Goal: Obtain resource: Download file/media

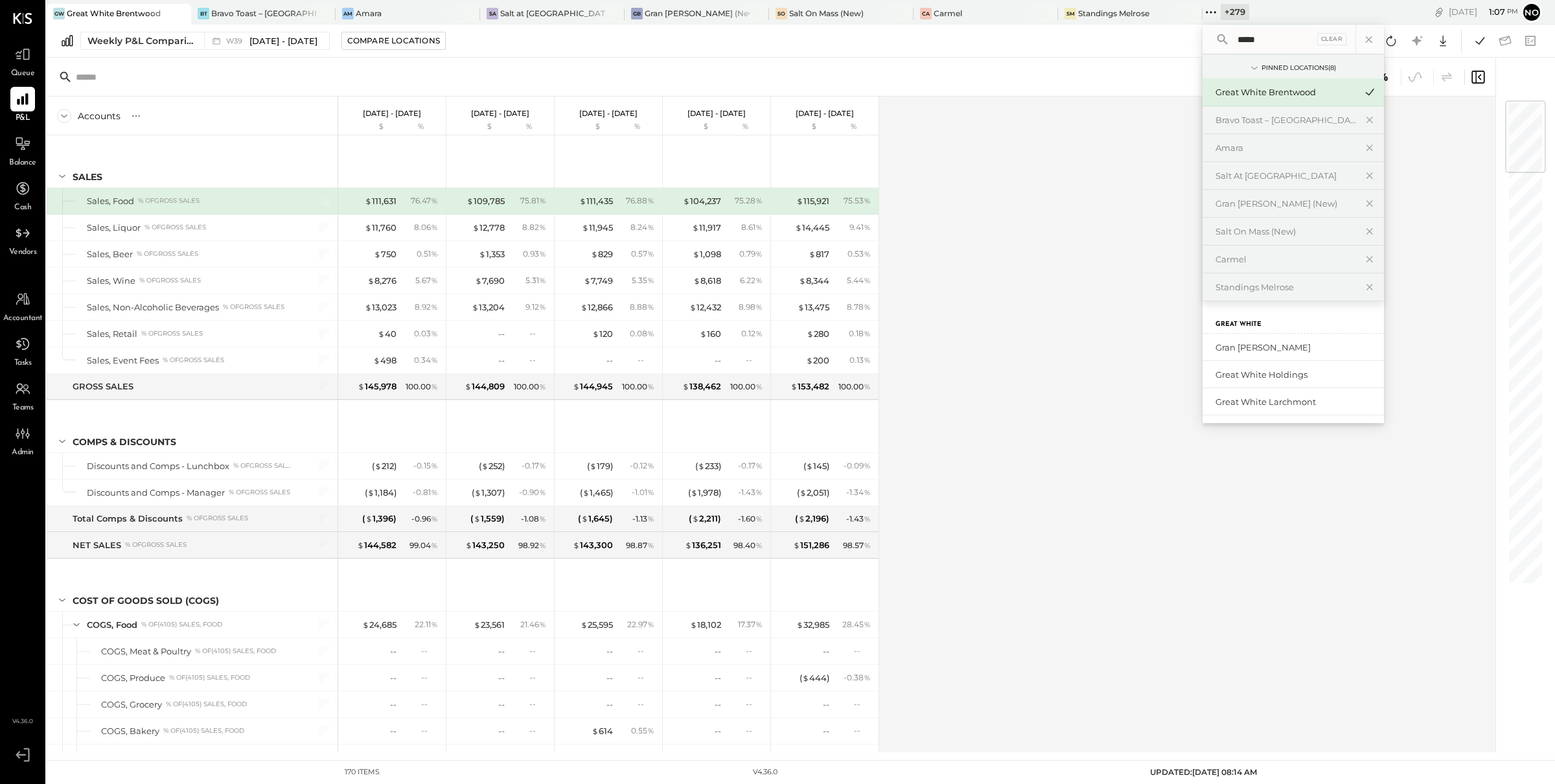
scroll to position [130, 0]
click at [997, 166] on div "Accounts S % GL Sep 22 - 28, 2025 $ % Sep 15 - 21, 2025 $ % Sep 8 - 14, 2025 $ …" at bounding box center [771, 424] width 1450 height 655
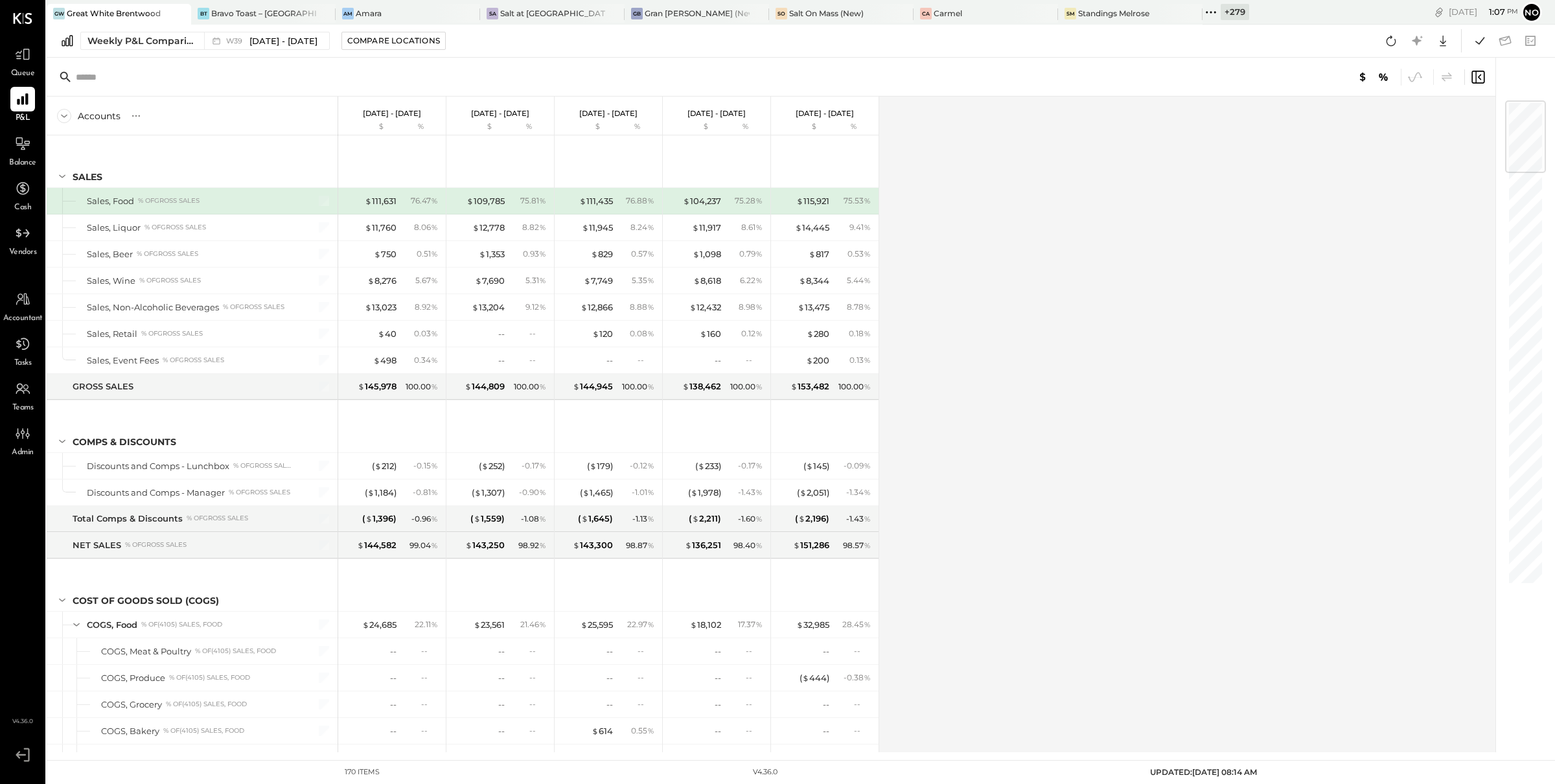
click at [937, 295] on div "Accounts S % GL Sep 22 - 28, 2025 $ % Sep 15 - 21, 2025 $ % Sep 8 - 14, 2025 $ …" at bounding box center [771, 424] width 1450 height 655
click at [1203, 12] on icon at bounding box center [1211, 11] width 16 height 16
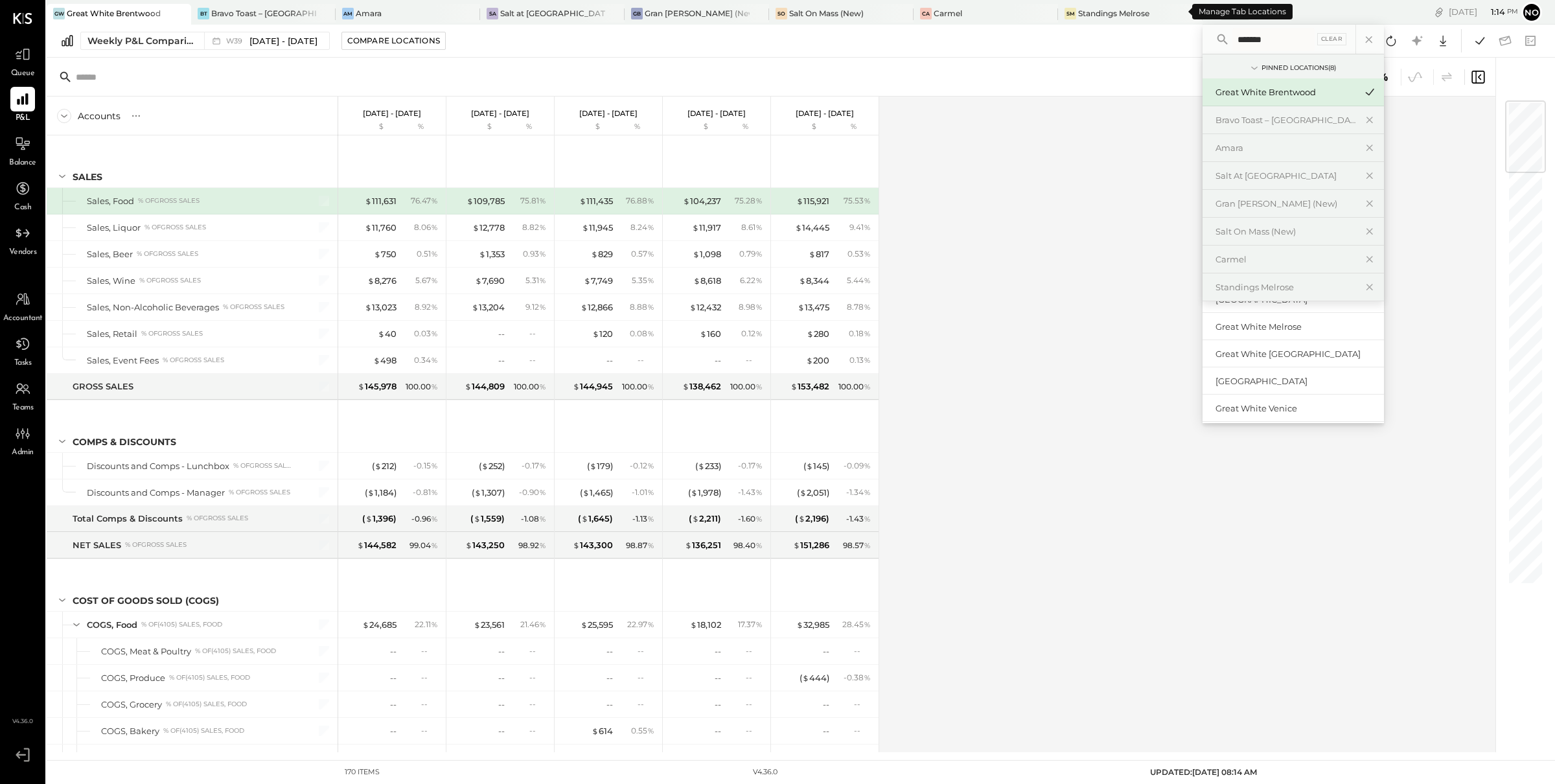
scroll to position [0, 0]
type input "*******"
click at [1218, 347] on div "Narbona at Cocowalk LLC" at bounding box center [1285, 347] width 140 height 12
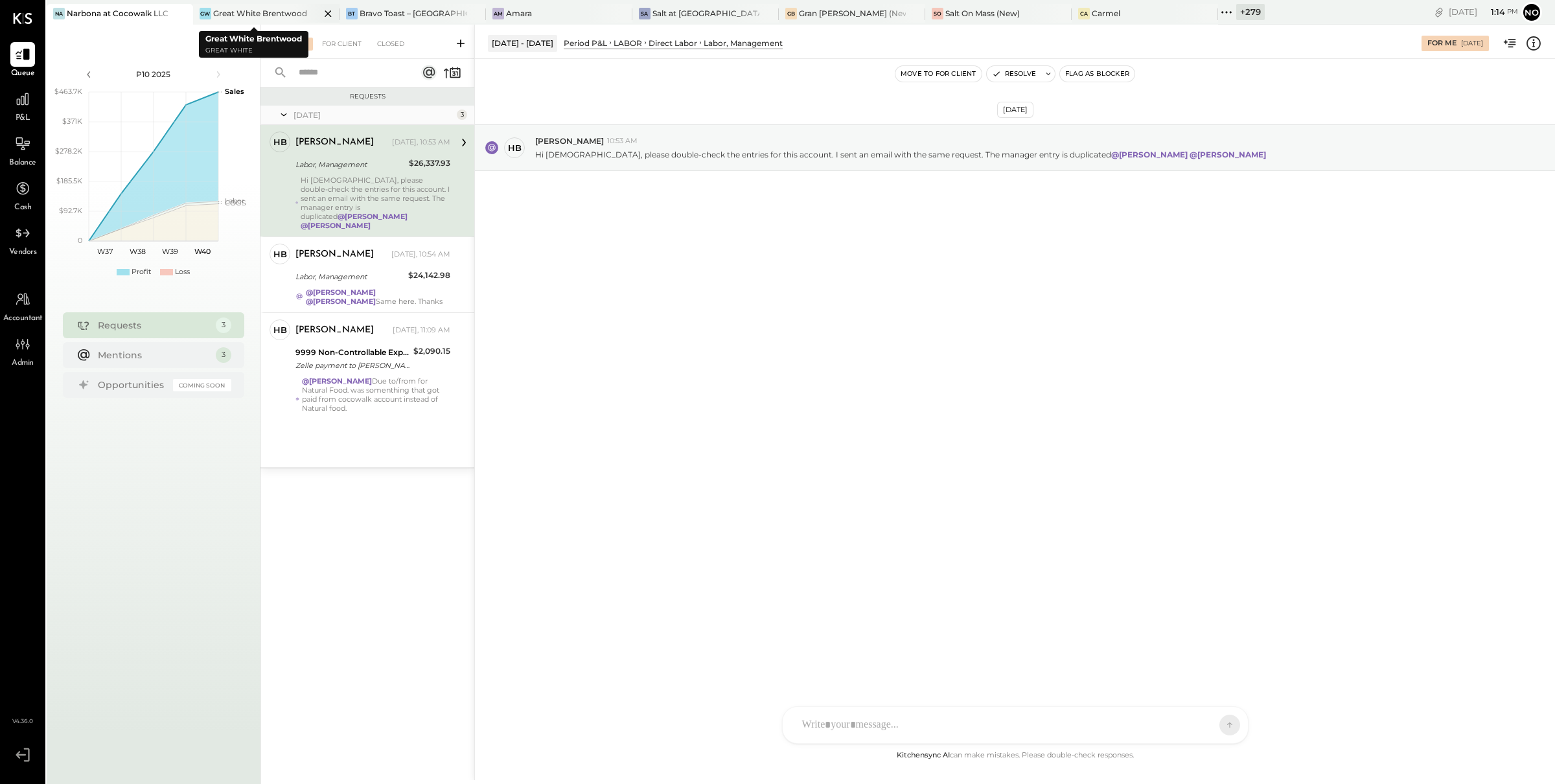
click at [320, 14] on icon at bounding box center [328, 14] width 16 height 16
click at [342, 14] on icon at bounding box center [350, 14] width 16 height 16
click at [371, 16] on icon at bounding box center [374, 13] width 6 height 6
click at [389, 14] on icon at bounding box center [385, 14] width 16 height 16
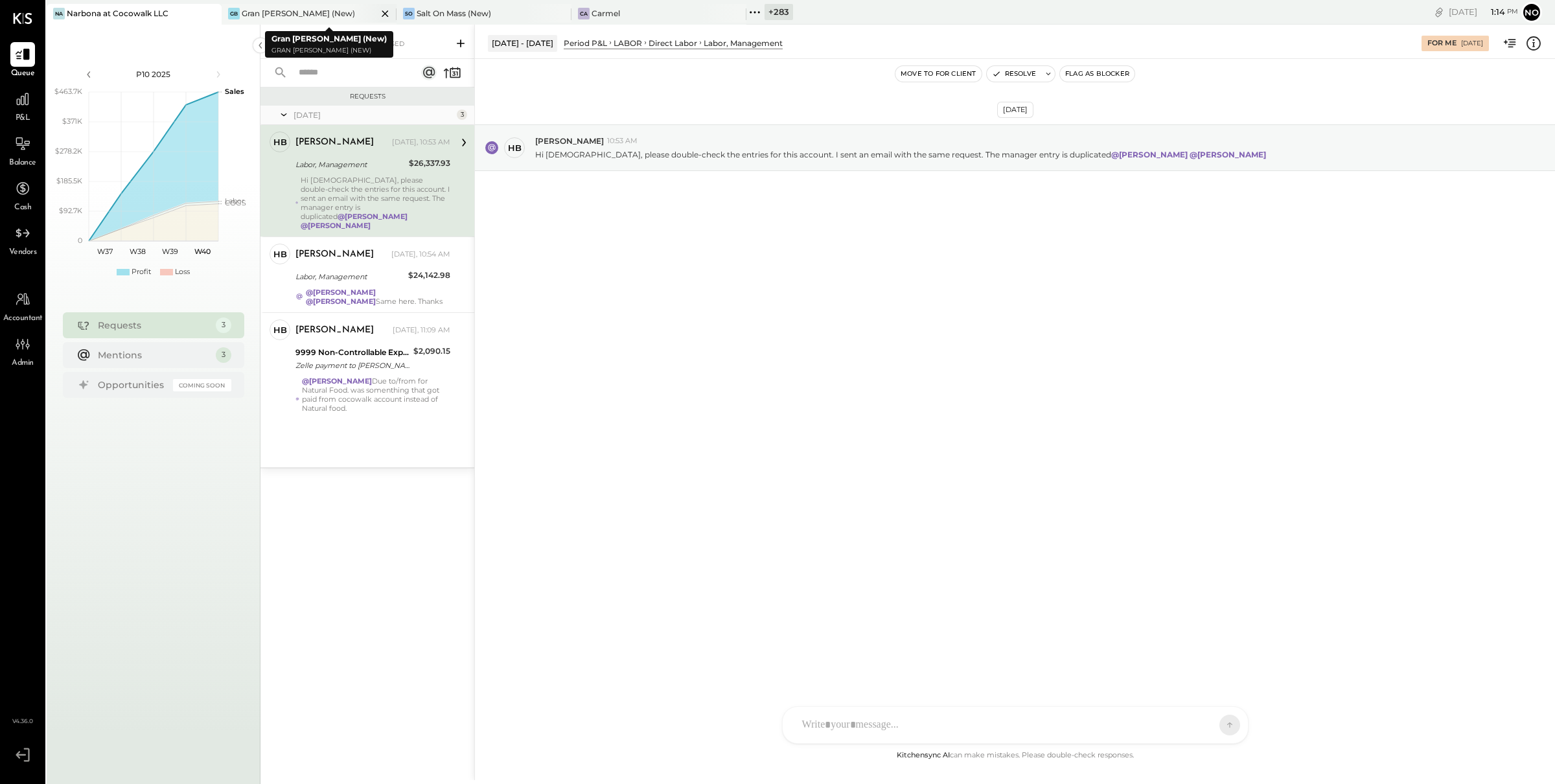
click at [386, 14] on icon at bounding box center [384, 13] width 6 height 6
click at [233, 11] on icon at bounding box center [229, 11] width 16 height 16
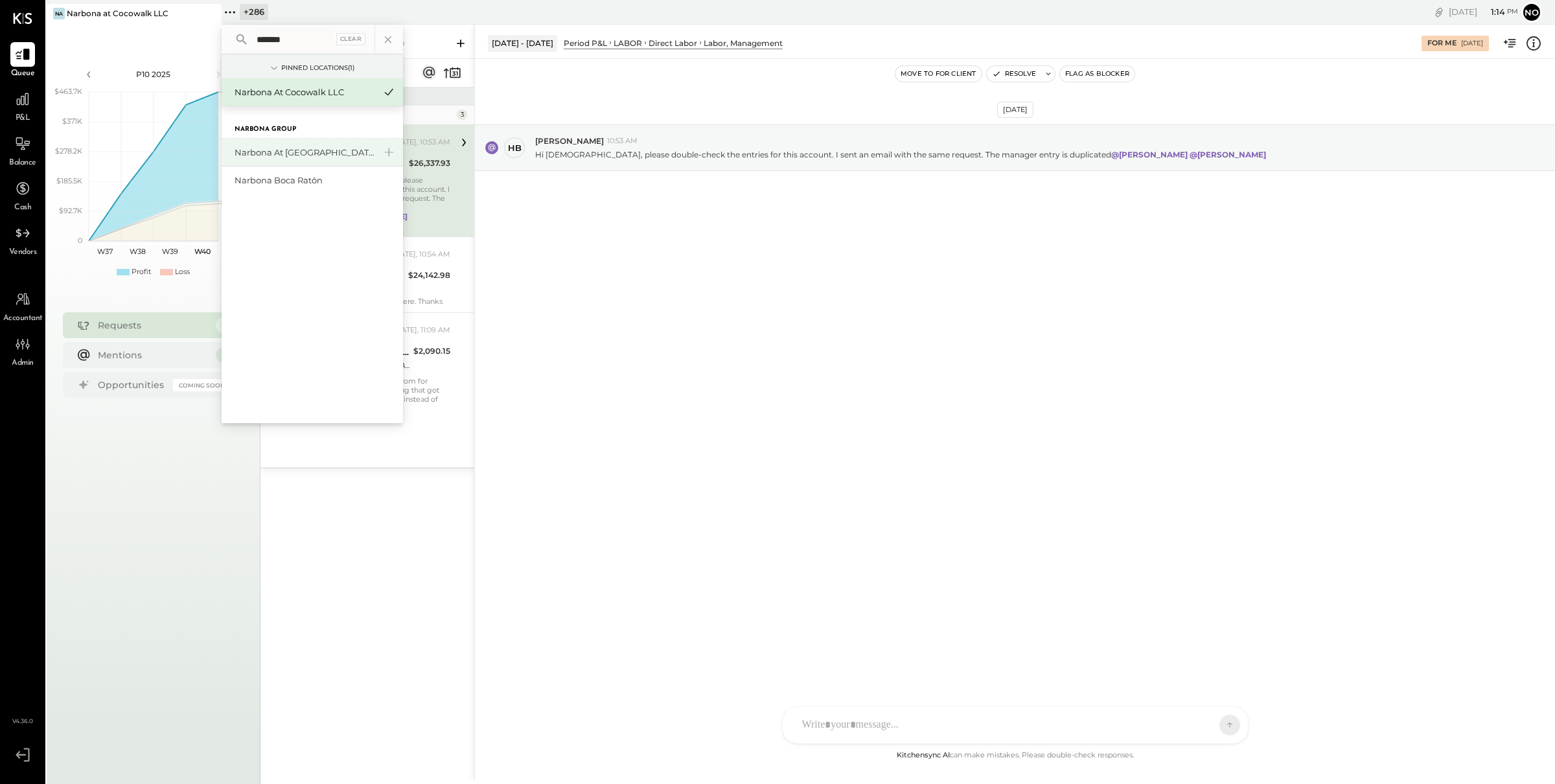
type input "*******"
click at [294, 146] on div "Narbona at [GEOGRAPHIC_DATA] LLC" at bounding box center [304, 152] width 140 height 12
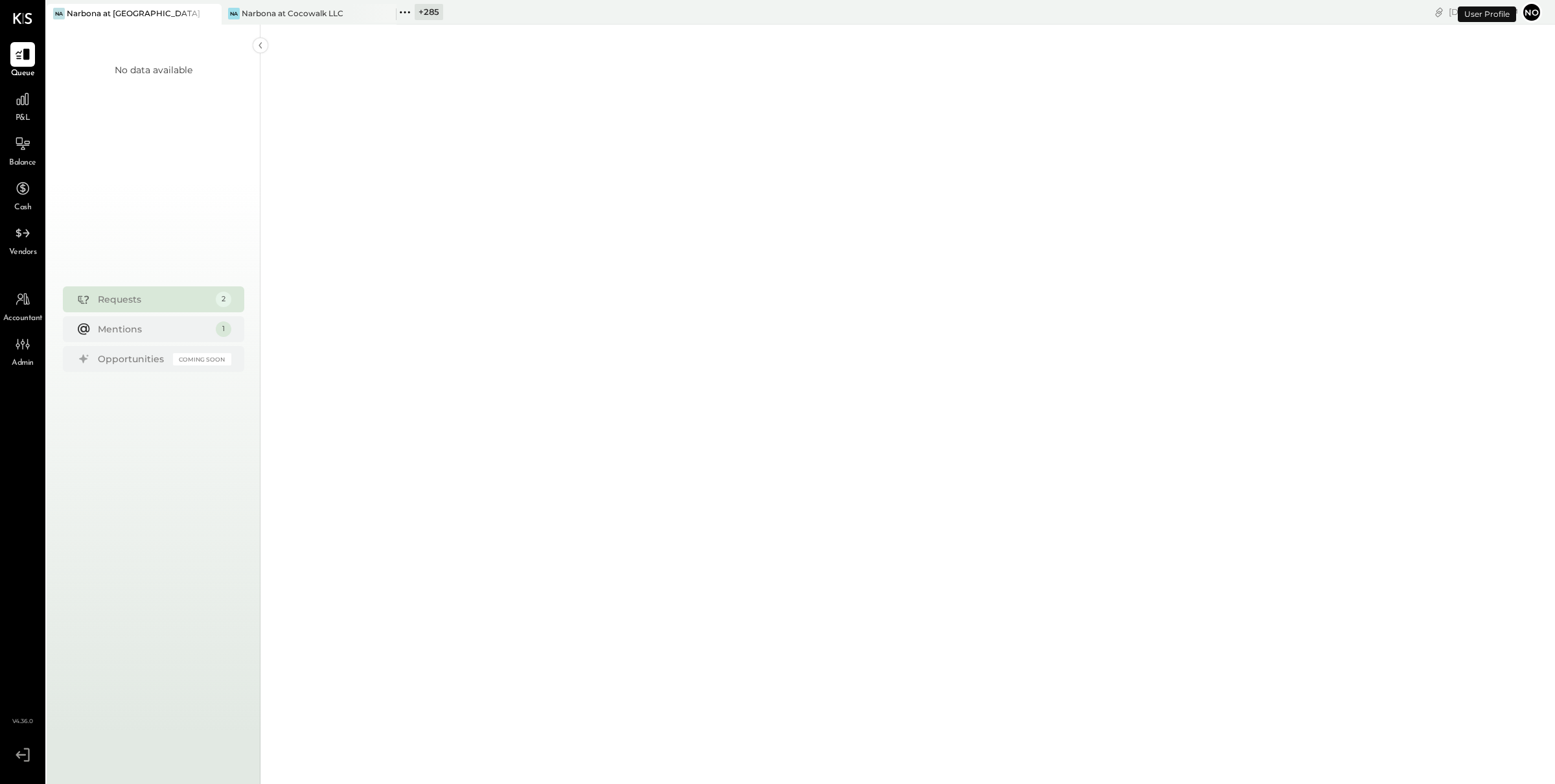
click at [408, 9] on icon at bounding box center [405, 11] width 16 height 16
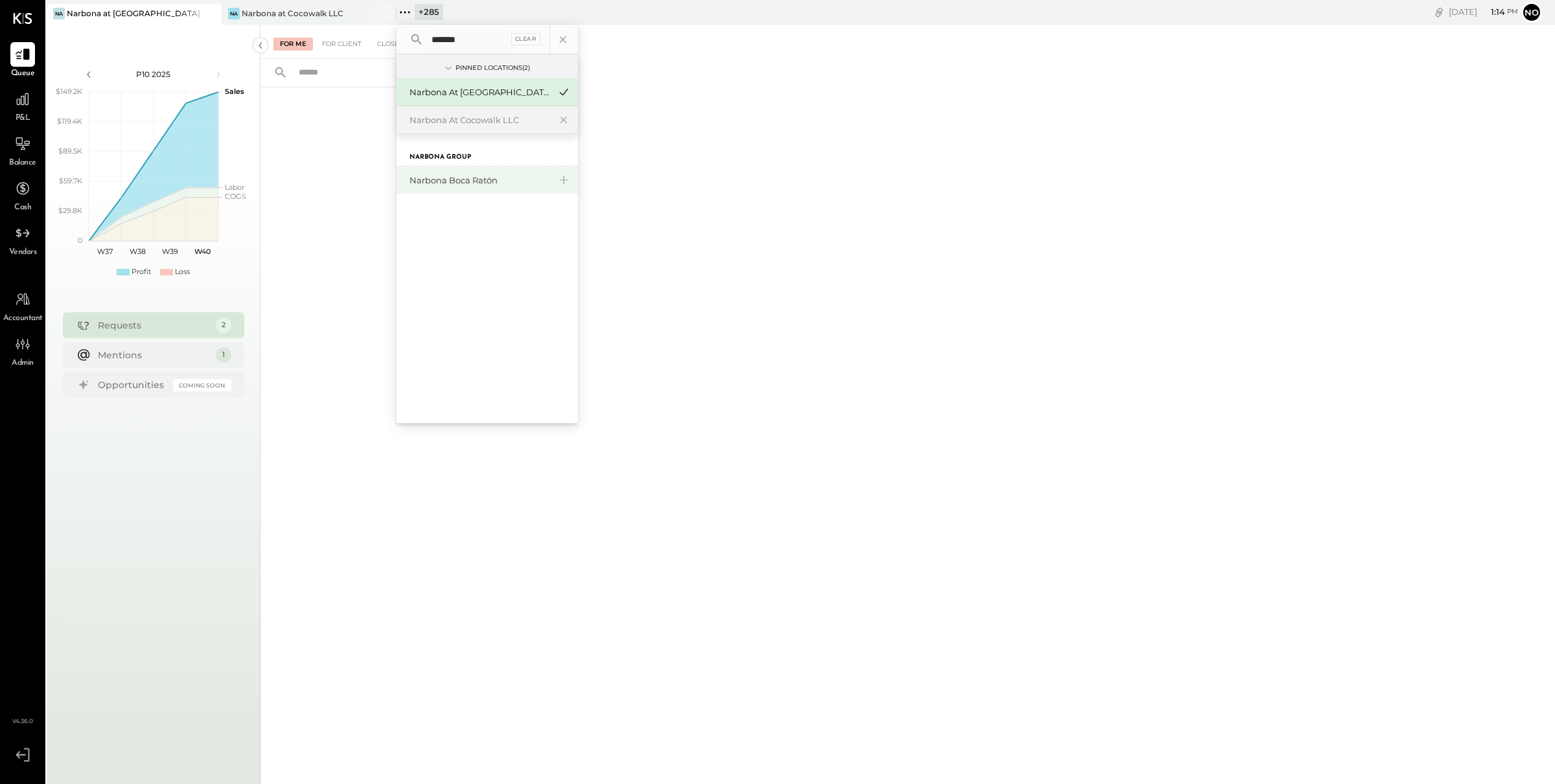
type input "*******"
click at [435, 172] on div "Narbona Boca Ratōn" at bounding box center [488, 180] width 182 height 27
click at [450, 181] on div "Narbona Boca Ratōn" at bounding box center [479, 181] width 140 height 12
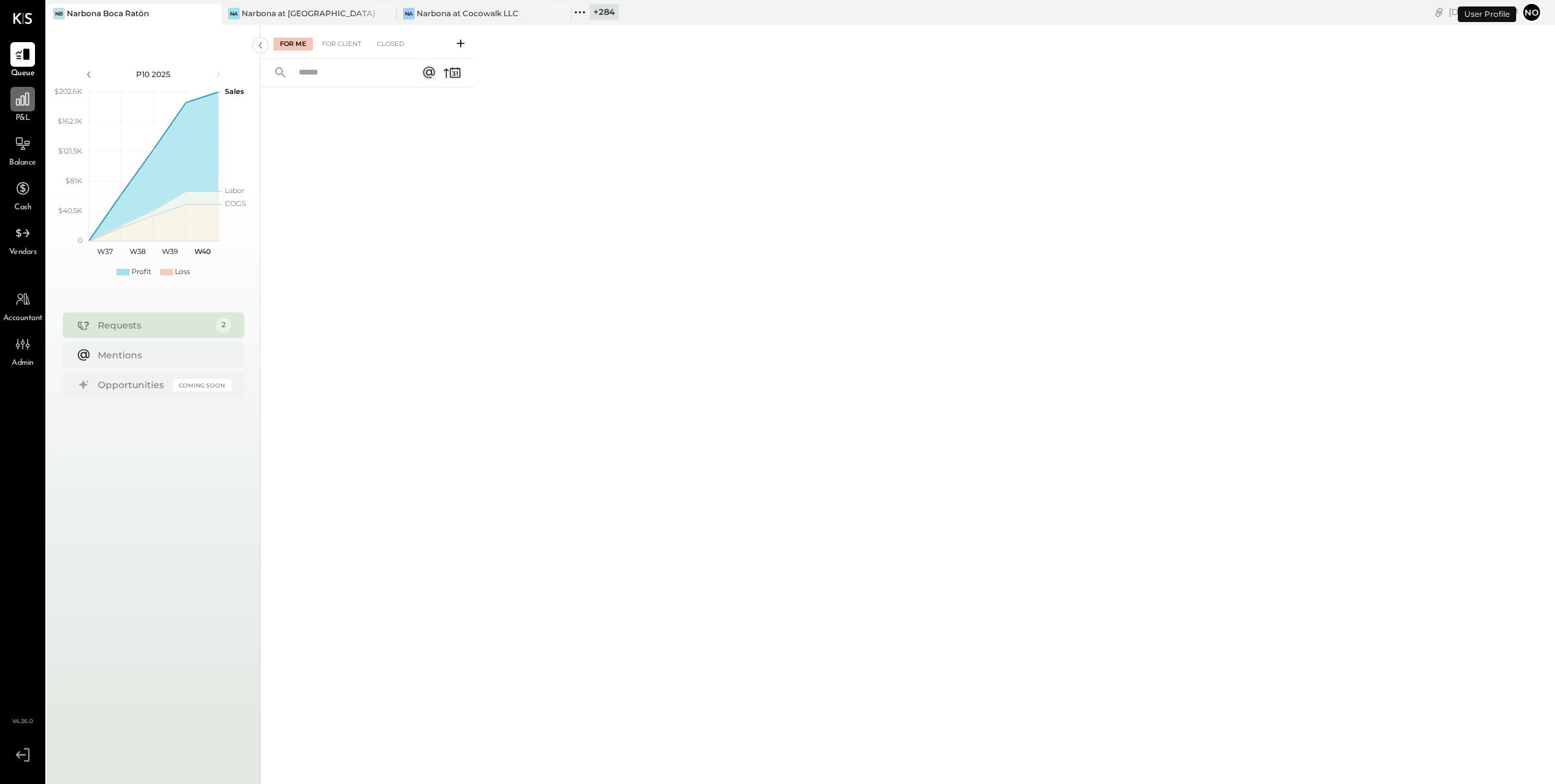
click at [16, 99] on icon at bounding box center [22, 99] width 16 height 16
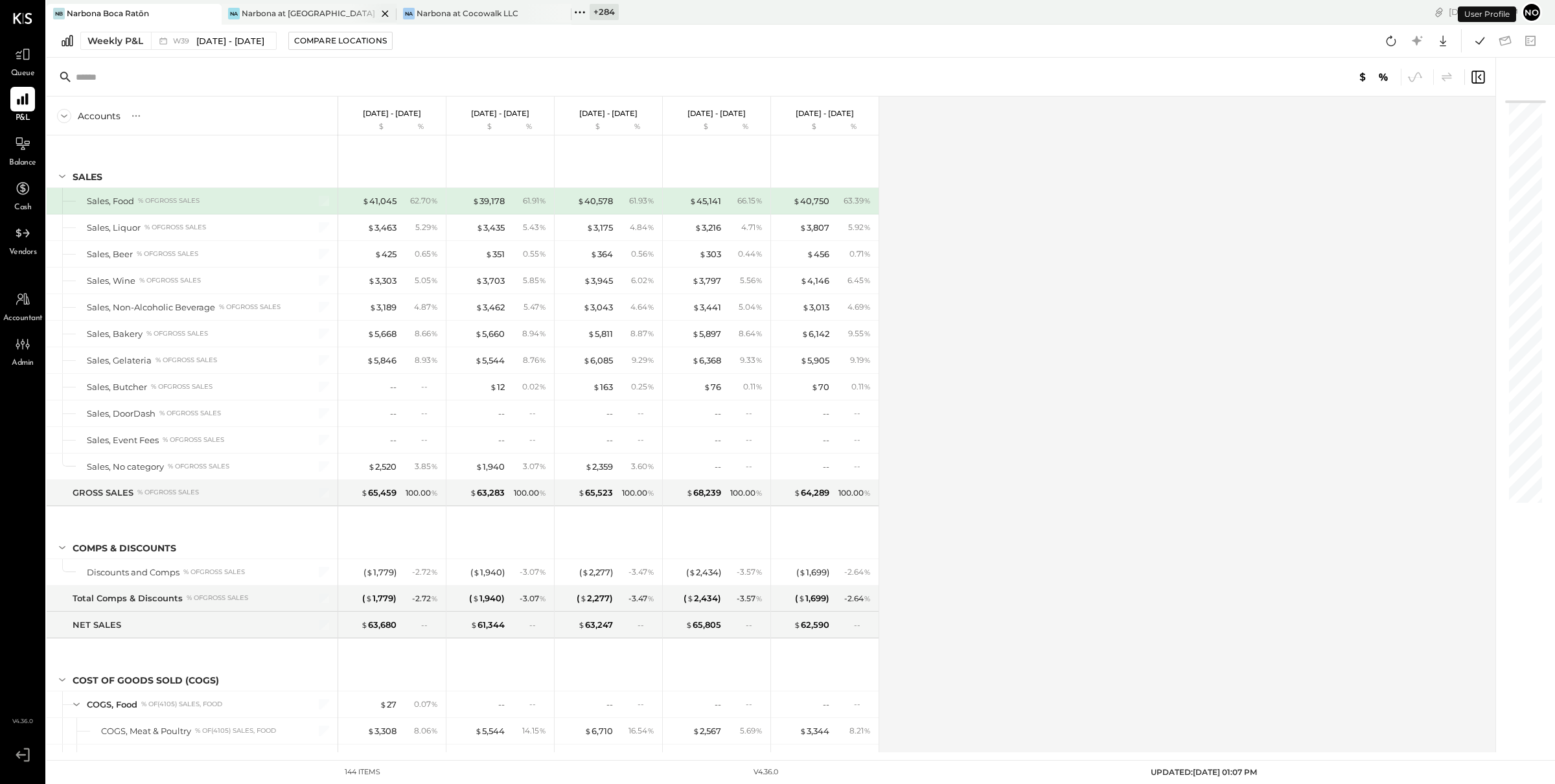
click at [296, 16] on div "Narbona at [GEOGRAPHIC_DATA] LLC" at bounding box center [309, 13] width 136 height 11
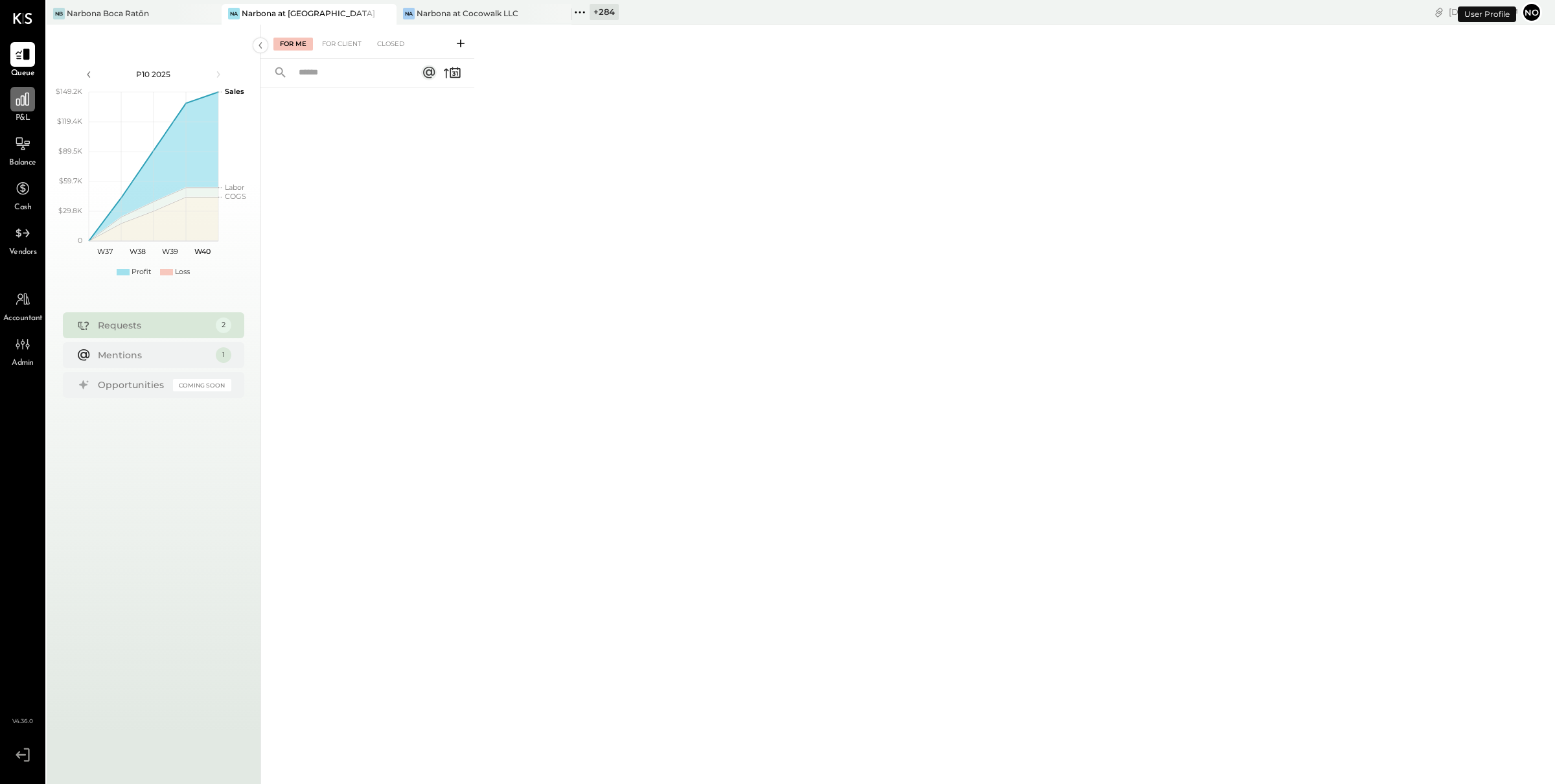
click at [22, 99] on icon at bounding box center [22, 99] width 16 height 16
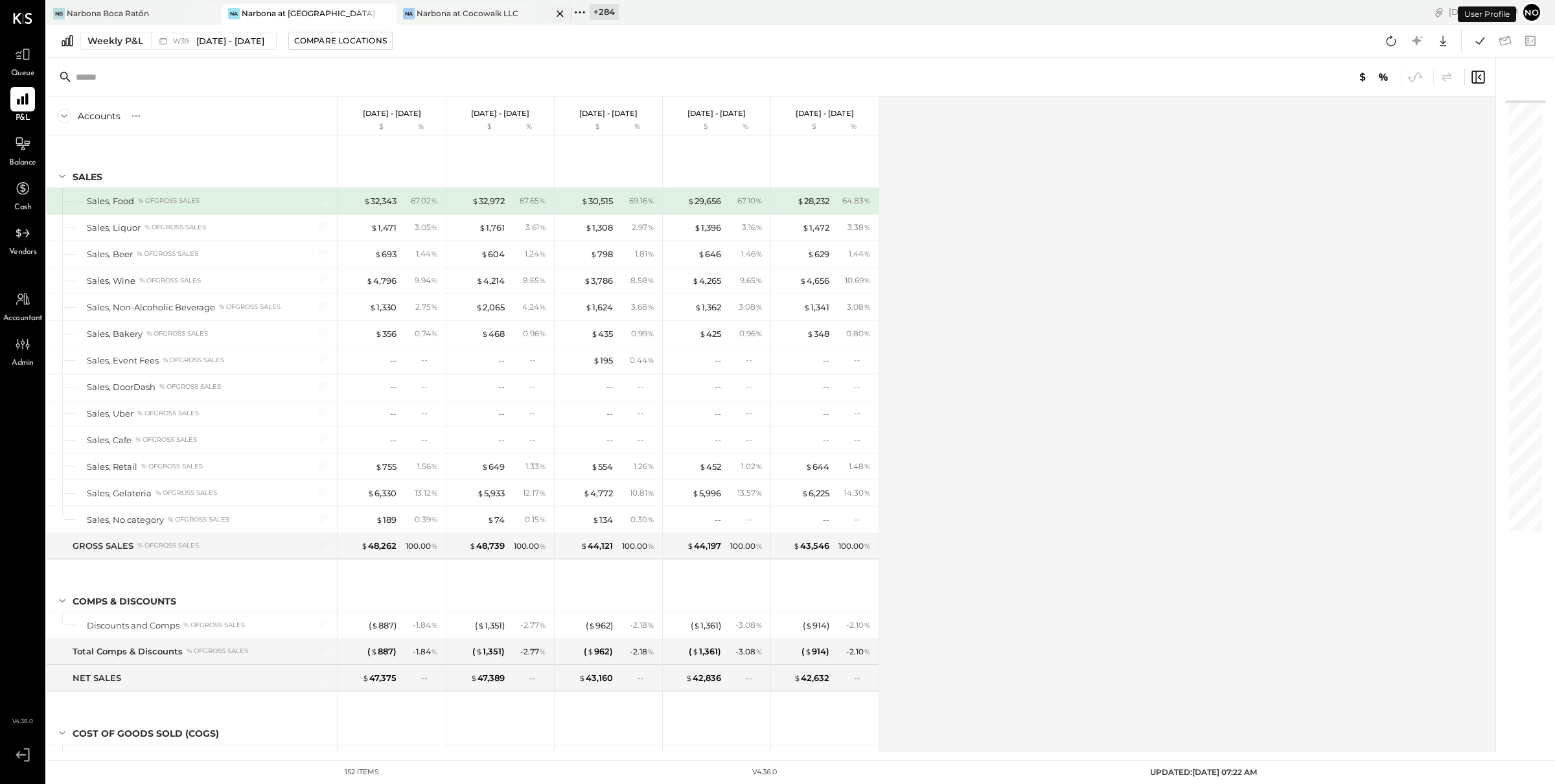
click at [482, 8] on div "Narbona at Cocowalk LLC" at bounding box center [468, 13] width 102 height 11
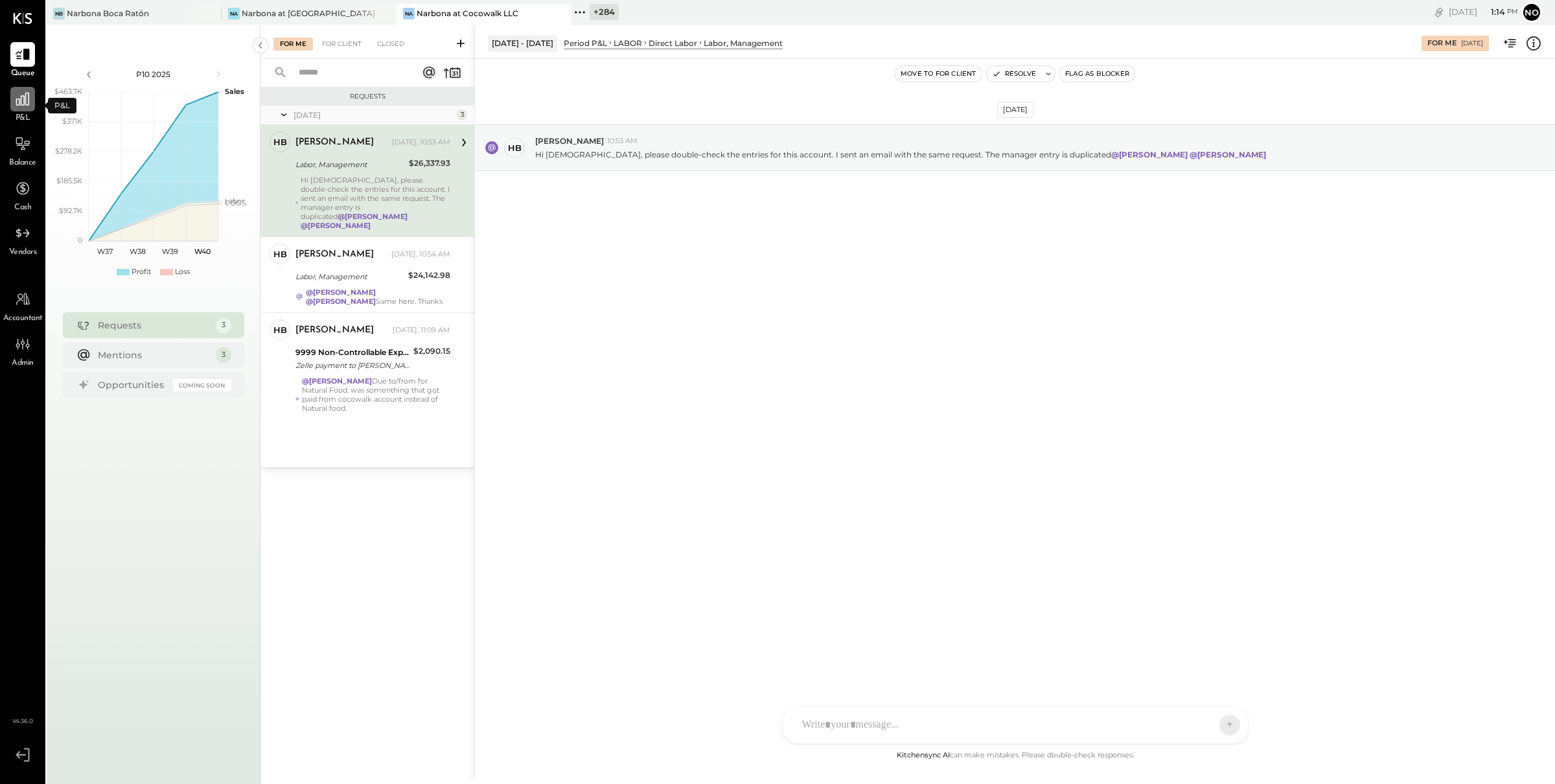
click at [19, 103] on icon at bounding box center [22, 99] width 16 height 16
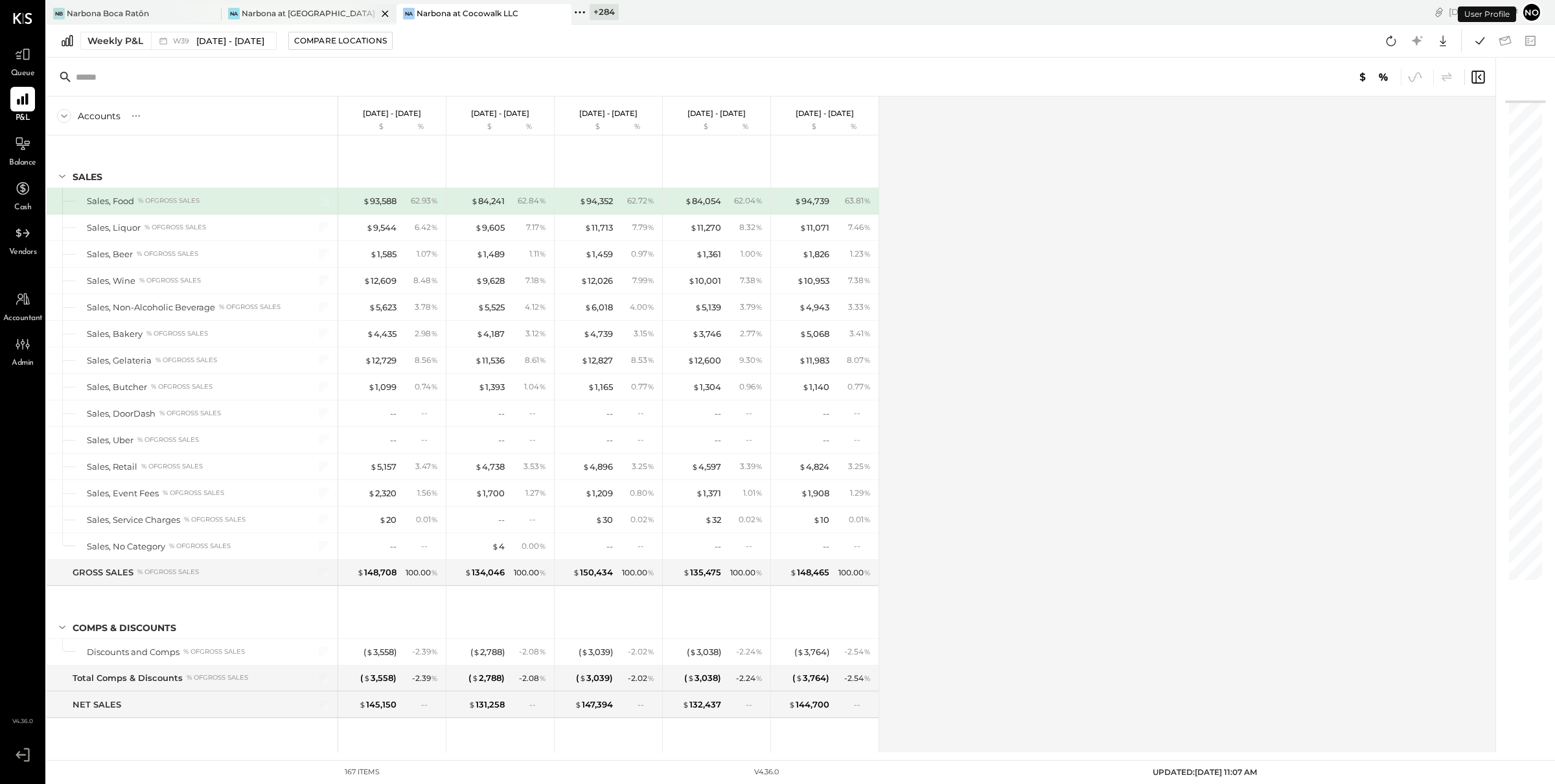
click at [282, 9] on div "Narbona at [GEOGRAPHIC_DATA] LLC" at bounding box center [309, 13] width 136 height 11
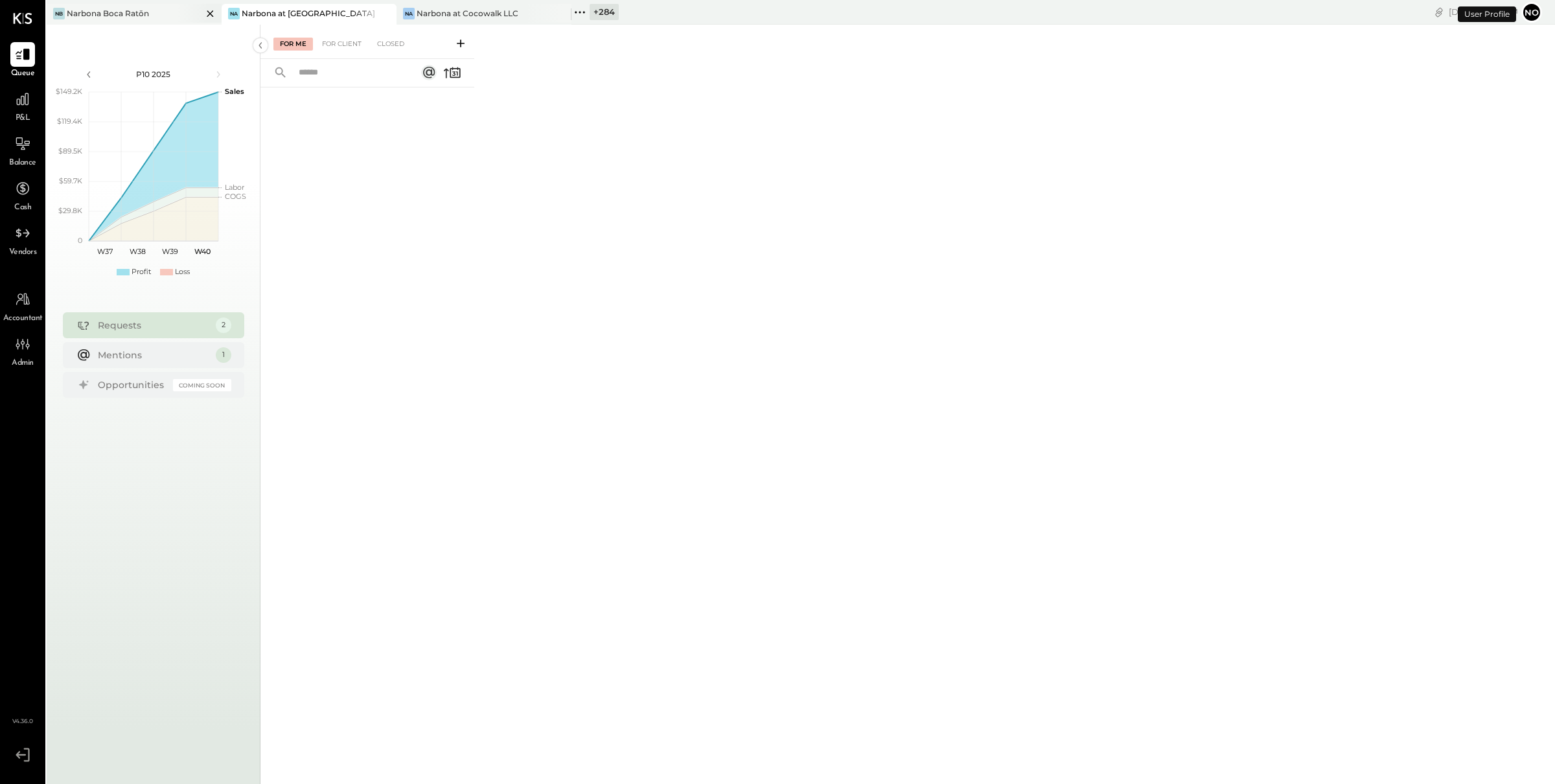
click at [160, 10] on div "NB Narbona Boca Ratōn" at bounding box center [125, 13] width 156 height 11
click at [19, 101] on icon at bounding box center [22, 99] width 16 height 16
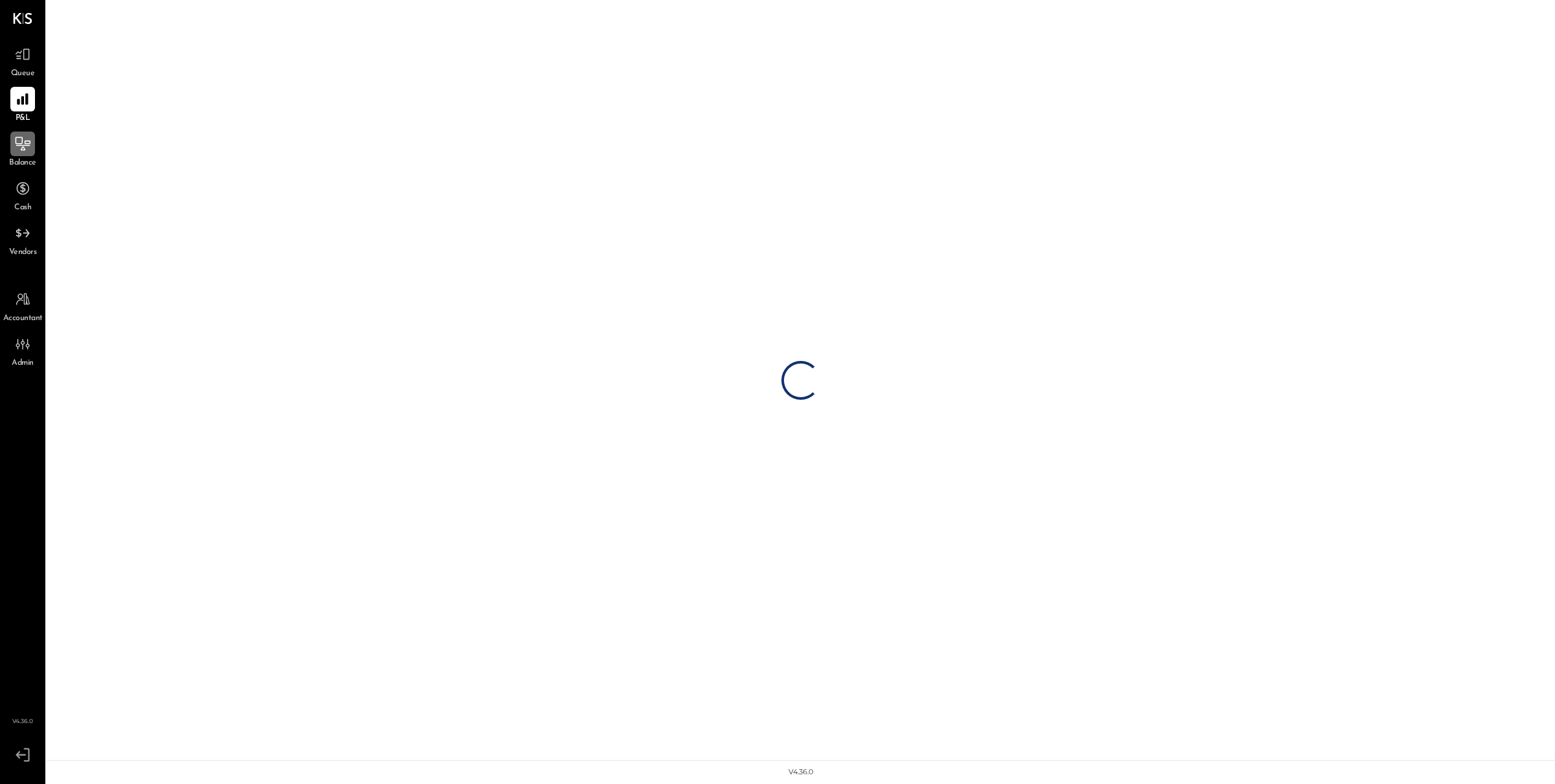
click at [27, 145] on icon at bounding box center [23, 145] width 14 height 1
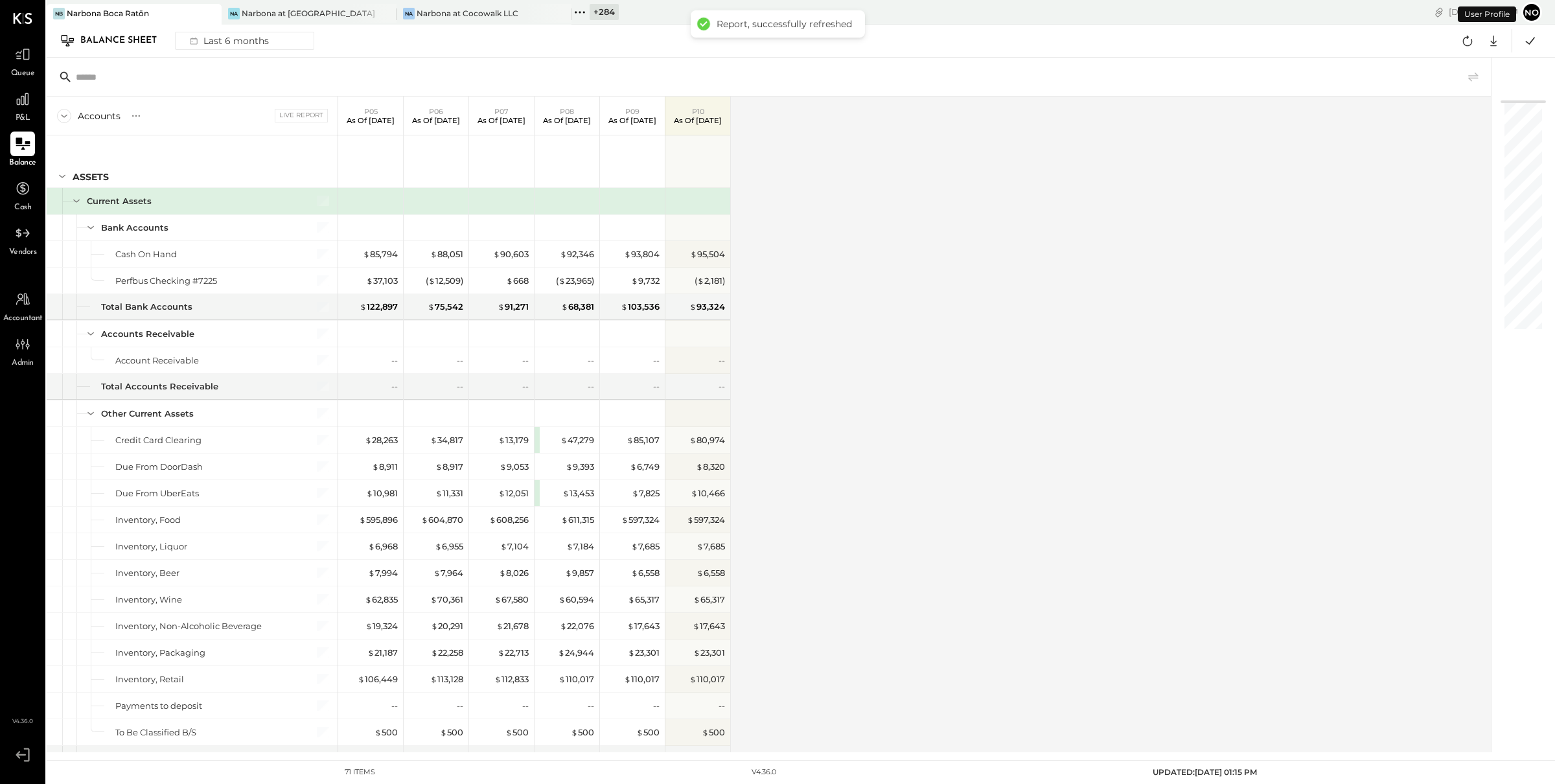
click at [924, 248] on div "Accounts S GL Live Report P05 As of May 18th 2025 P06 As of Jun 15th 2025 P07 A…" at bounding box center [770, 424] width 1446 height 655
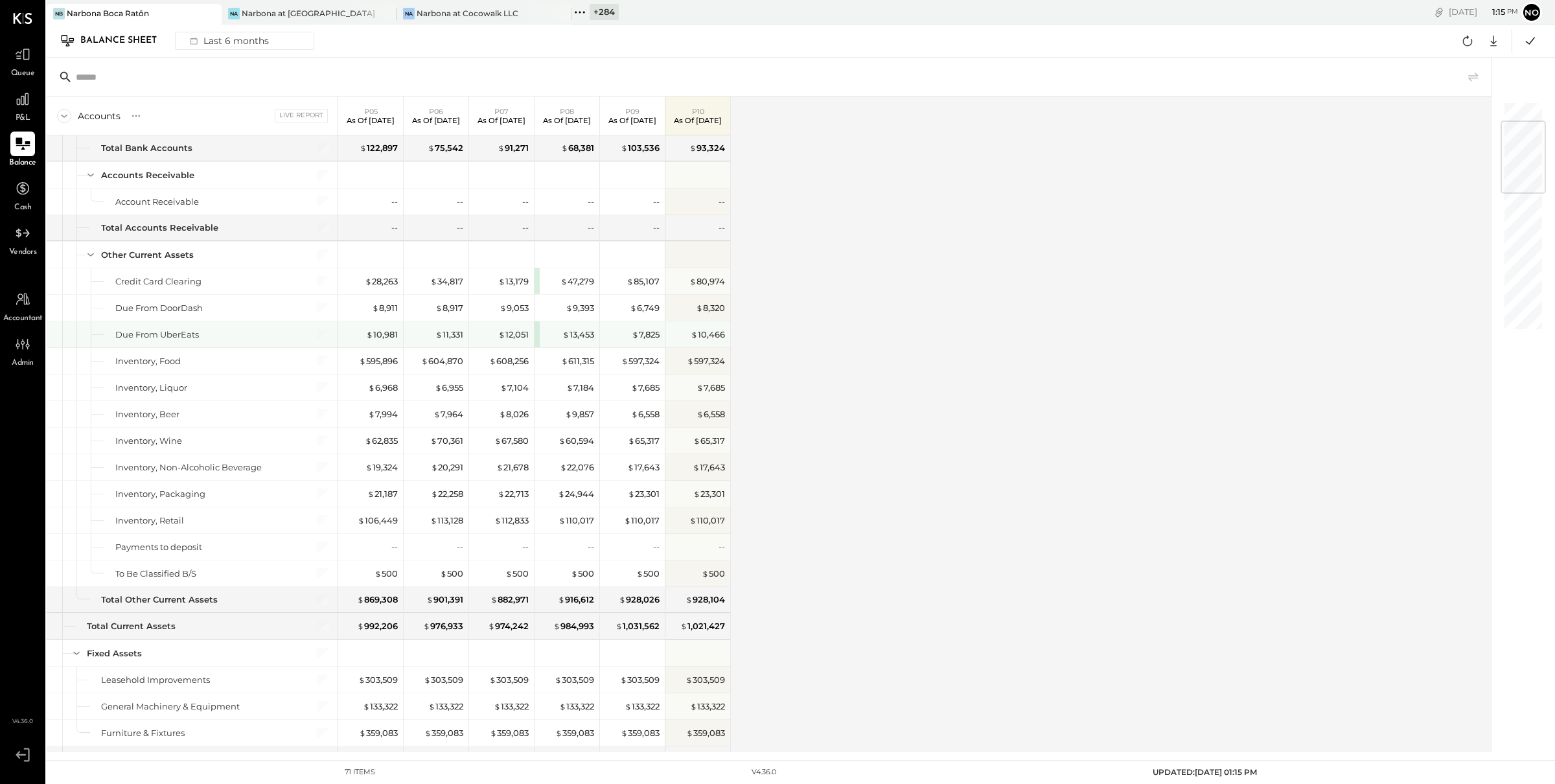
scroll to position [169, 0]
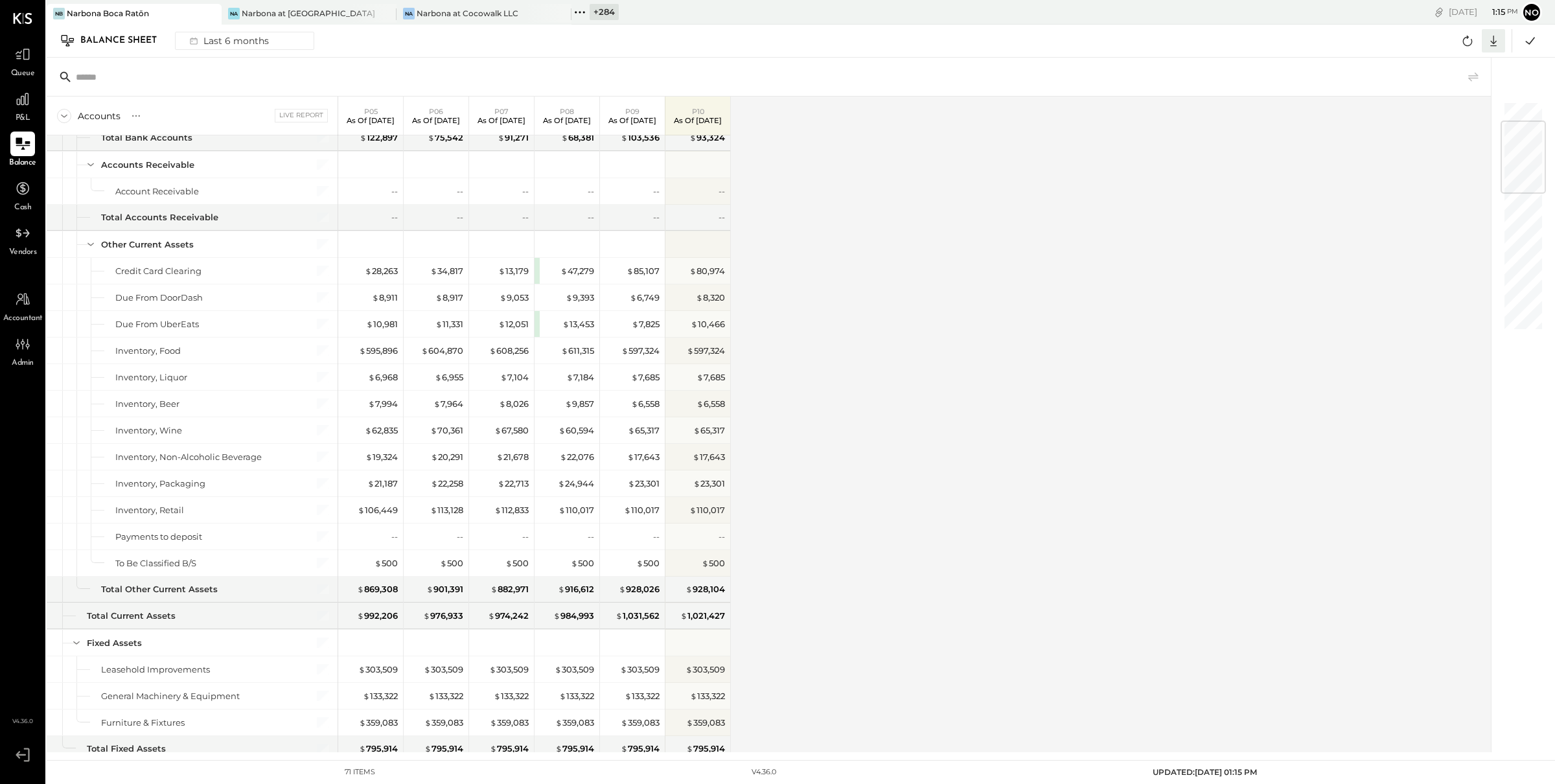
click at [1491, 41] on icon at bounding box center [1493, 40] width 16 height 16
click at [1437, 64] on link "CSV" at bounding box center [1454, 61] width 104 height 27
click at [1493, 40] on icon at bounding box center [1493, 41] width 6 height 11
click at [1427, 112] on div "Excel" at bounding box center [1454, 116] width 104 height 27
click at [112, 43] on div "Balance Sheet" at bounding box center [125, 41] width 89 height 21
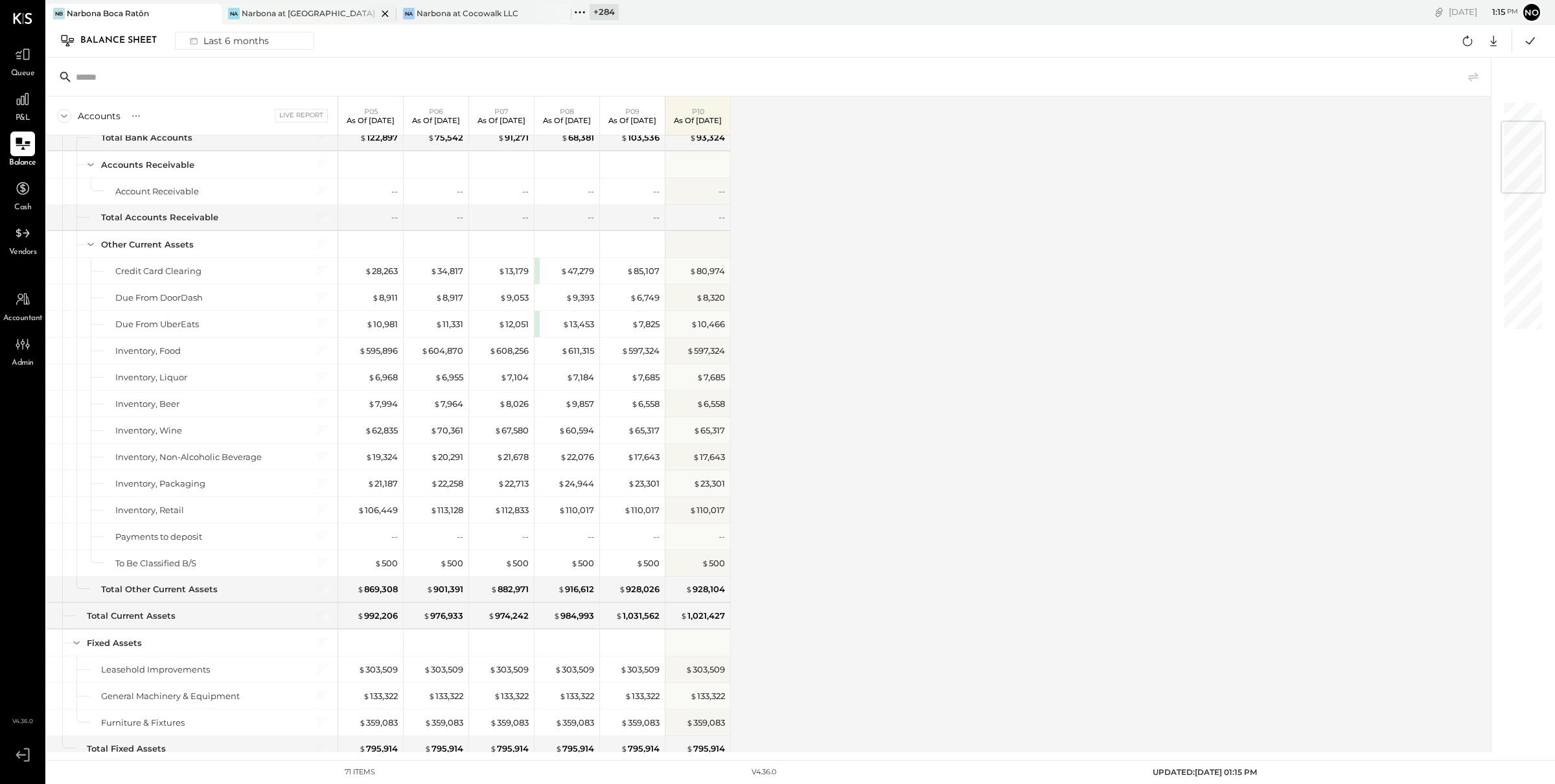
click at [275, 13] on div "Narbona at [GEOGRAPHIC_DATA] LLC" at bounding box center [309, 13] width 136 height 11
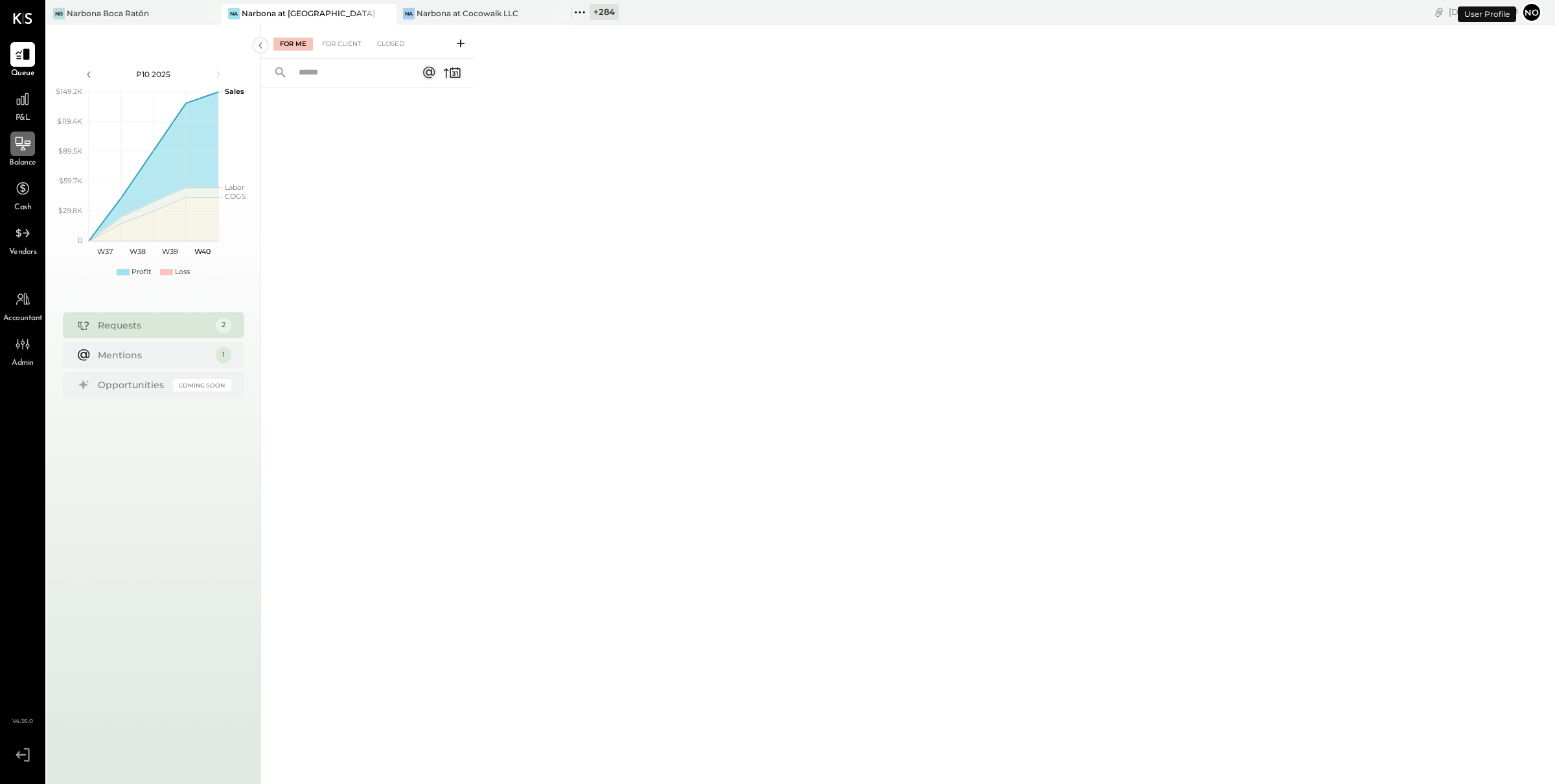
click at [17, 144] on icon at bounding box center [22, 143] width 16 height 16
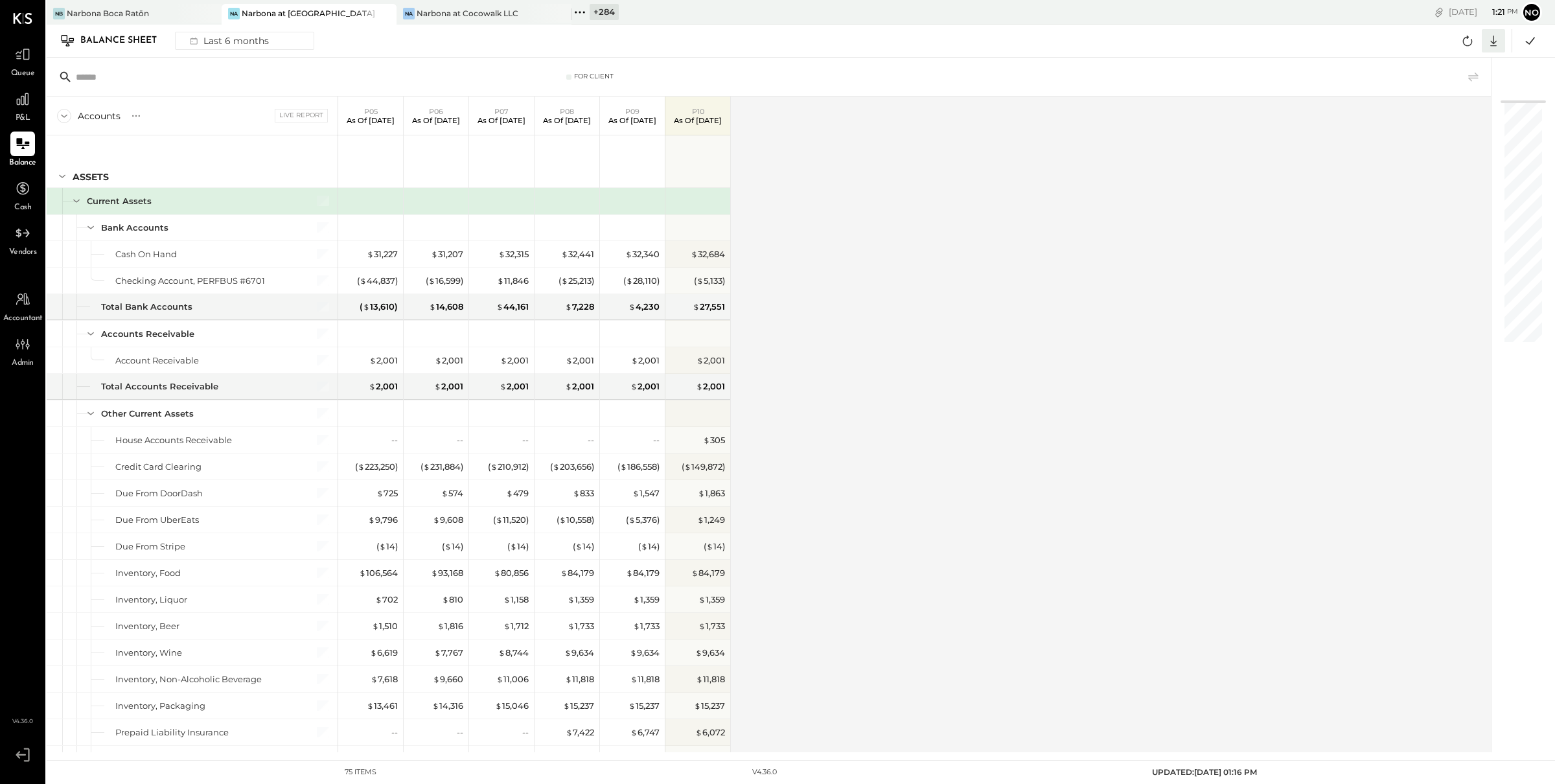
click at [1492, 38] on icon at bounding box center [1493, 40] width 16 height 16
click at [1445, 113] on div "Excel" at bounding box center [1454, 116] width 104 height 27
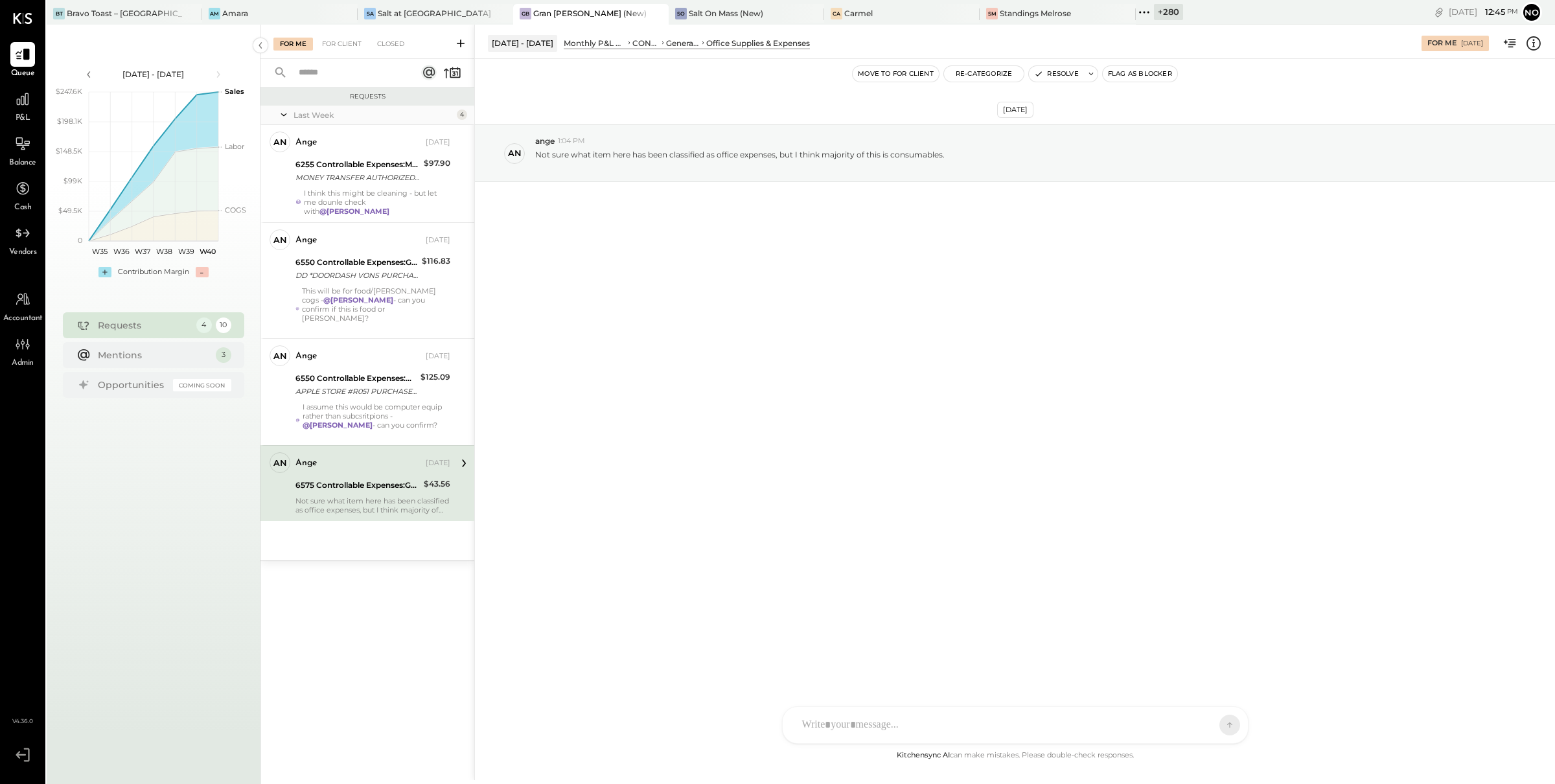
click at [771, 369] on div "Sep 26th, 2025 an ange 1:04 PM Not sure what item here has been classified as o…" at bounding box center [1014, 403] width 1080 height 688
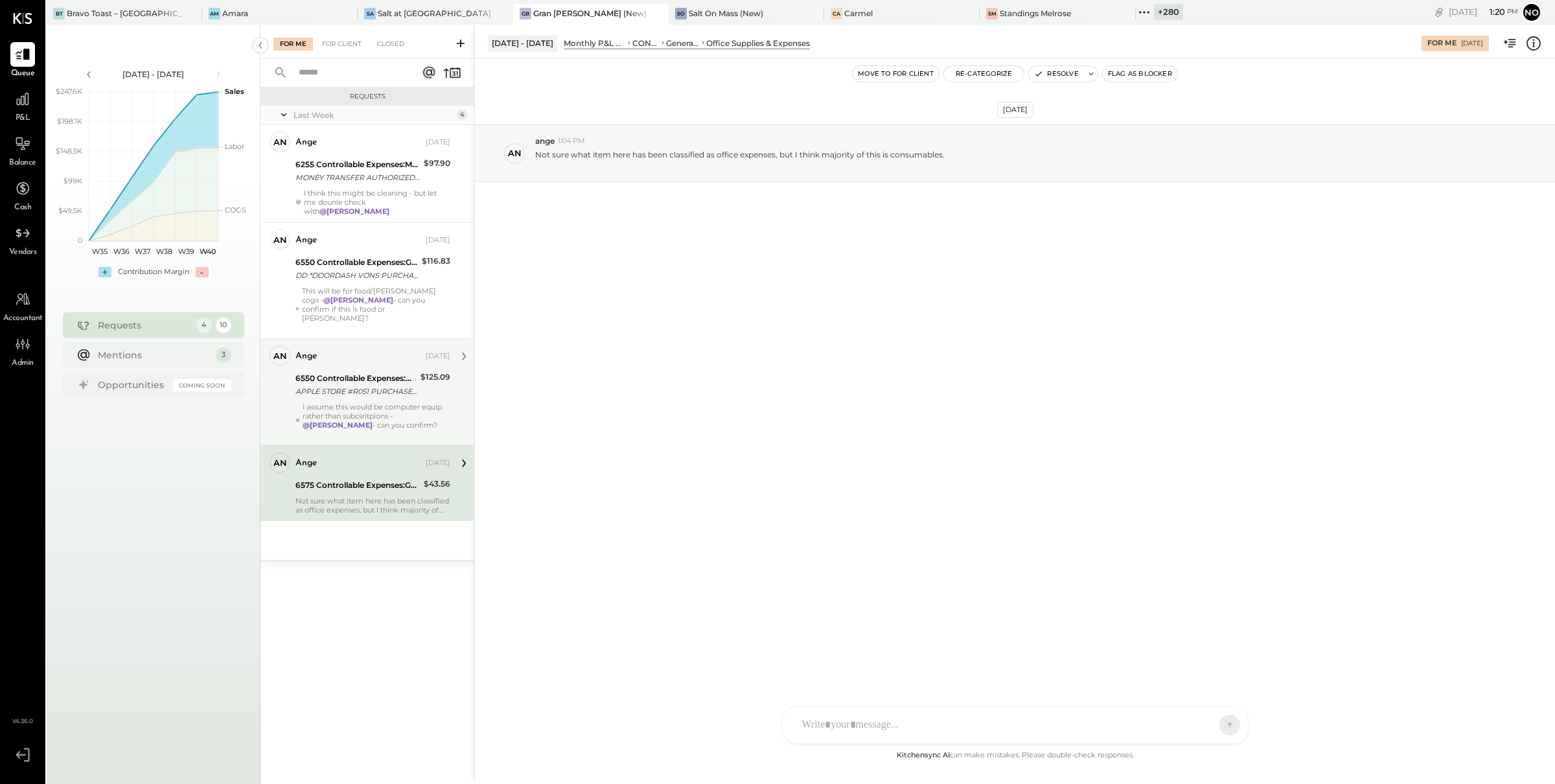
click at [361, 385] on div "APPLE STORE #R051 PURCHASE 09/15 SANTA MONICA CA CARD 5397" at bounding box center [356, 391] width 121 height 13
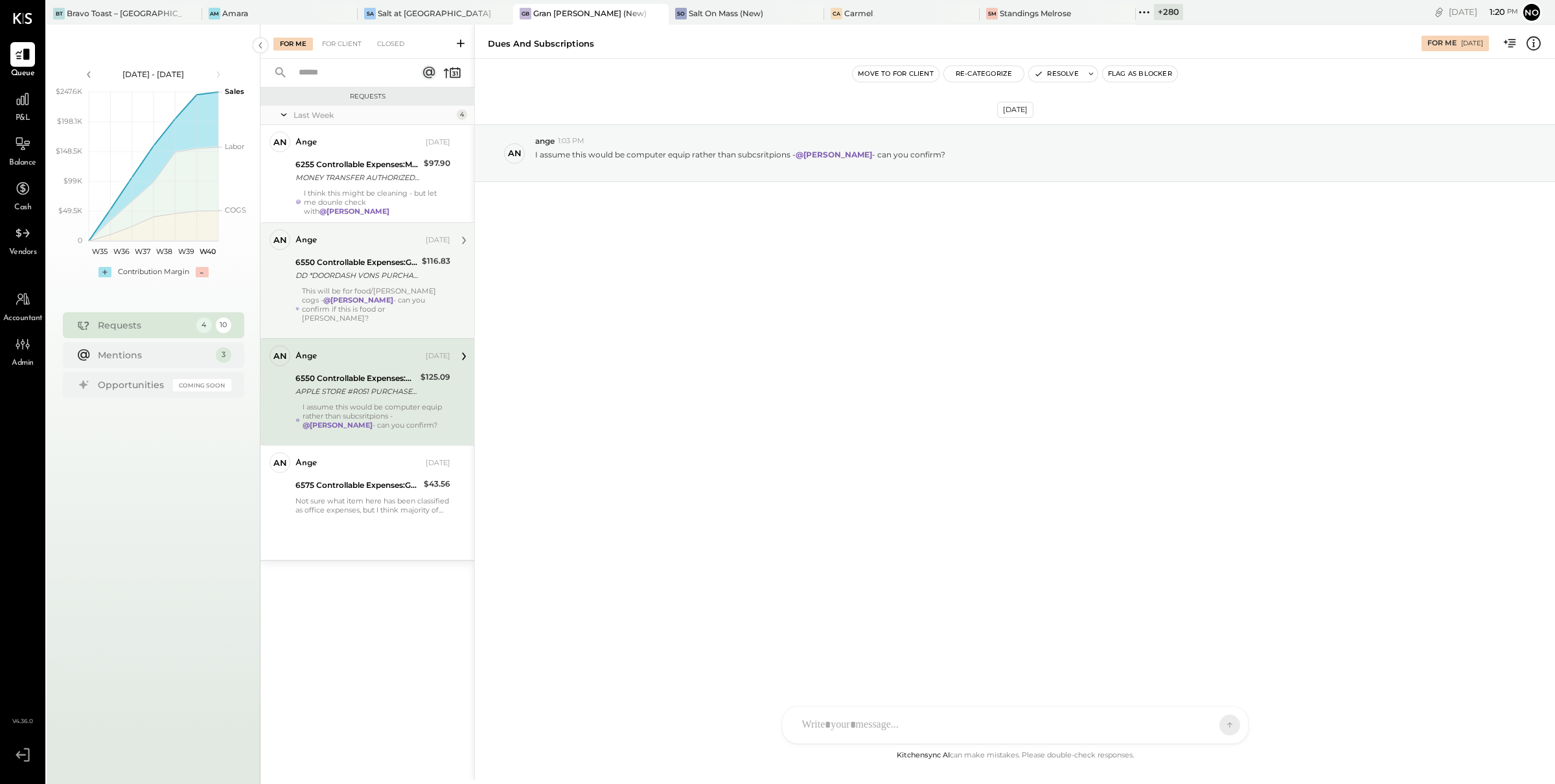
click at [361, 288] on div "This will be for food/bev cogs - @Frankie Levangie - can you confirm if this is…" at bounding box center [376, 309] width 149 height 45
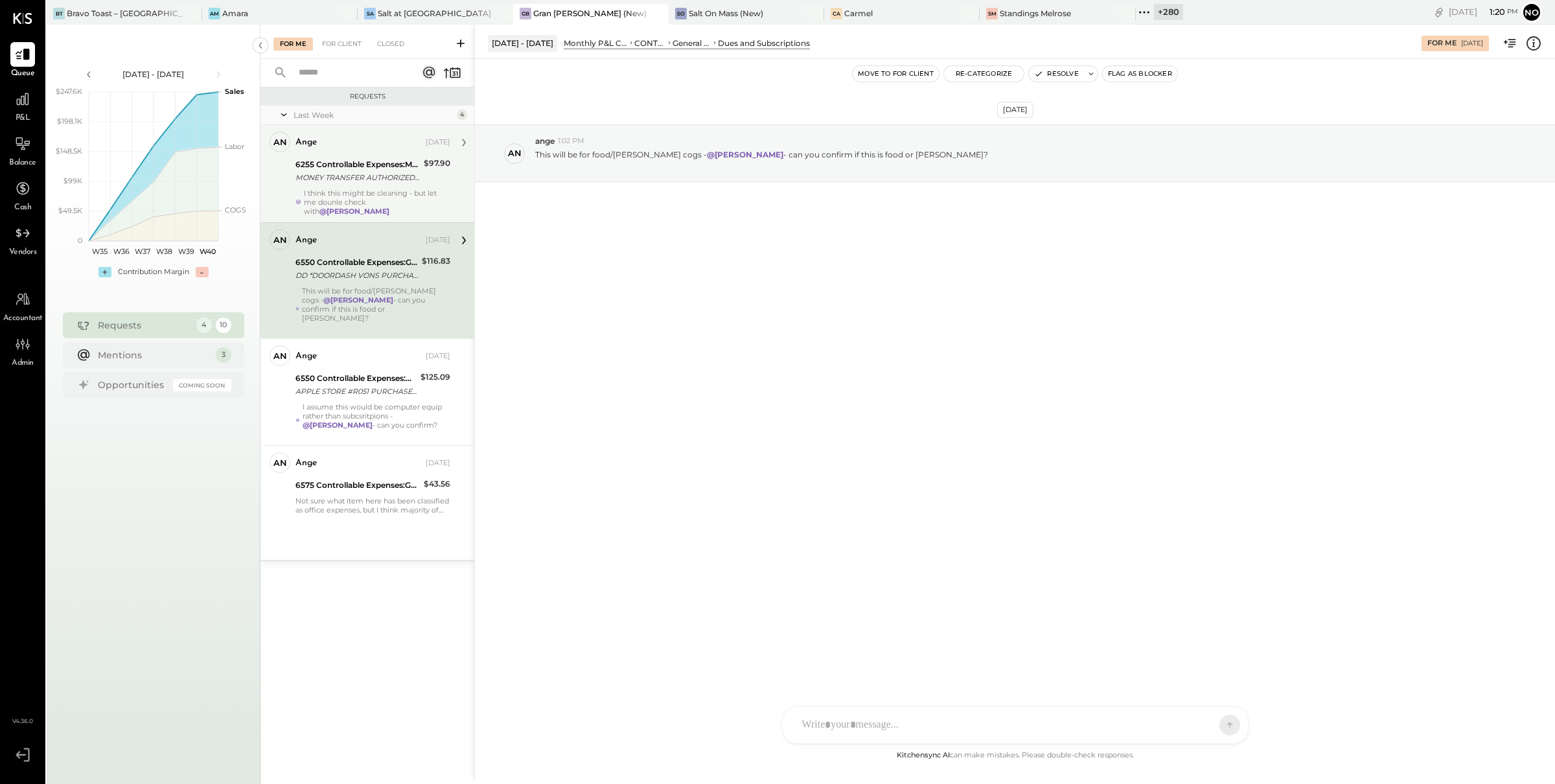
click at [361, 204] on div "I think this might be cleaning - but let me dounle check with @Frankie Levangie" at bounding box center [376, 201] width 146 height 27
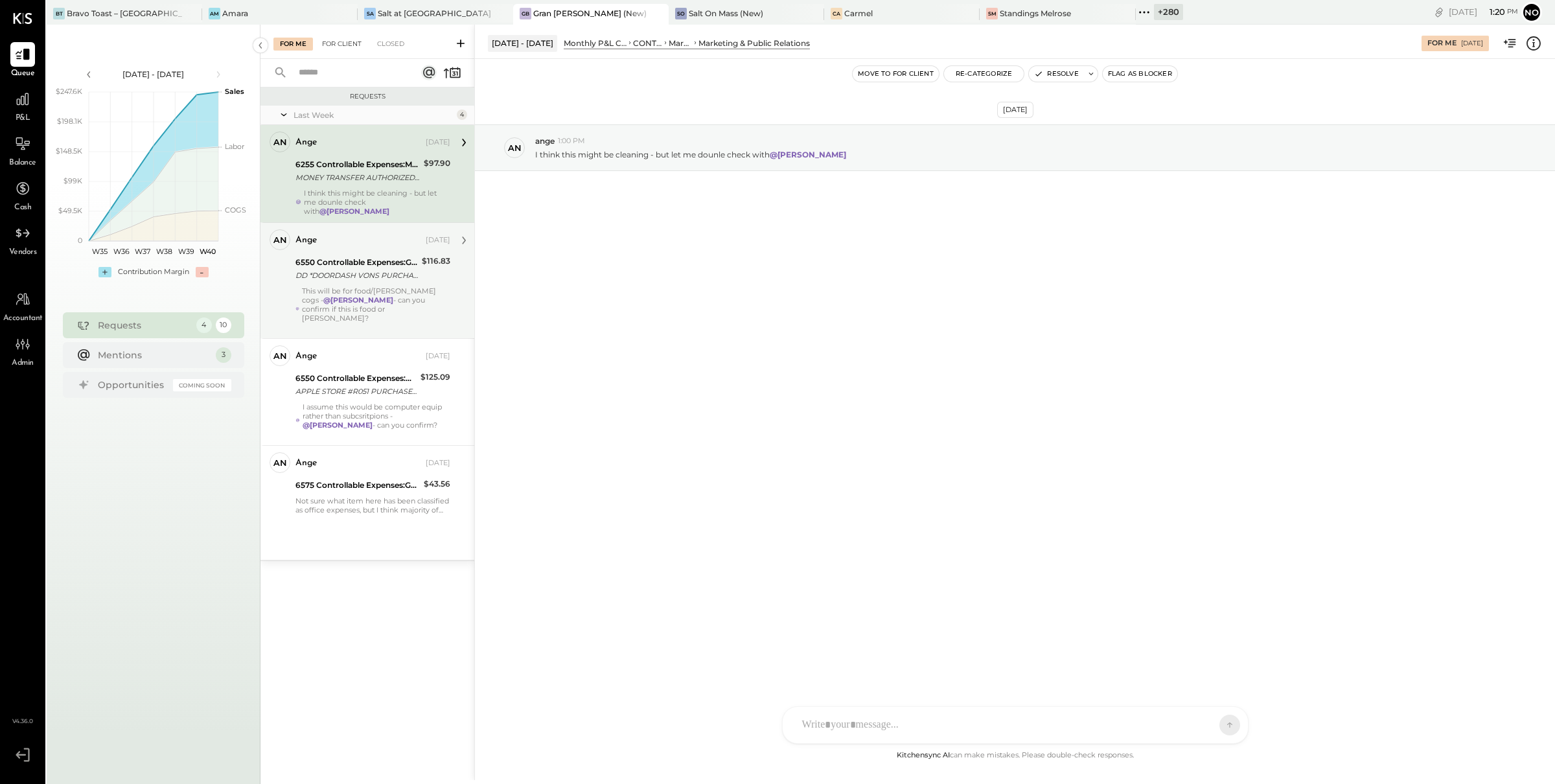
click at [340, 43] on div "For Client" at bounding box center [342, 43] width 53 height 13
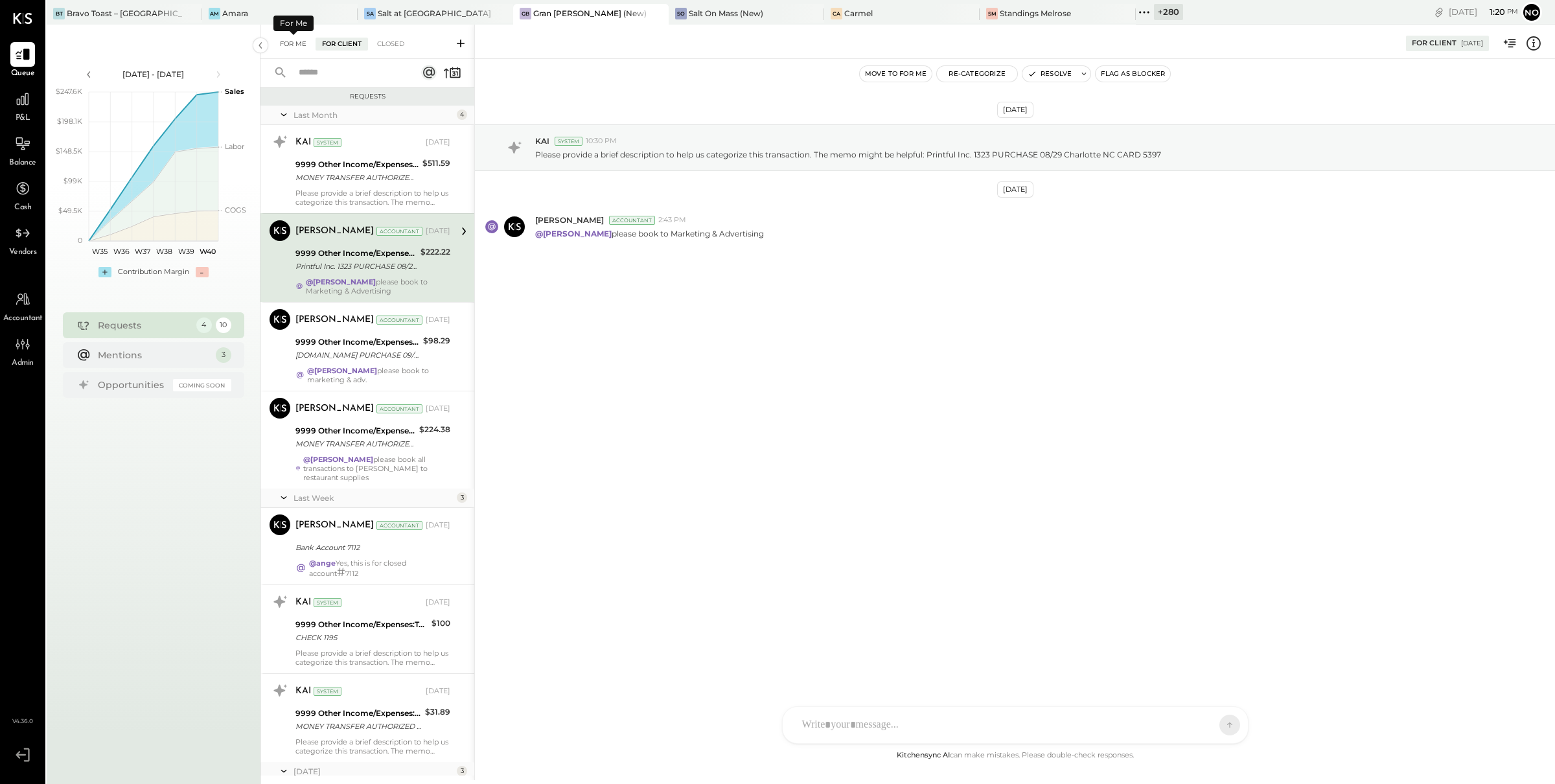
click at [283, 40] on div "For Me" at bounding box center [293, 43] width 40 height 13
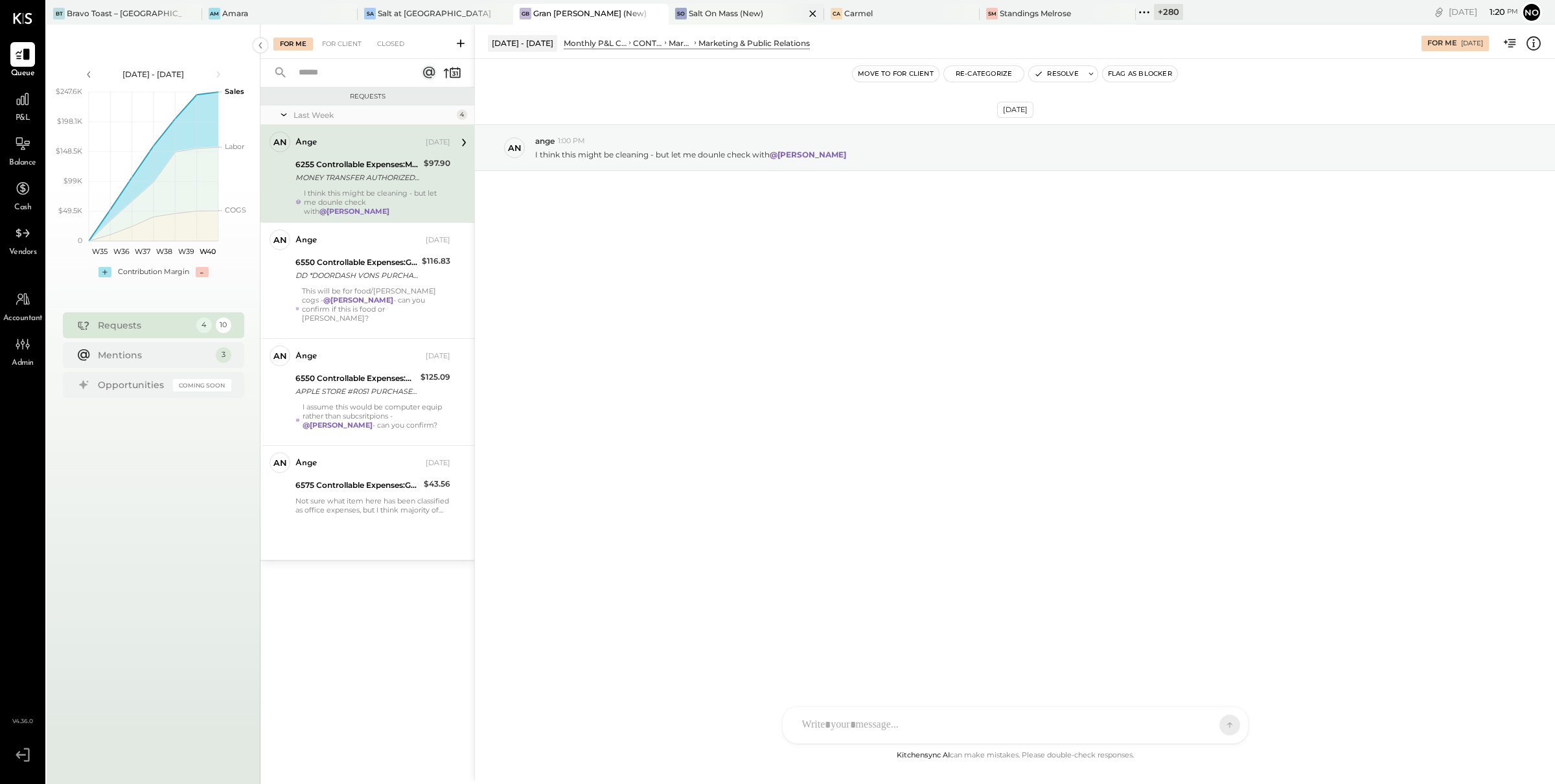
click at [805, 12] on icon at bounding box center [813, 14] width 16 height 16
click at [893, 14] on icon at bounding box center [895, 13] width 6 height 6
click at [909, 16] on icon at bounding box center [910, 14] width 16 height 16
click at [471, 10] on div "Salt at [GEOGRAPHIC_DATA]" at bounding box center [473, 13] width 113 height 11
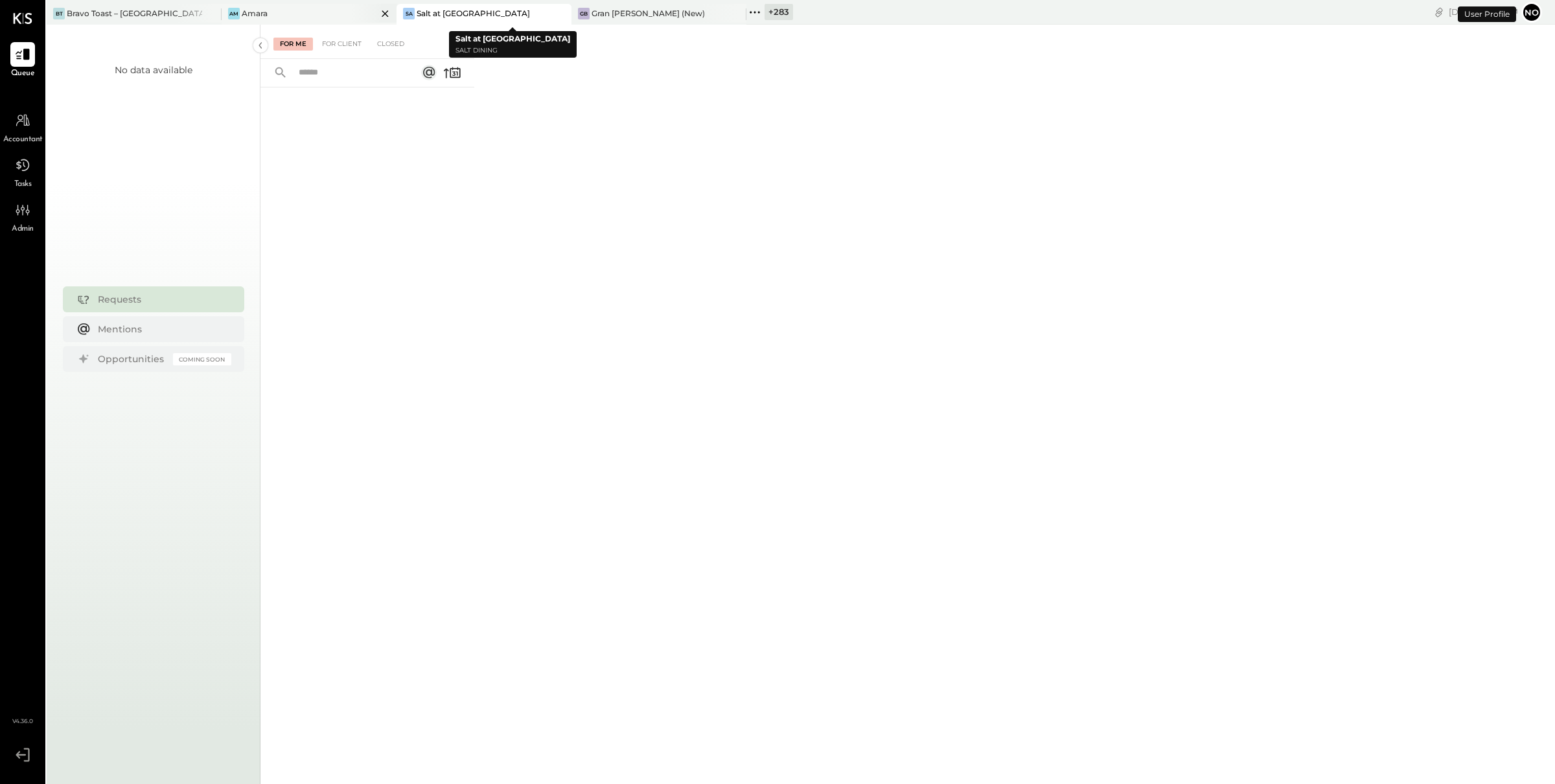
click at [249, 10] on div "Amara" at bounding box center [254, 13] width 26 height 11
click at [120, 9] on div "Bravo Toast – [GEOGRAPHIC_DATA]" at bounding box center [134, 13] width 136 height 11
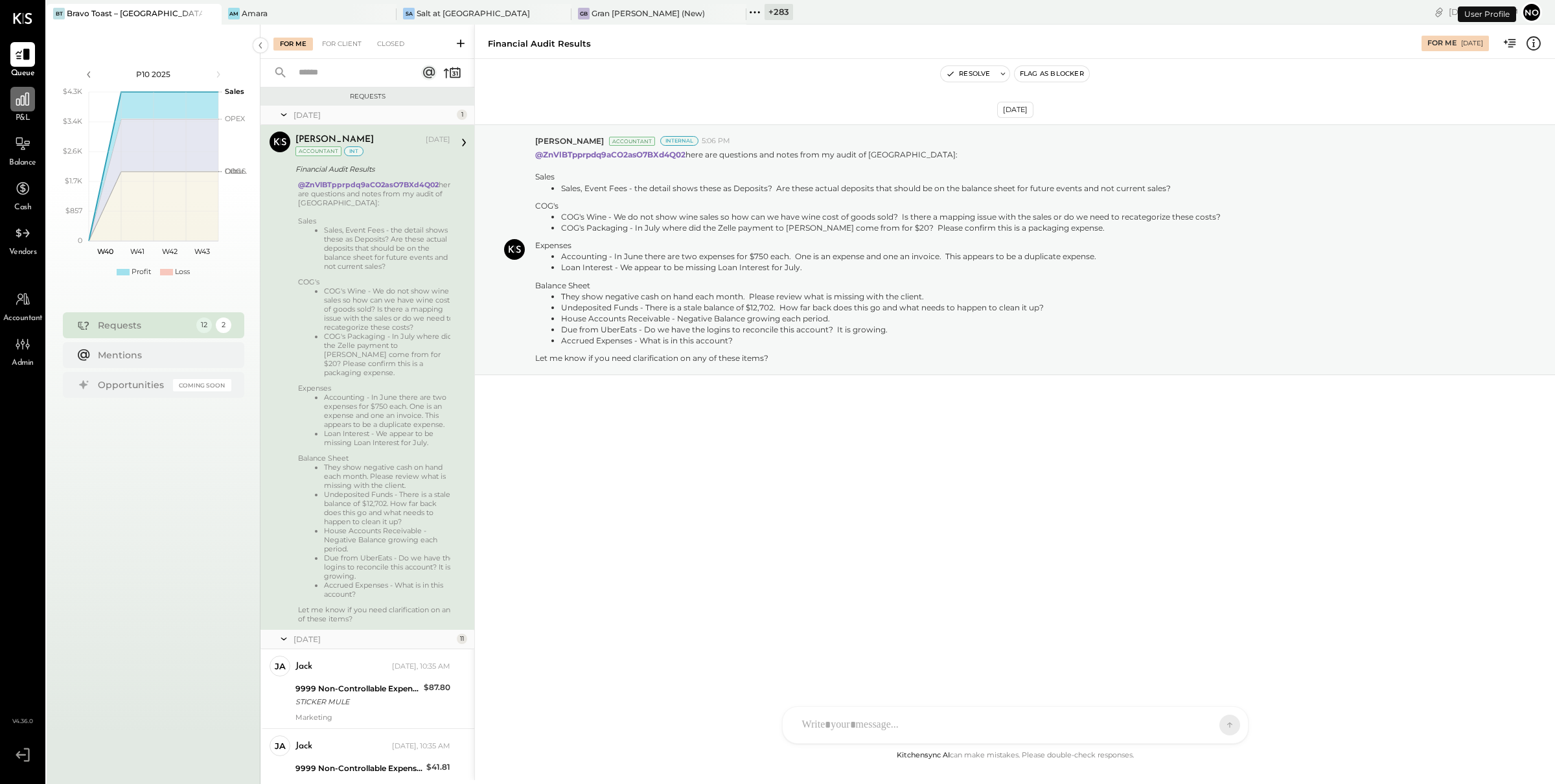
click at [22, 103] on icon at bounding box center [22, 99] width 16 height 16
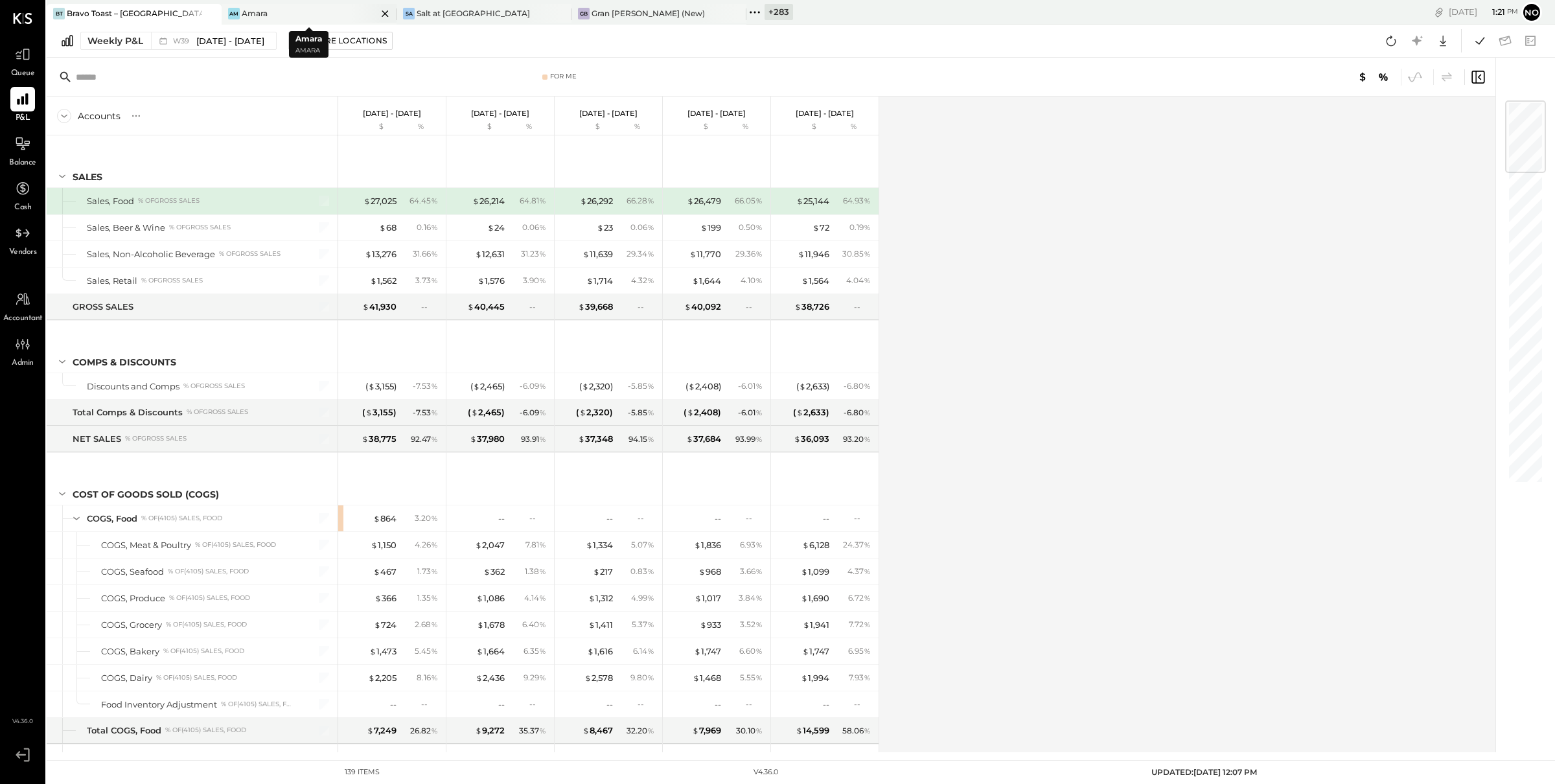
click at [386, 11] on icon at bounding box center [385, 14] width 16 height 16
click at [387, 12] on icon at bounding box center [385, 14] width 16 height 16
drag, startPoint x: 153, startPoint y: 16, endPoint x: 291, endPoint y: 16, distance: 138.0
click at [291, 16] on div "BT Bravo Toast – West Hollywood GB Gran Blanco (New) + 285 Pinned Locations ( 2…" at bounding box center [487, 12] width 880 height 24
click at [406, 10] on icon at bounding box center [405, 11] width 16 height 16
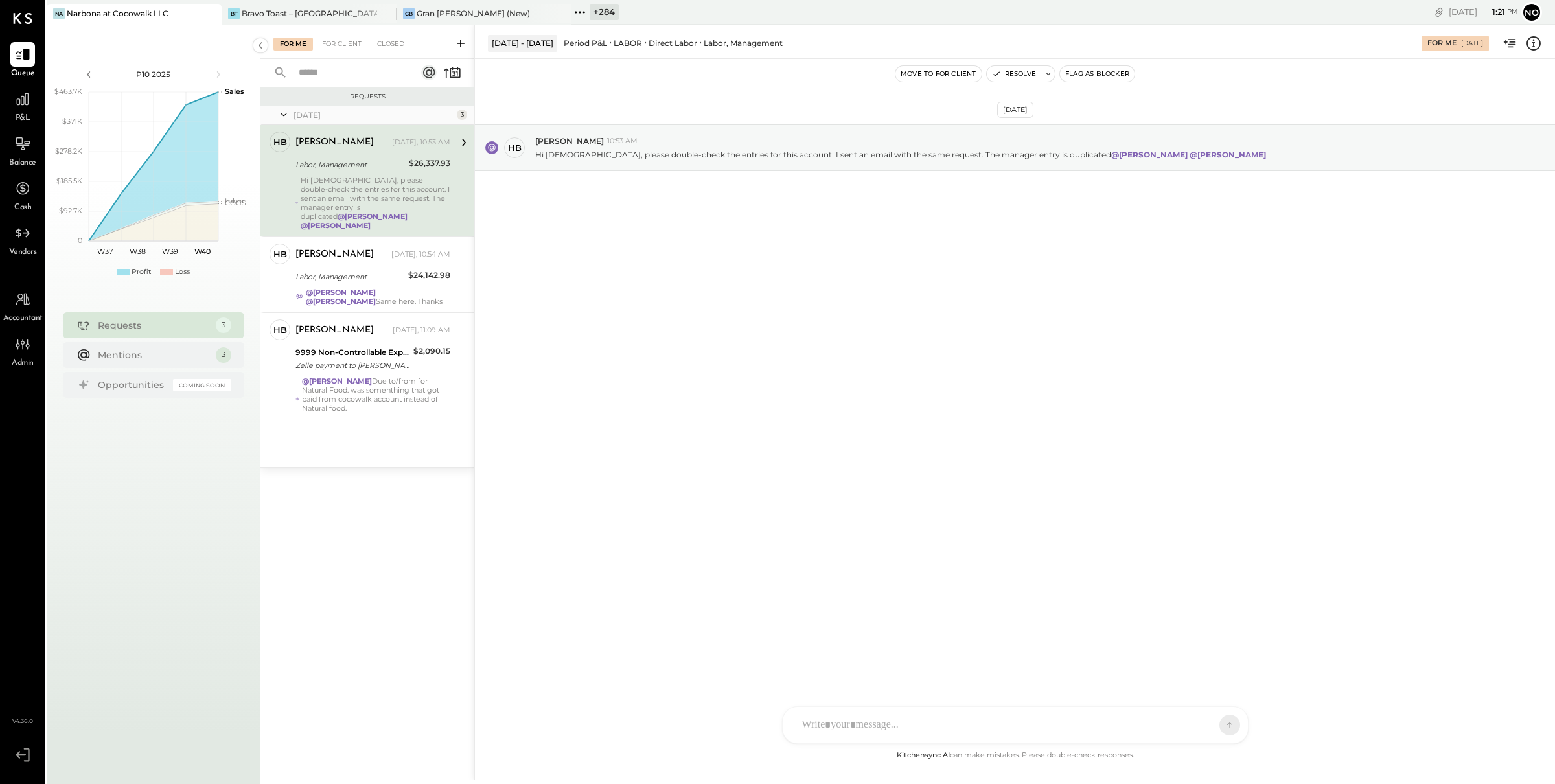
click at [579, 9] on icon at bounding box center [579, 11] width 16 height 16
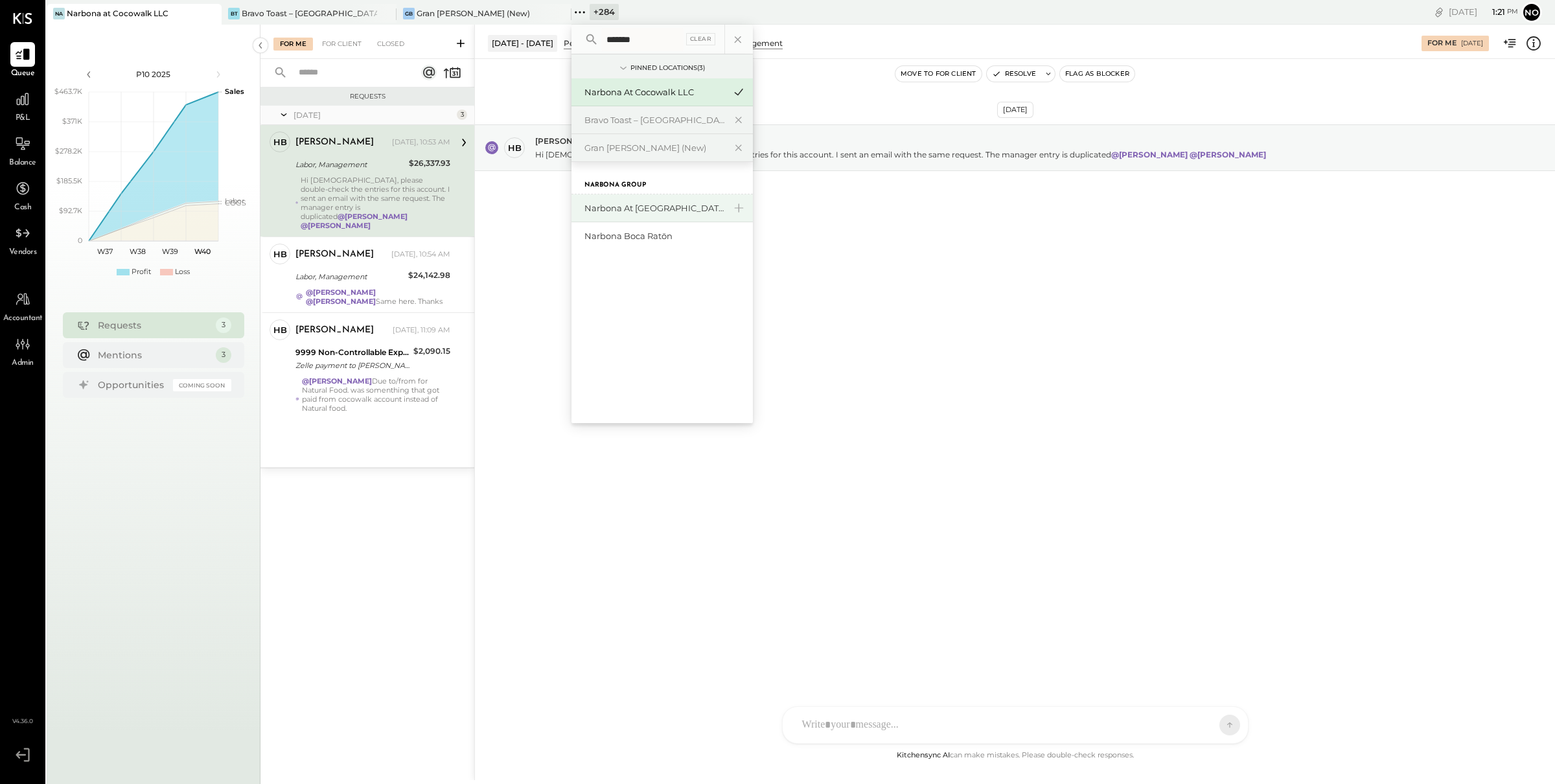
type input "*******"
click at [629, 204] on div "Narbona at [GEOGRAPHIC_DATA] LLC" at bounding box center [655, 208] width 140 height 12
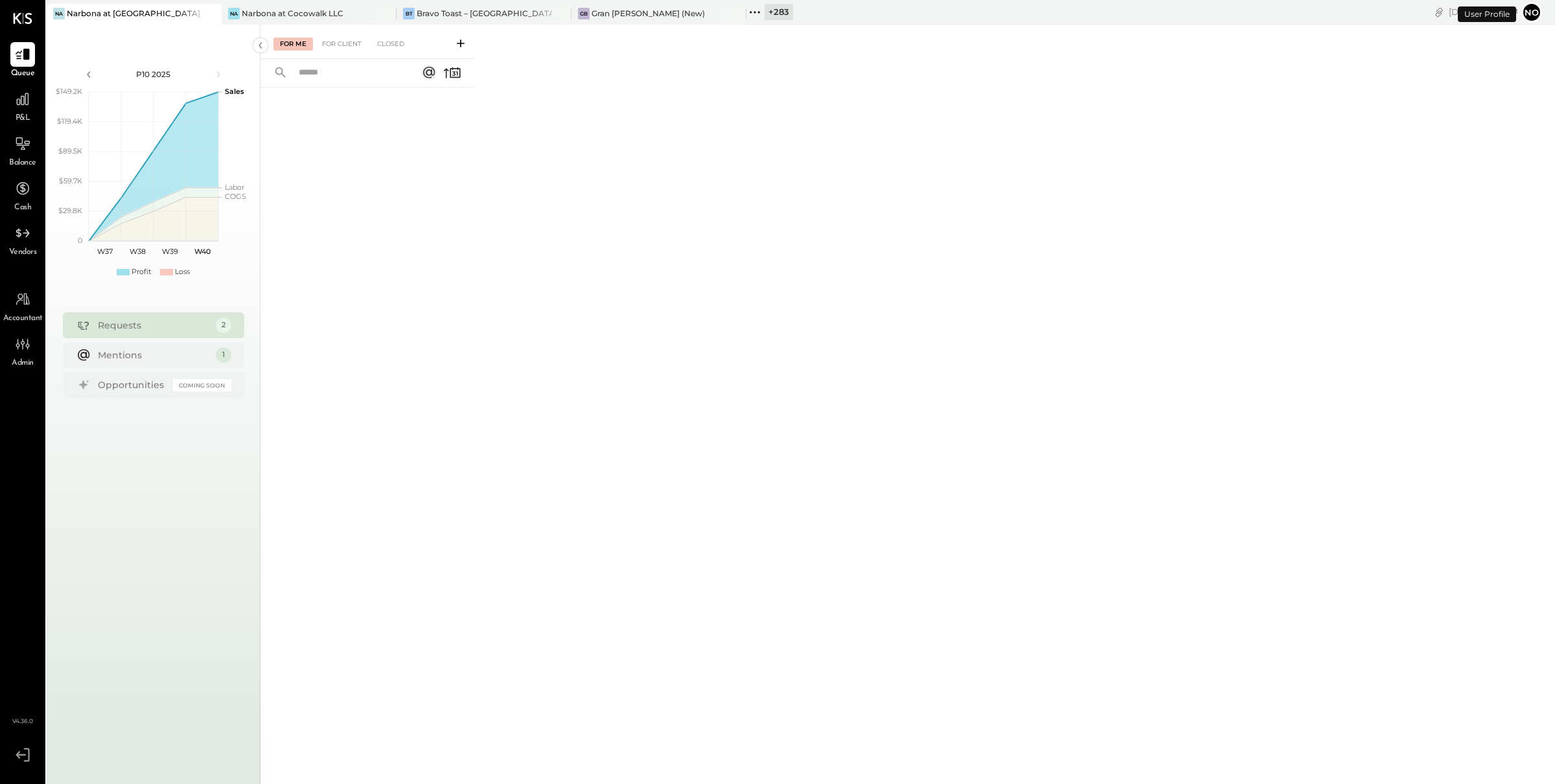
click at [758, 11] on icon at bounding box center [754, 11] width 16 height 16
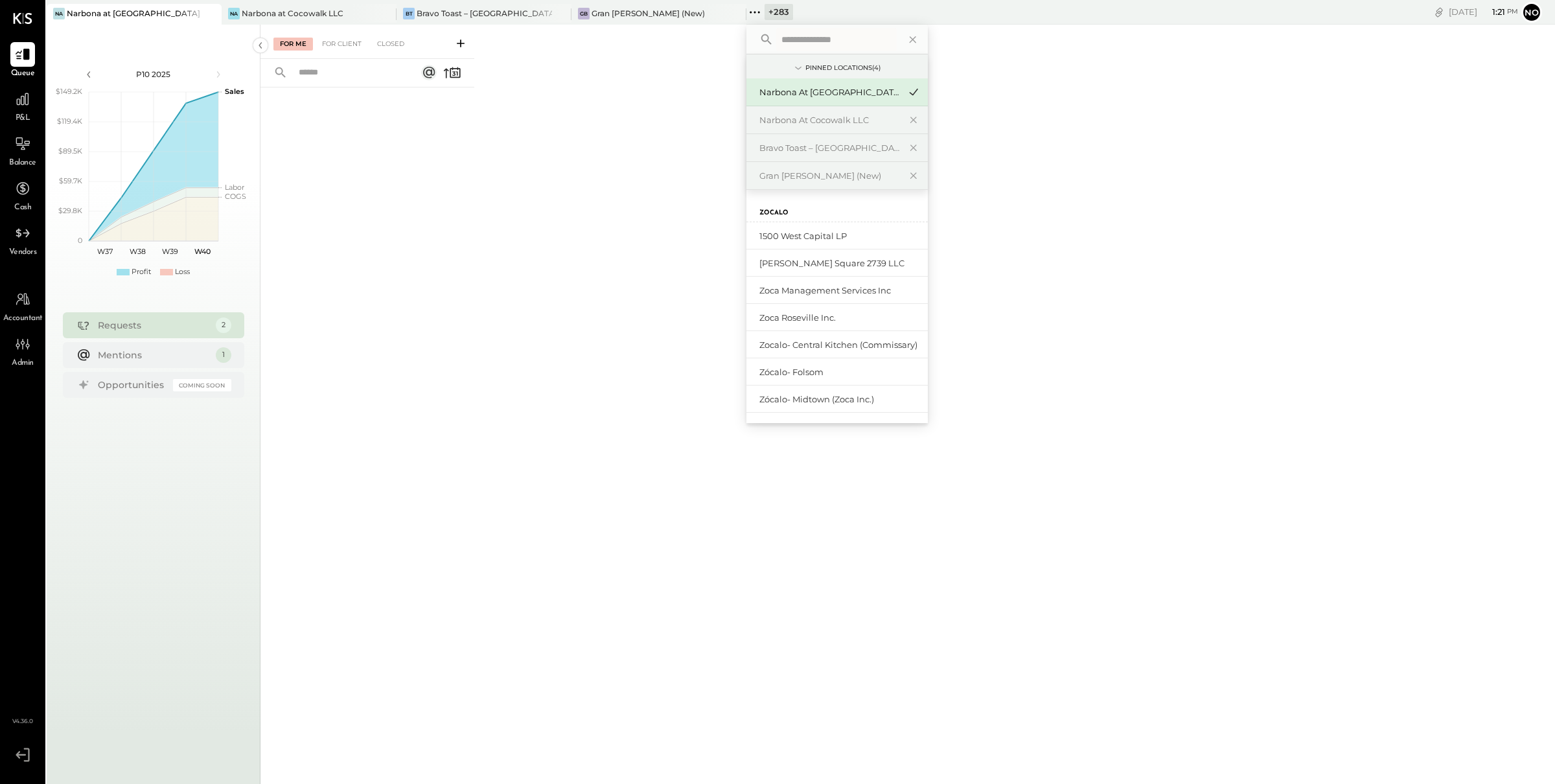
drag, startPoint x: 817, startPoint y: 39, endPoint x: 816, endPoint y: 46, distance: 7.1
click at [817, 40] on input "text" at bounding box center [836, 39] width 120 height 23
type input "*******"
click at [834, 233] on div "Narbona Boca Ratōn" at bounding box center [829, 236] width 140 height 12
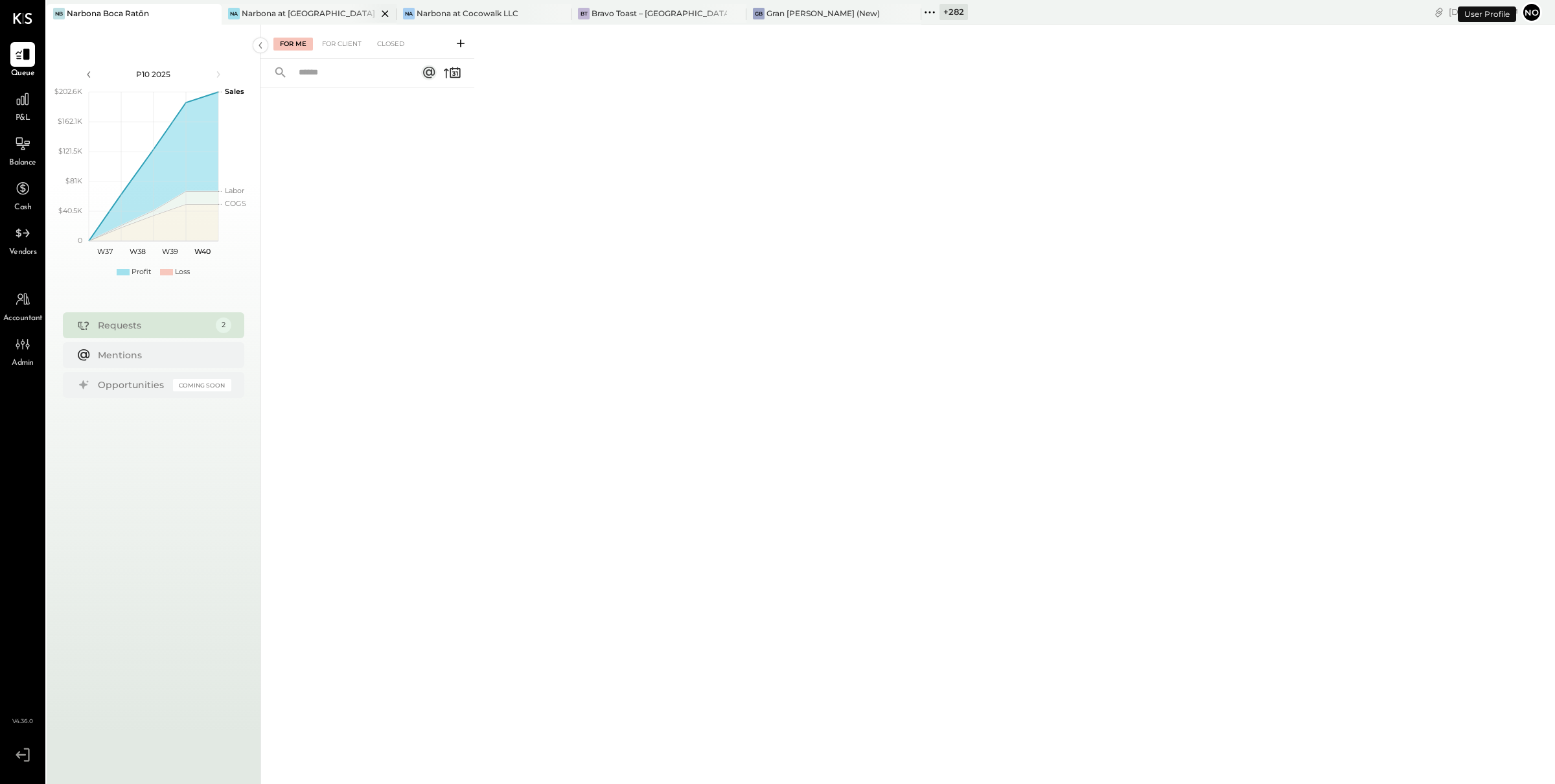
click at [277, 10] on div "Narbona at [GEOGRAPHIC_DATA] LLC" at bounding box center [309, 13] width 136 height 11
click at [148, 8] on div "Narbona Boca Ratōn" at bounding box center [107, 13] width 82 height 11
click at [25, 103] on icon at bounding box center [22, 99] width 13 height 13
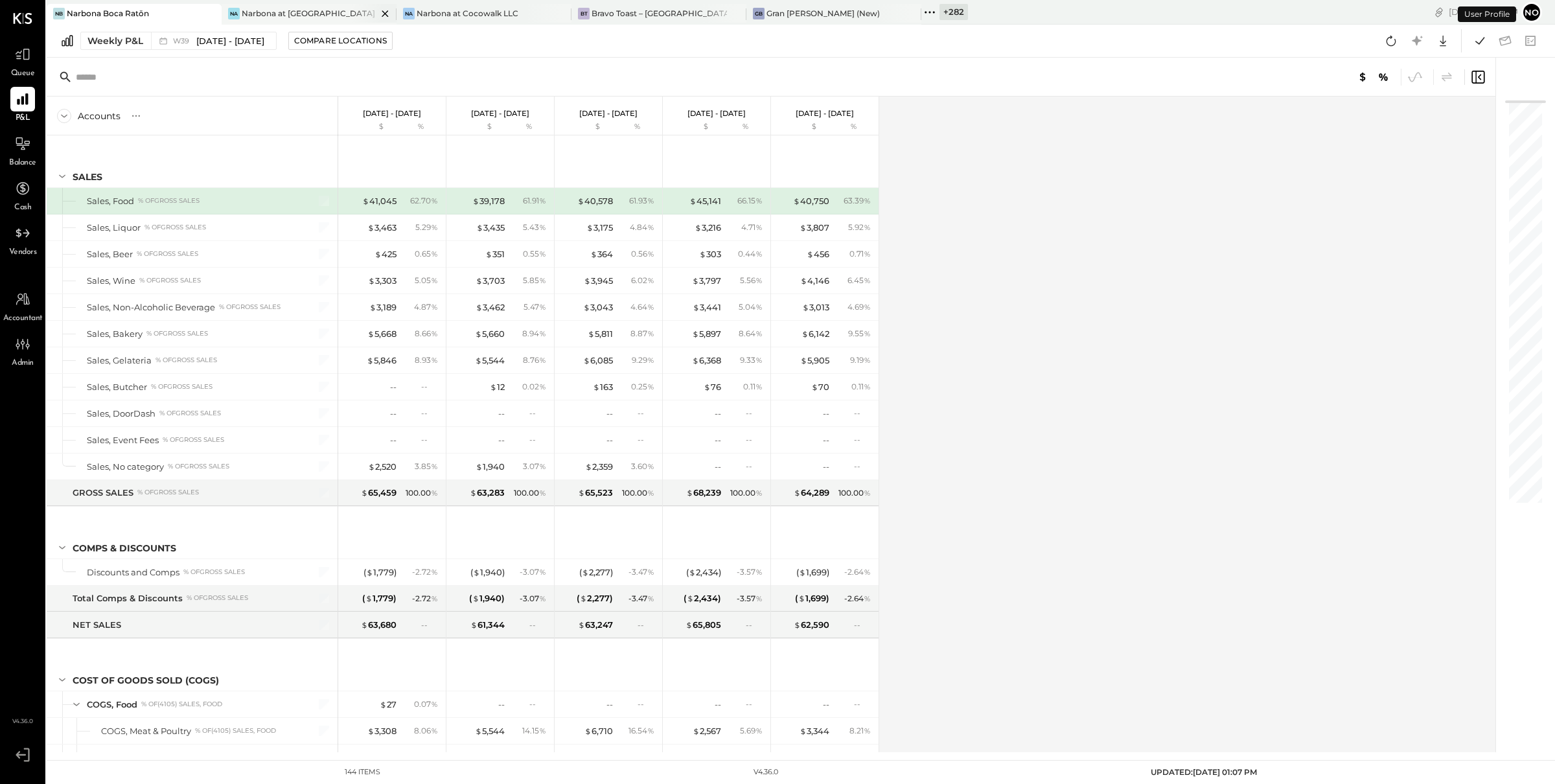
click at [285, 10] on div "Narbona at [GEOGRAPHIC_DATA] LLC" at bounding box center [309, 13] width 136 height 11
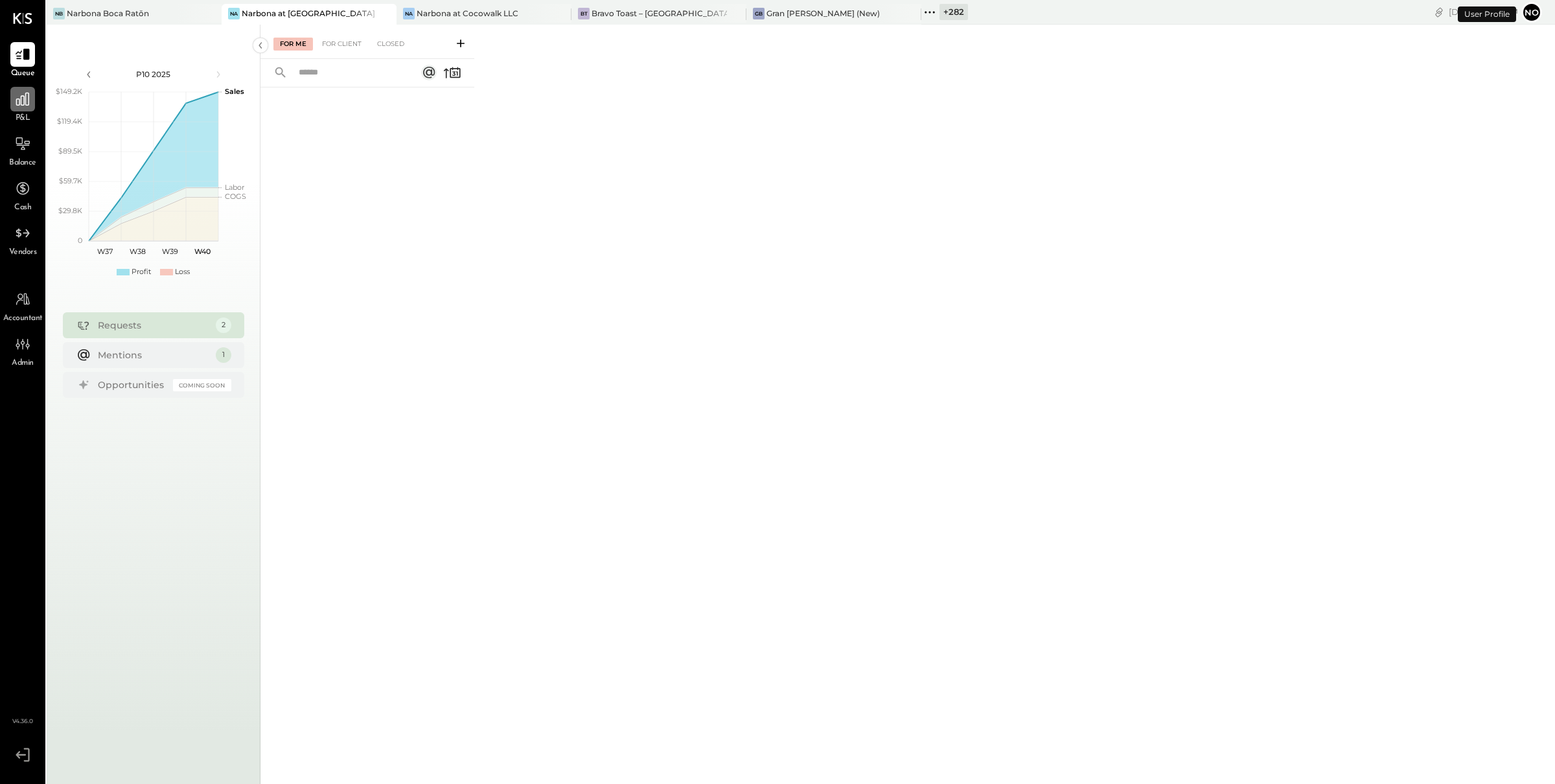
click at [29, 99] on icon at bounding box center [22, 99] width 16 height 16
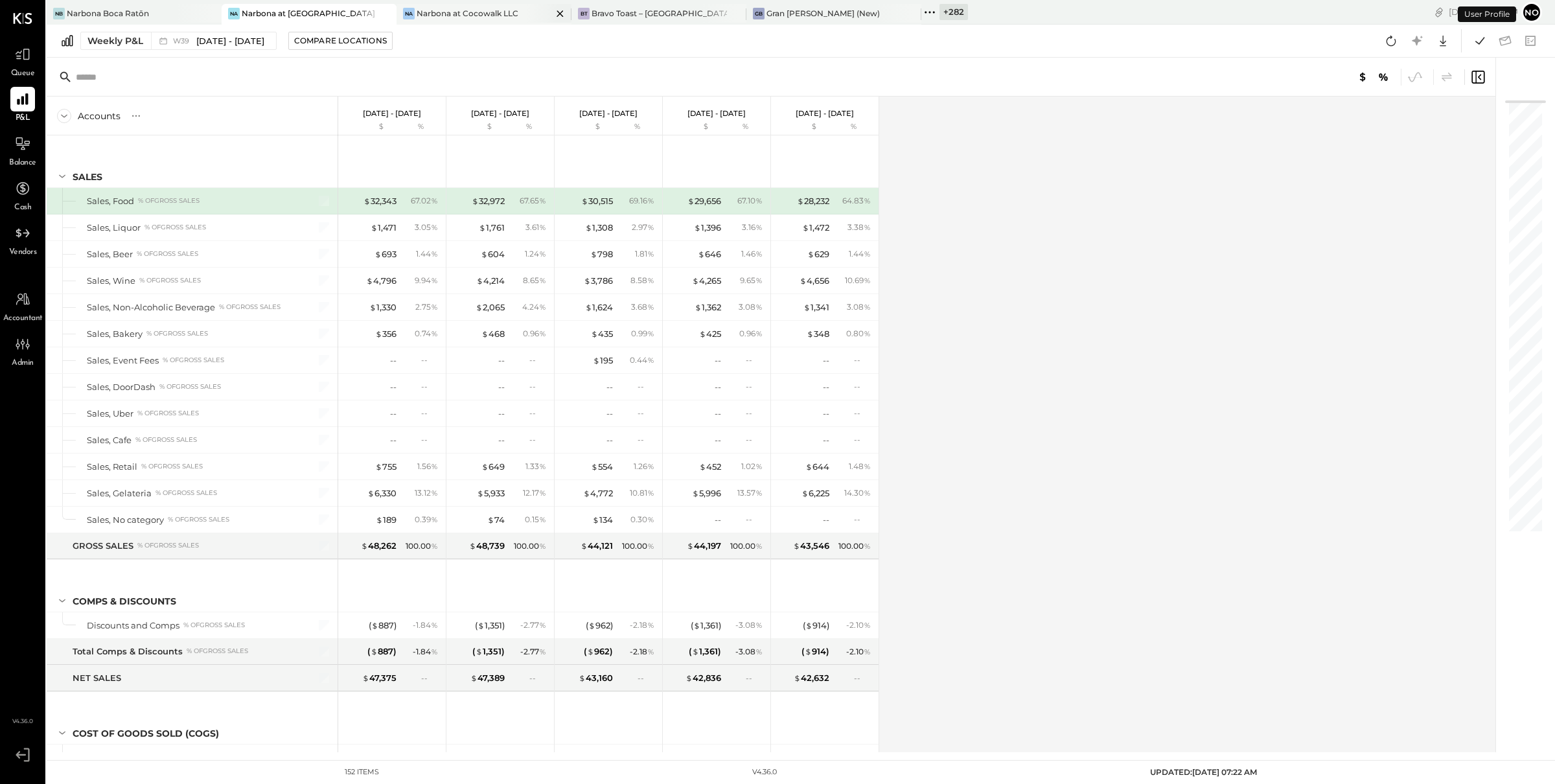
click at [451, 14] on div "Narbona at Cocowalk LLC" at bounding box center [468, 13] width 102 height 11
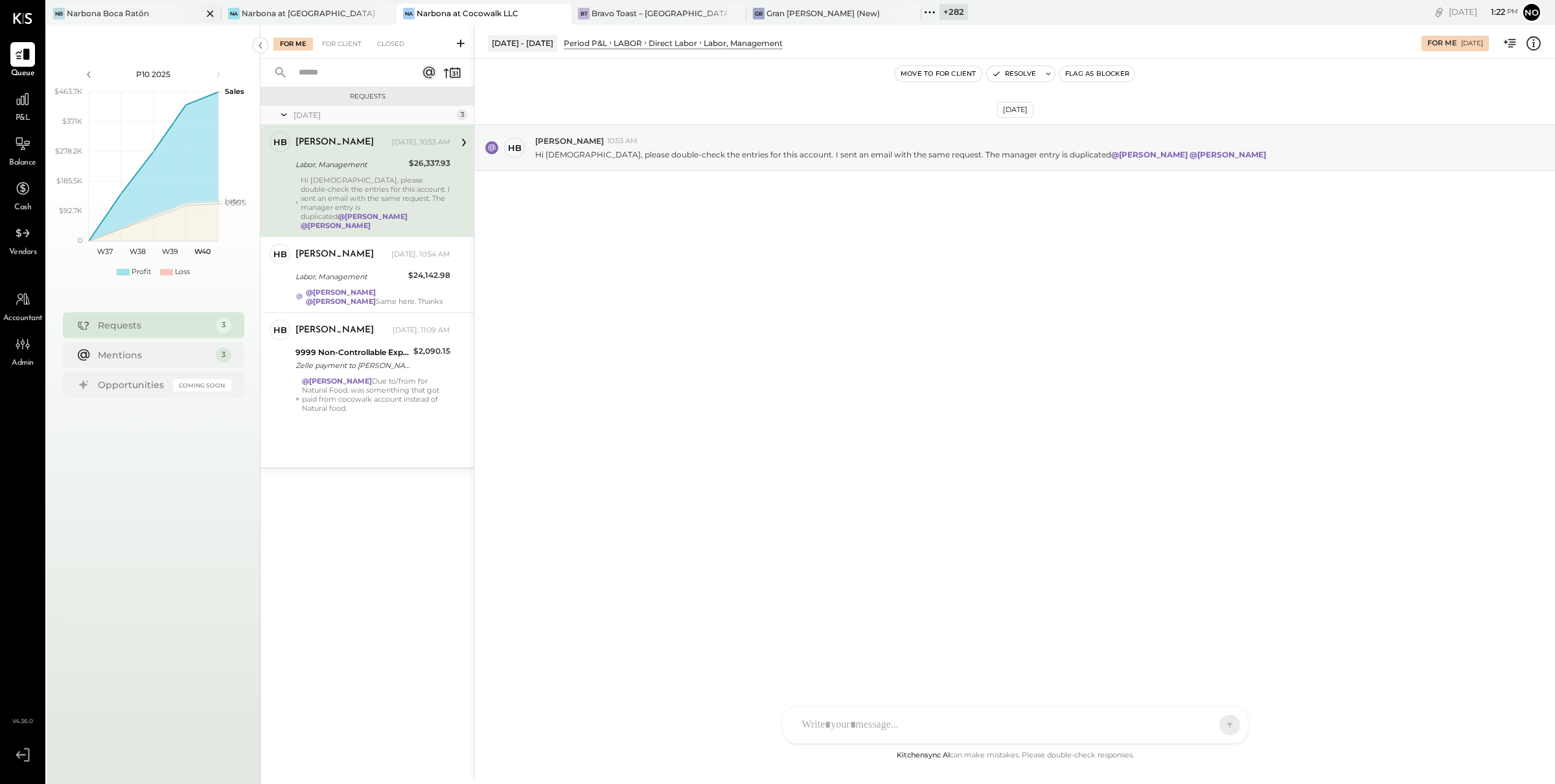
click at [111, 8] on div "Narbona Boca Ratōn" at bounding box center [107, 13] width 82 height 11
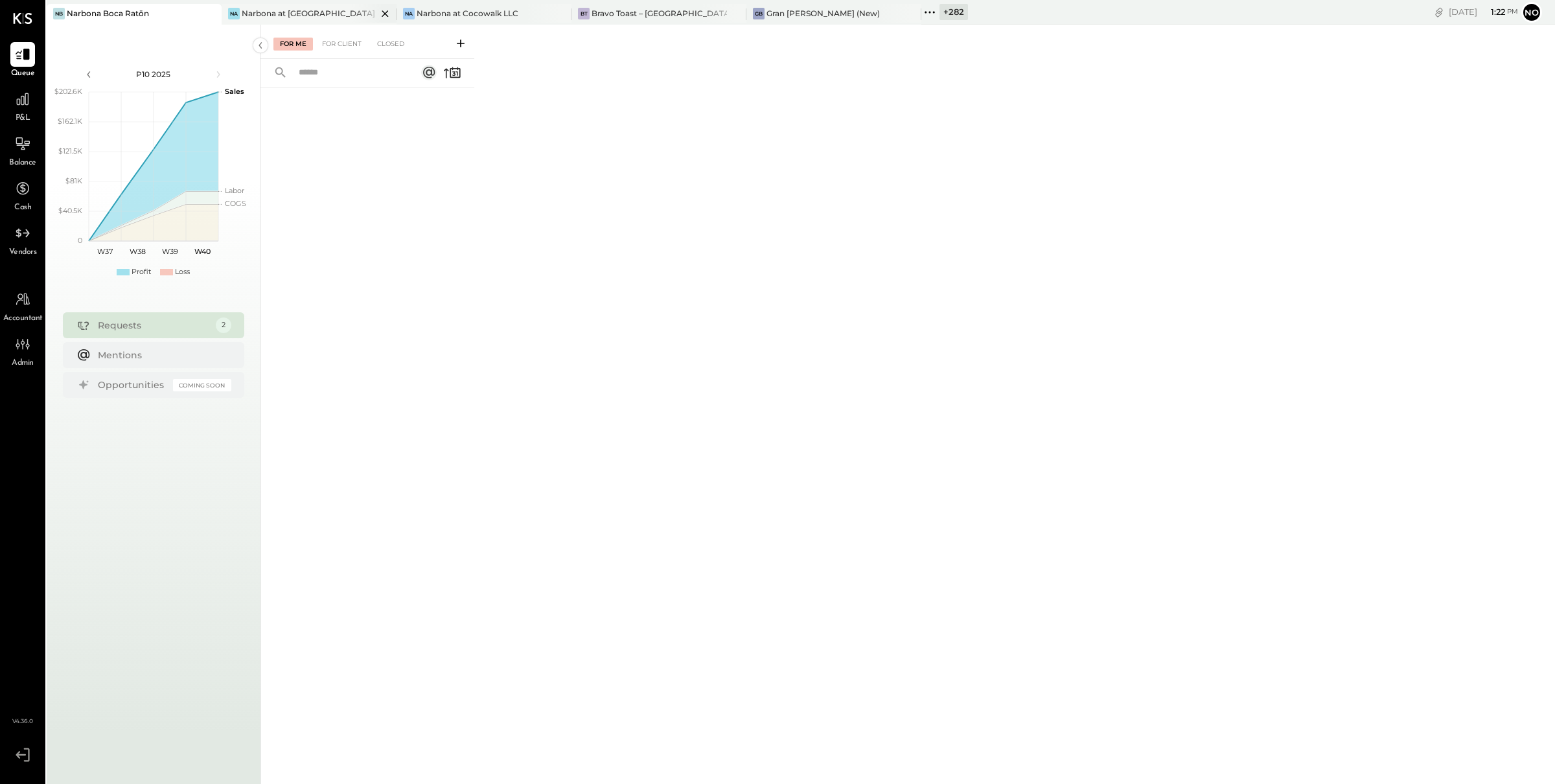
click at [290, 18] on div "Na Narbona at [GEOGRAPHIC_DATA] LLC" at bounding box center [299, 13] width 156 height 11
click at [28, 99] on icon at bounding box center [22, 99] width 13 height 13
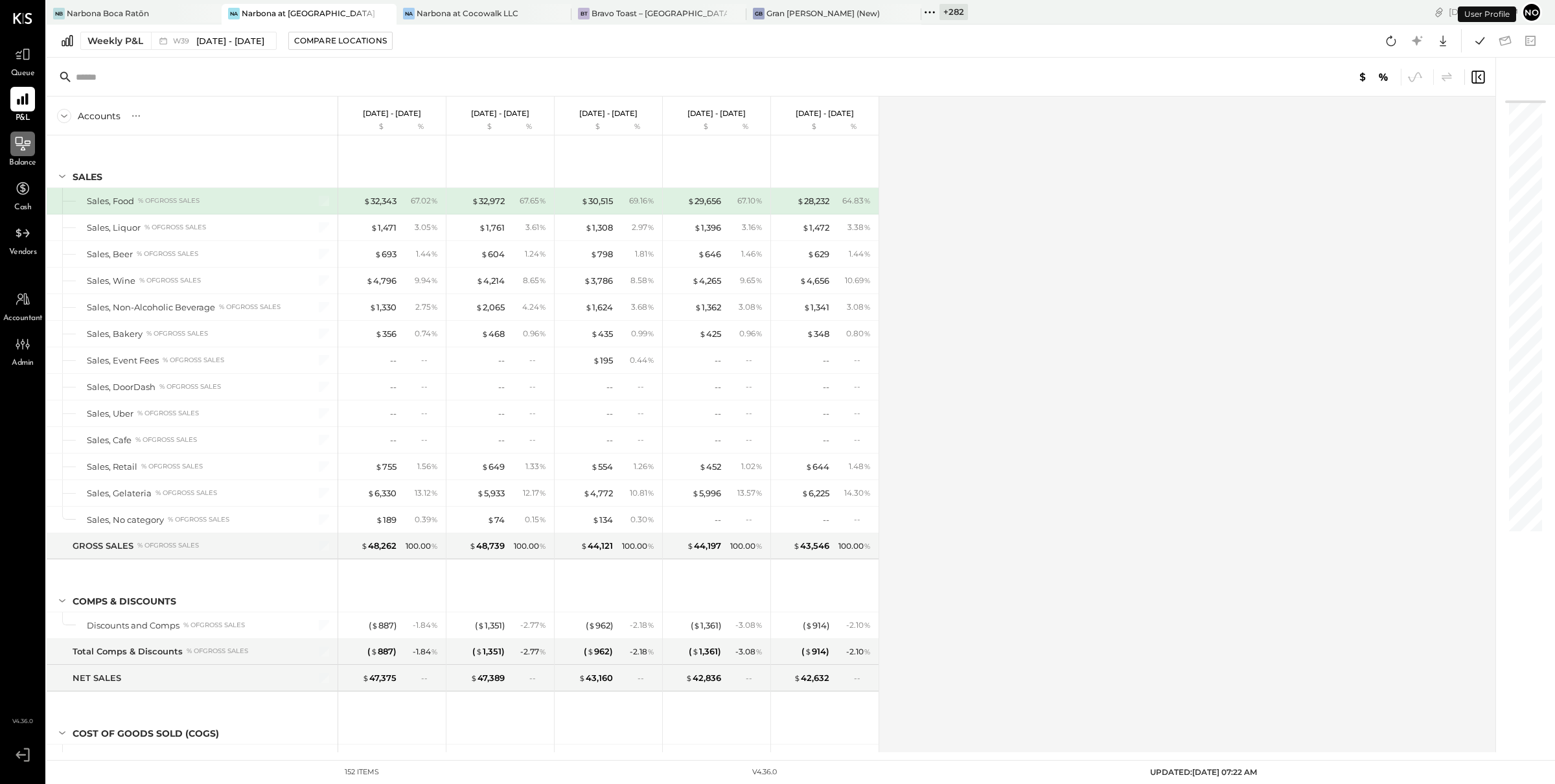
click at [27, 146] on icon at bounding box center [22, 143] width 16 height 16
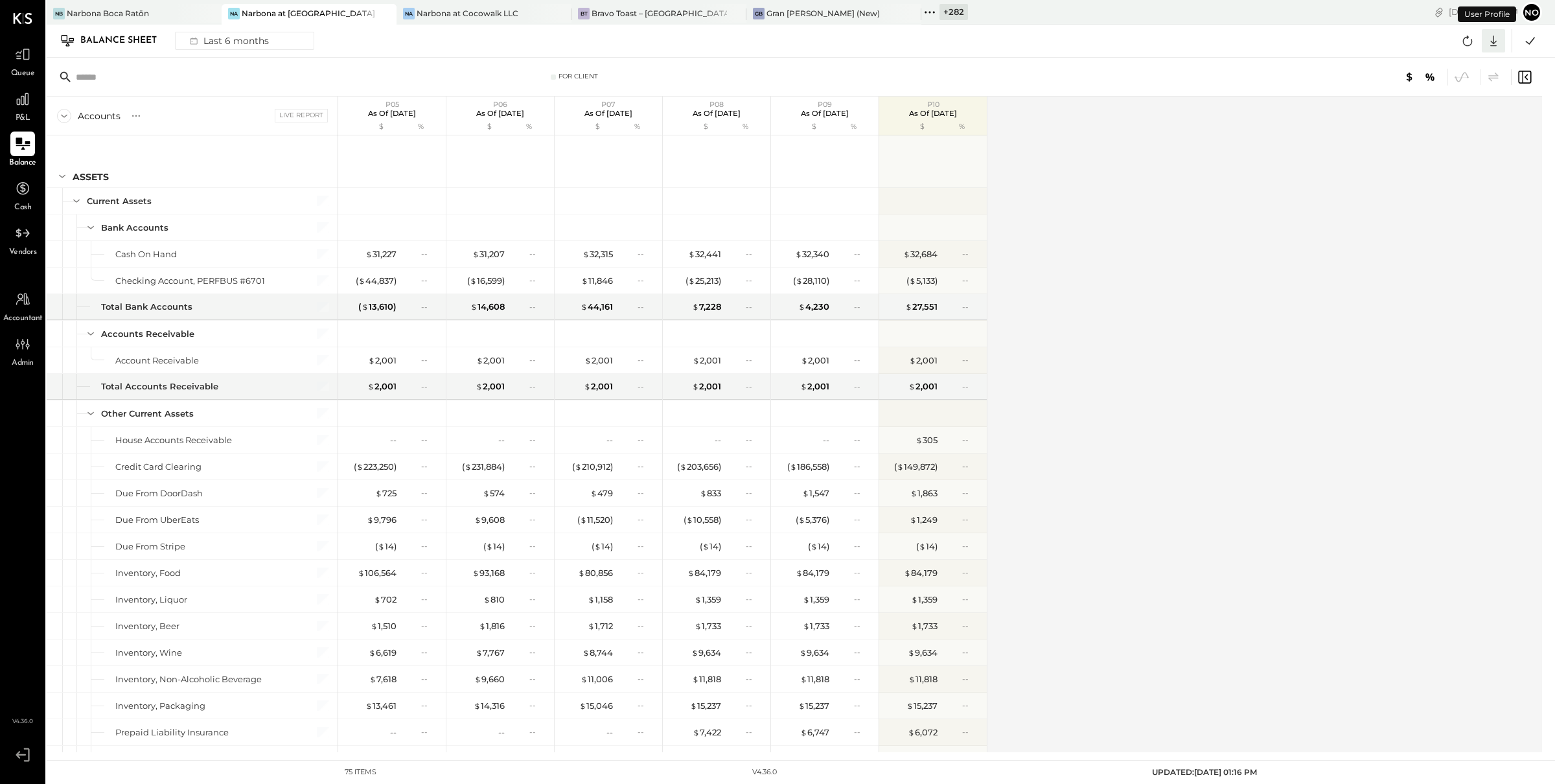
click at [1493, 41] on icon at bounding box center [1493, 41] width 6 height 11
click at [1441, 112] on div "Excel" at bounding box center [1454, 116] width 104 height 27
click at [116, 8] on div "Narbona Boca Ratōn" at bounding box center [107, 13] width 82 height 11
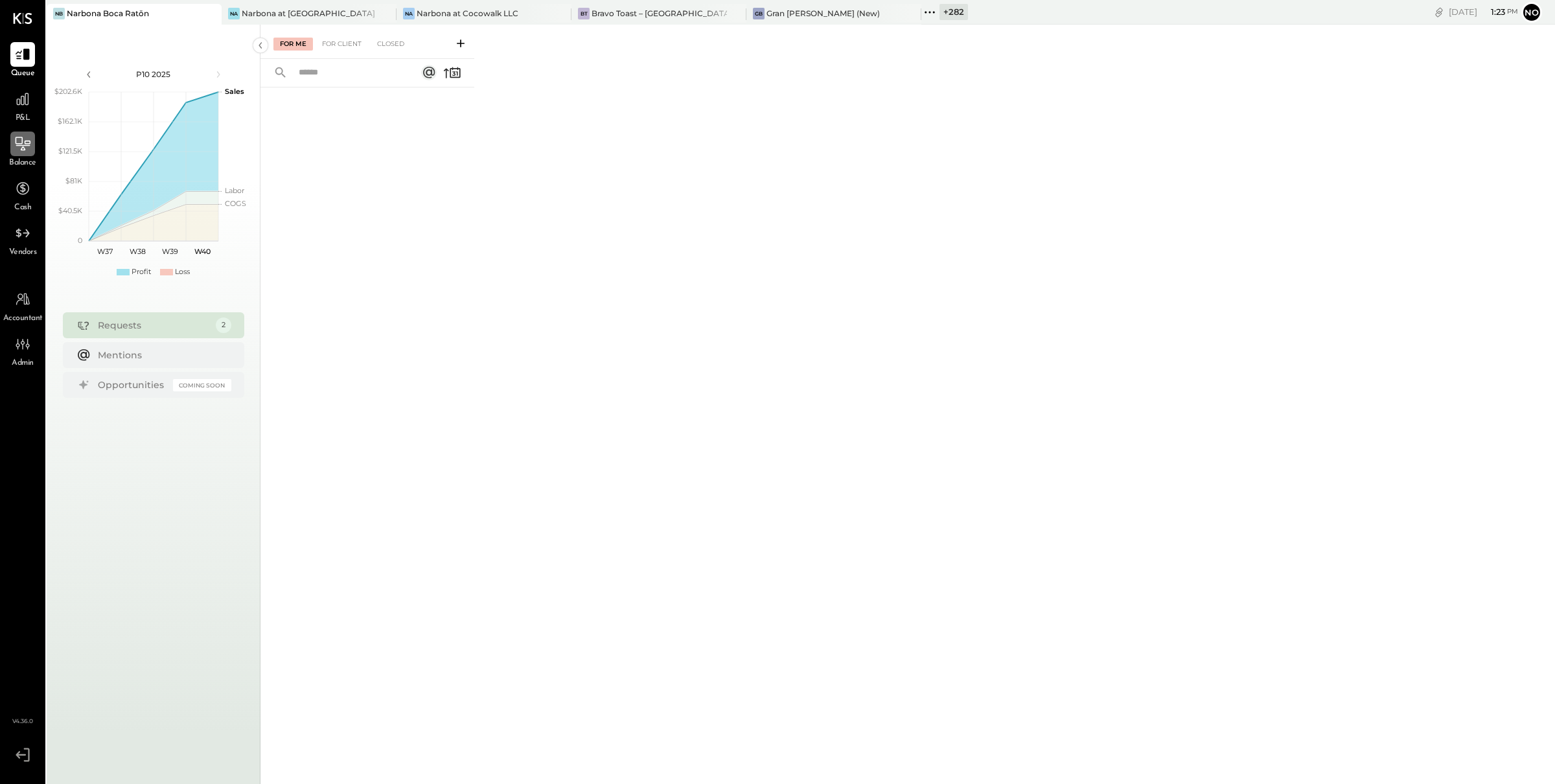
click at [24, 149] on icon at bounding box center [22, 143] width 15 height 14
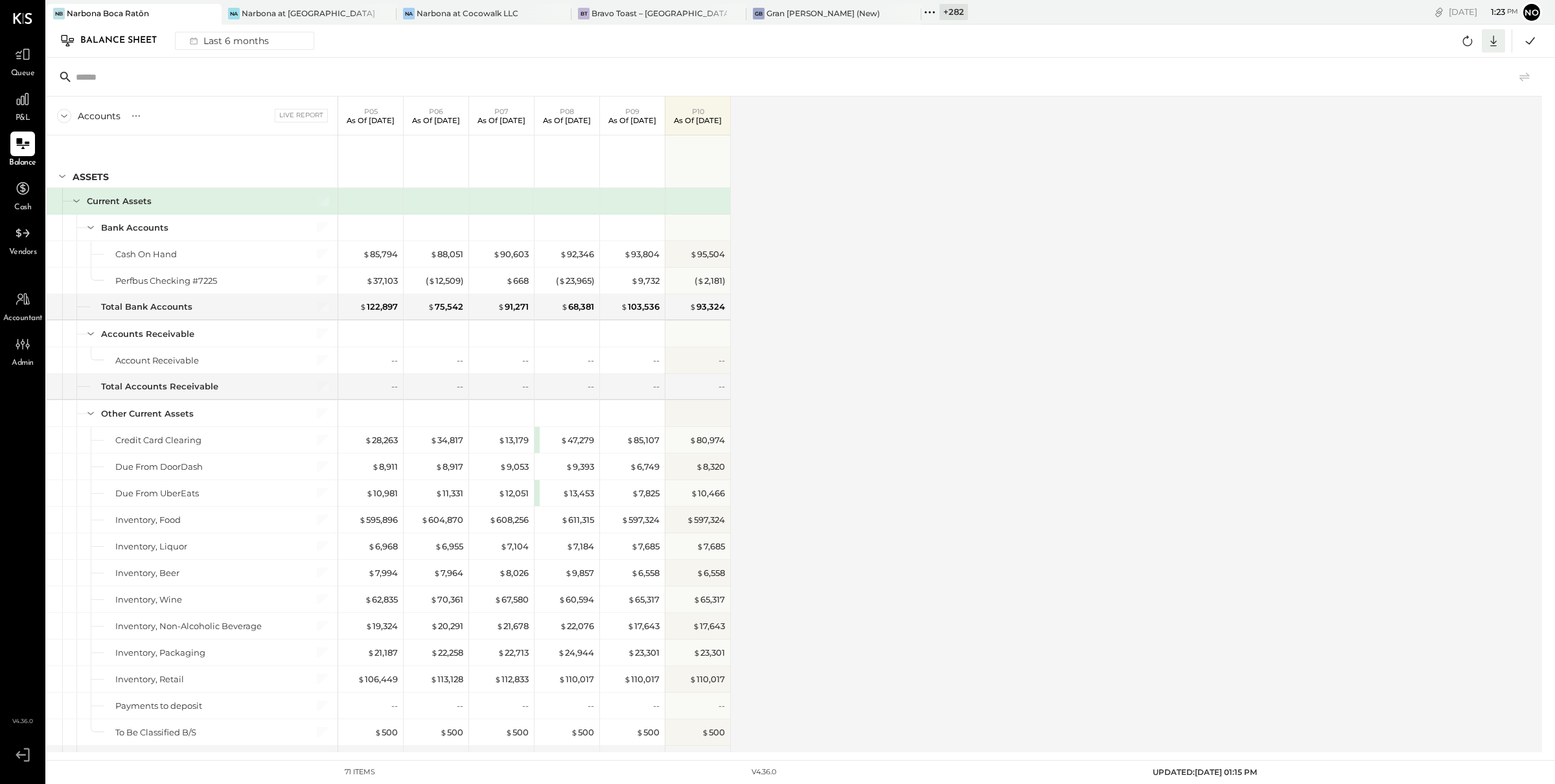
click at [1491, 41] on icon at bounding box center [1493, 41] width 6 height 11
click at [1440, 117] on div "Excel" at bounding box center [1454, 116] width 104 height 27
click at [302, 16] on div "Narbona at [GEOGRAPHIC_DATA] LLC" at bounding box center [309, 13] width 136 height 11
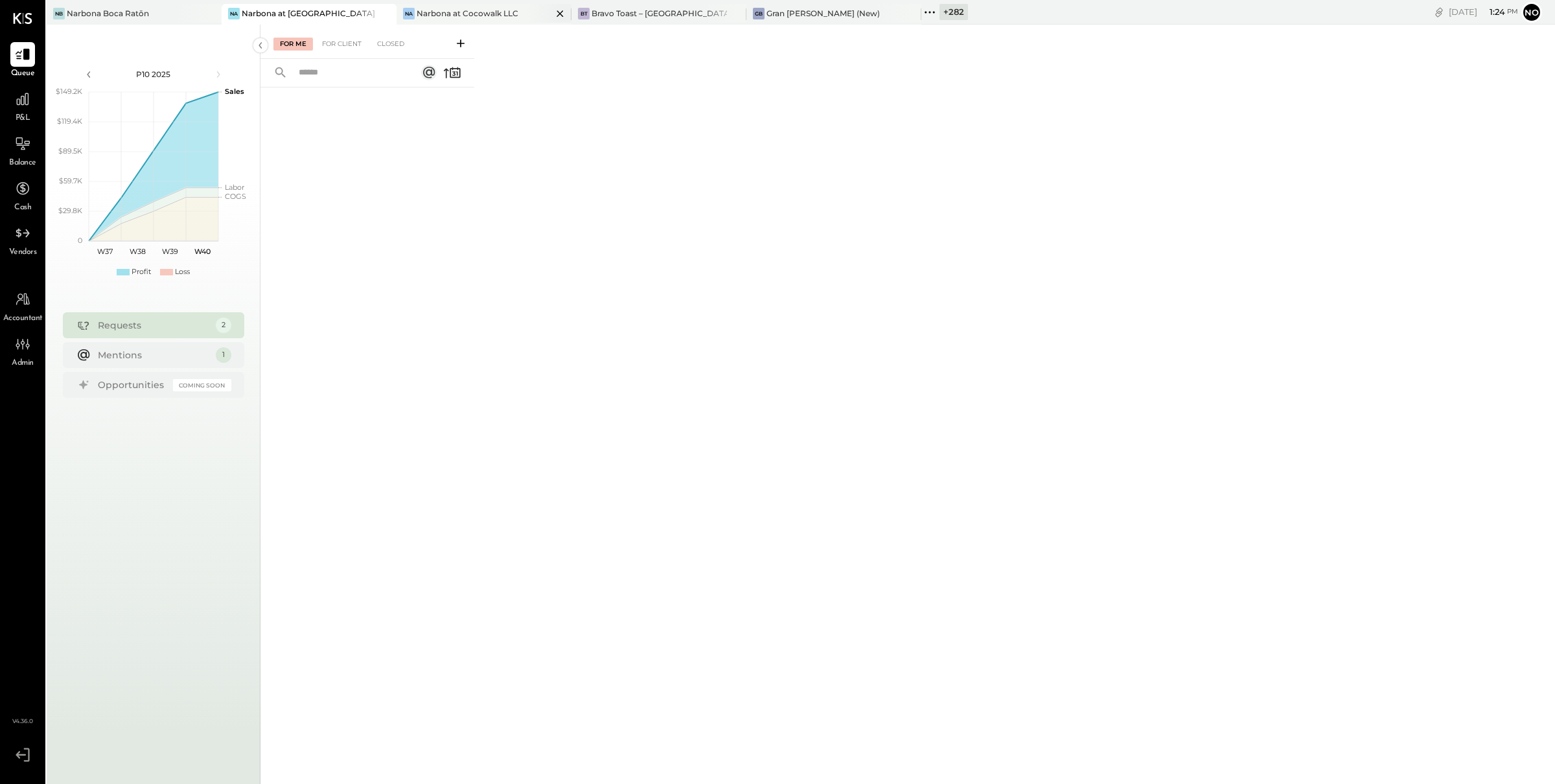
click at [509, 16] on div "Narbona at Cocowalk LLC" at bounding box center [468, 13] width 102 height 11
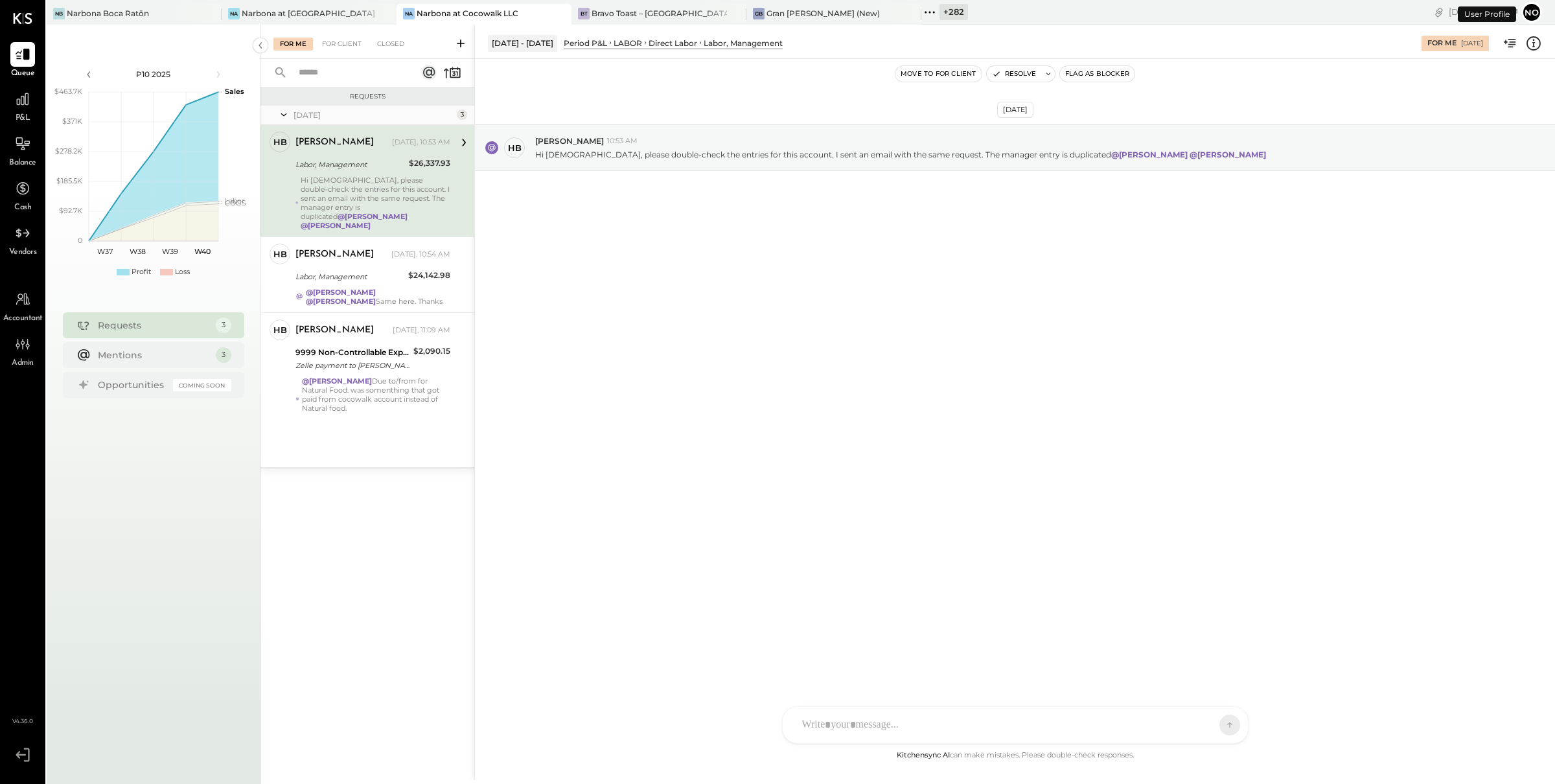
click at [29, 157] on span "Balance" at bounding box center [22, 163] width 27 height 11
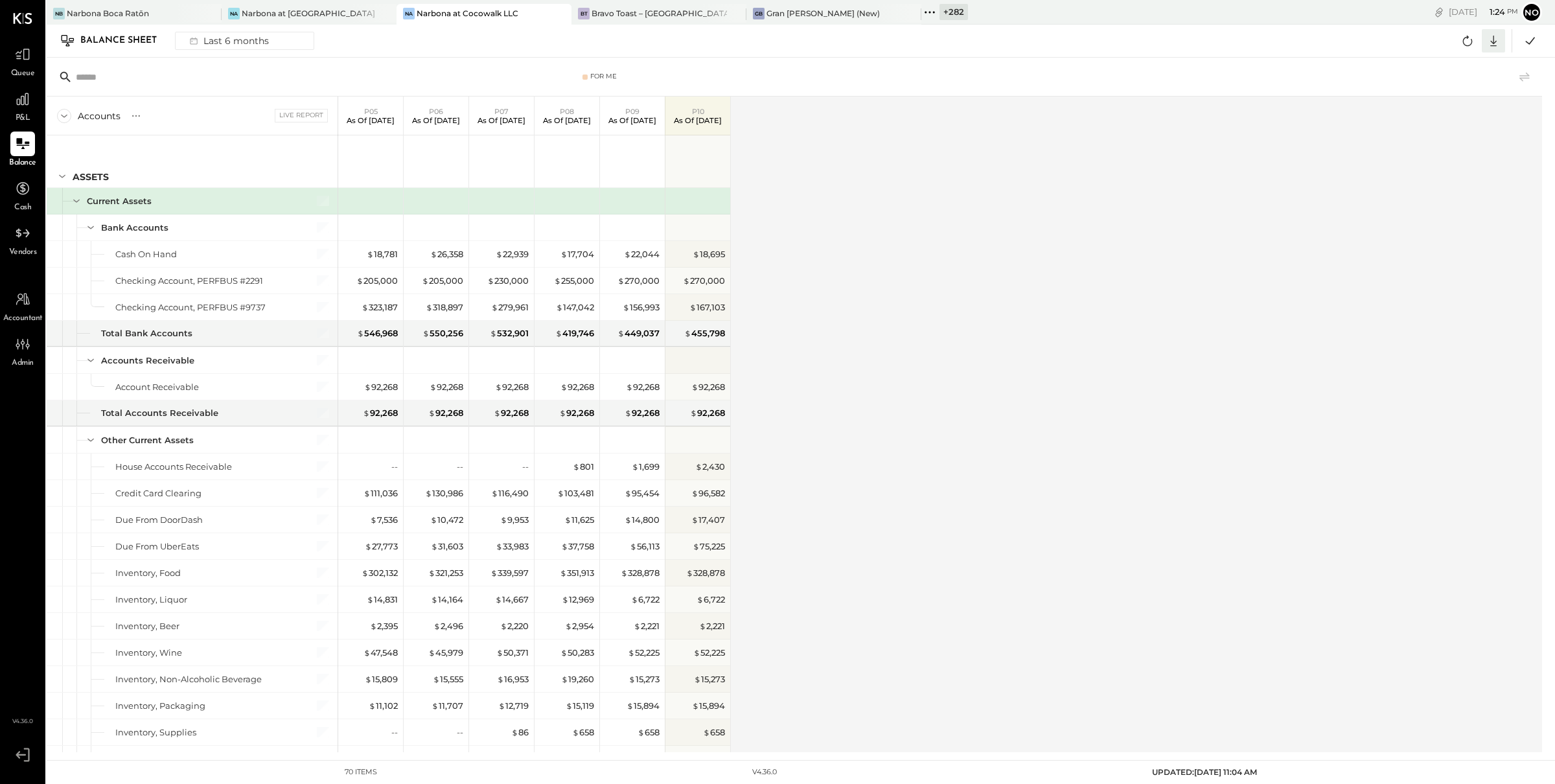
click at [1495, 42] on icon at bounding box center [1493, 40] width 16 height 16
click at [1443, 115] on div "Excel" at bounding box center [1454, 116] width 104 height 27
click at [29, 91] on icon at bounding box center [22, 99] width 16 height 16
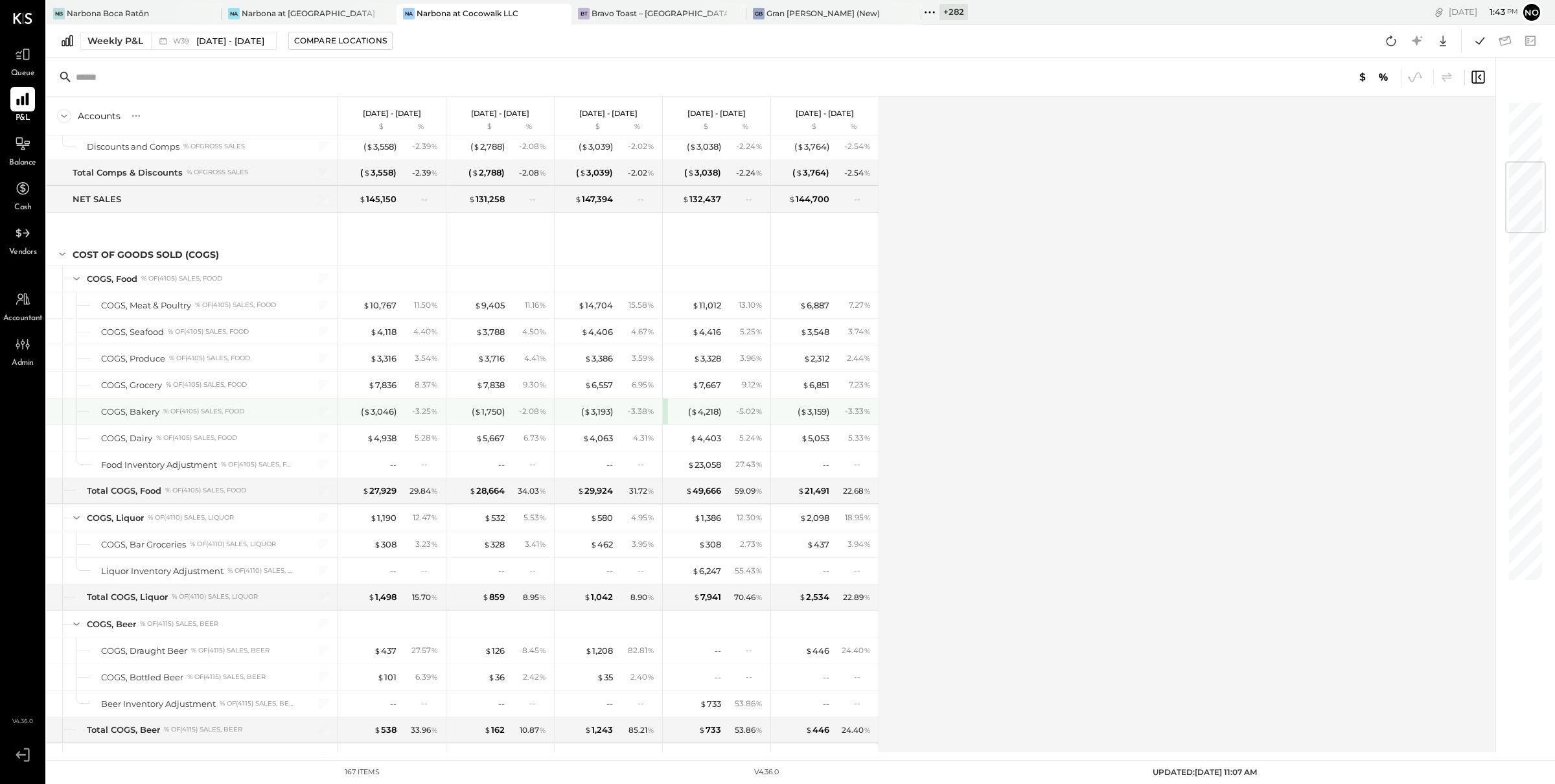
scroll to position [515, 0]
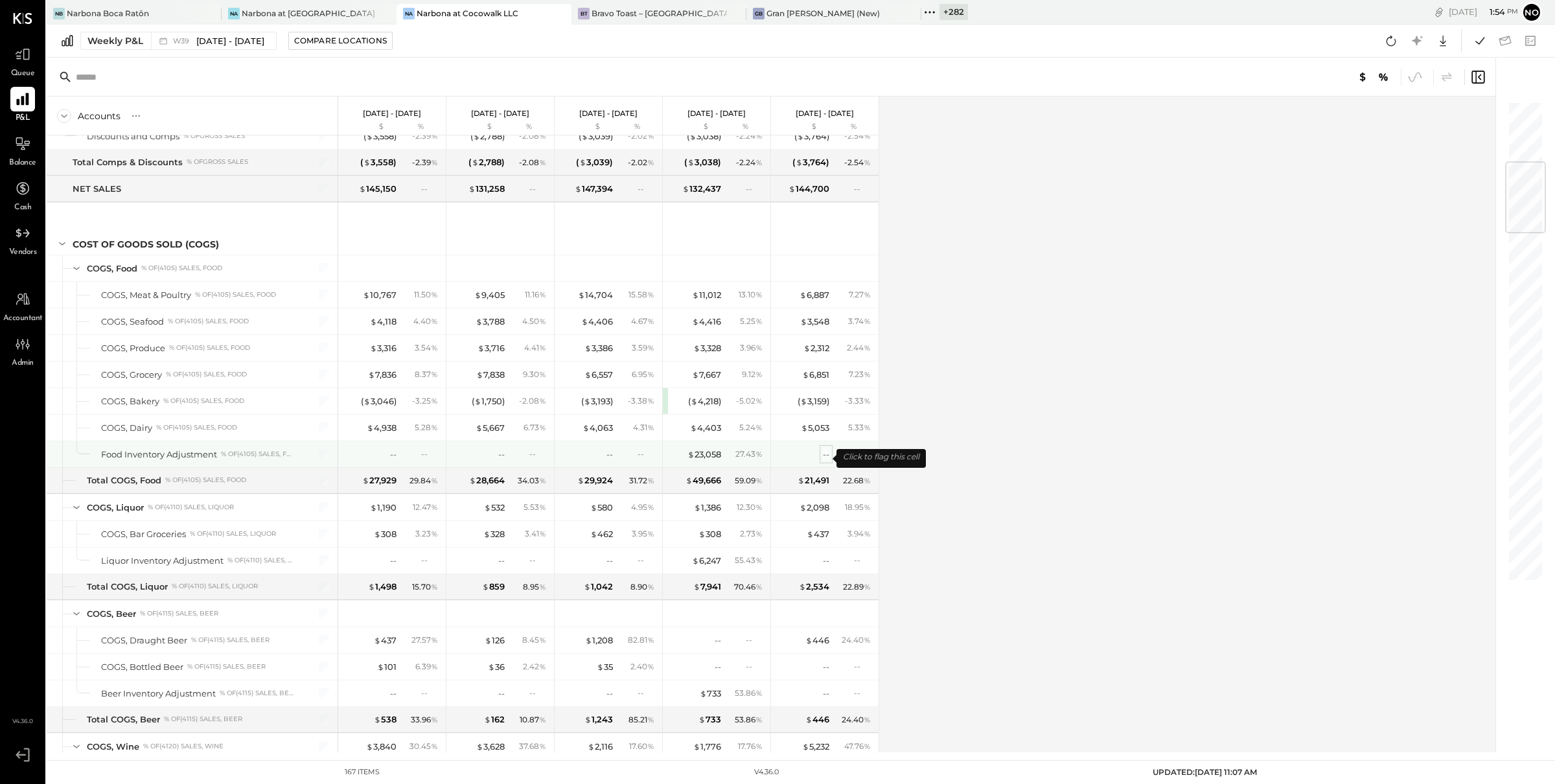
click at [828, 456] on div "--" at bounding box center [825, 454] width 6 height 12
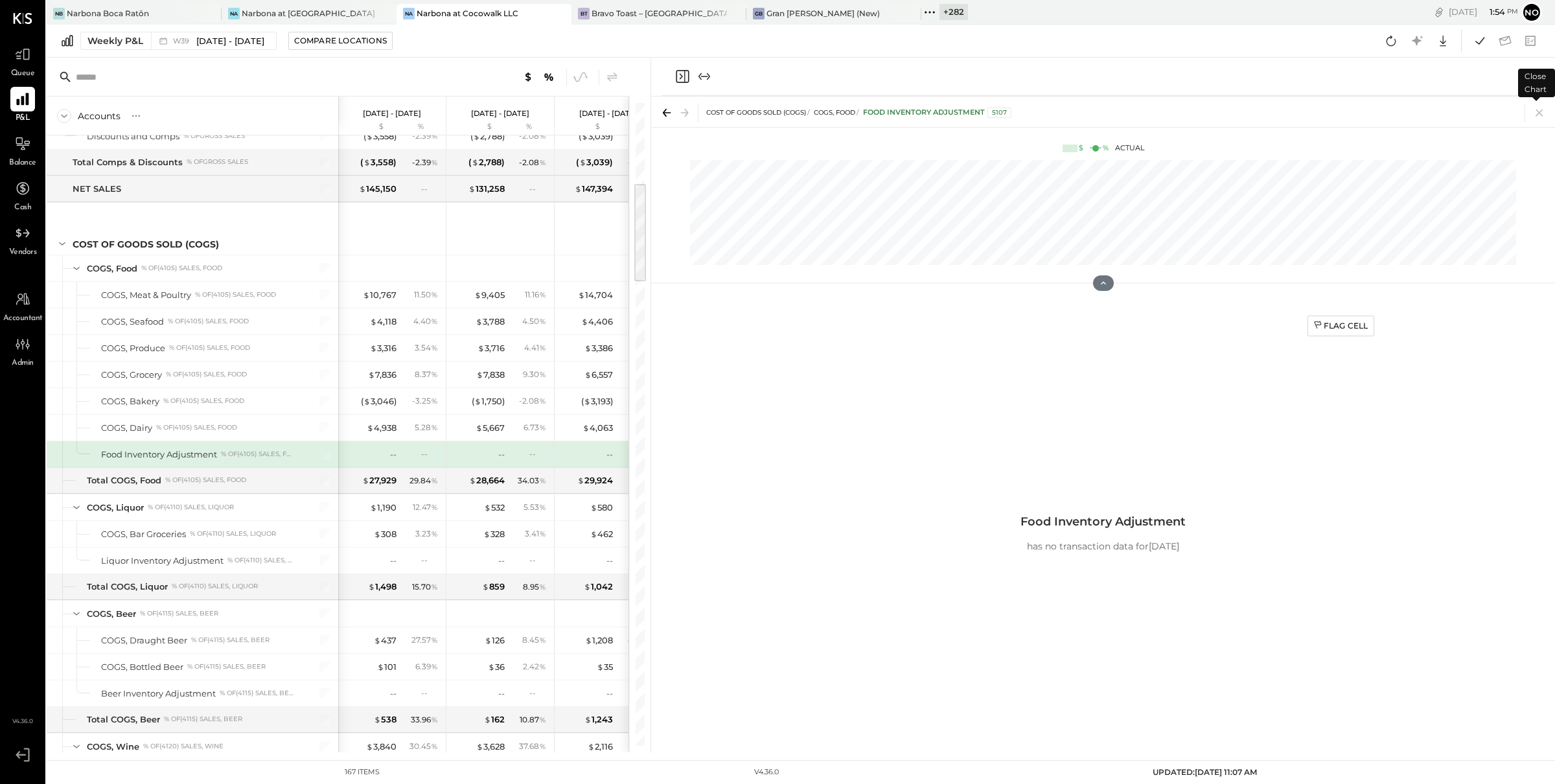
drag, startPoint x: 1539, startPoint y: 112, endPoint x: 1533, endPoint y: 113, distance: 6.1
click at [1539, 112] on icon at bounding box center [1539, 113] width 7 height 7
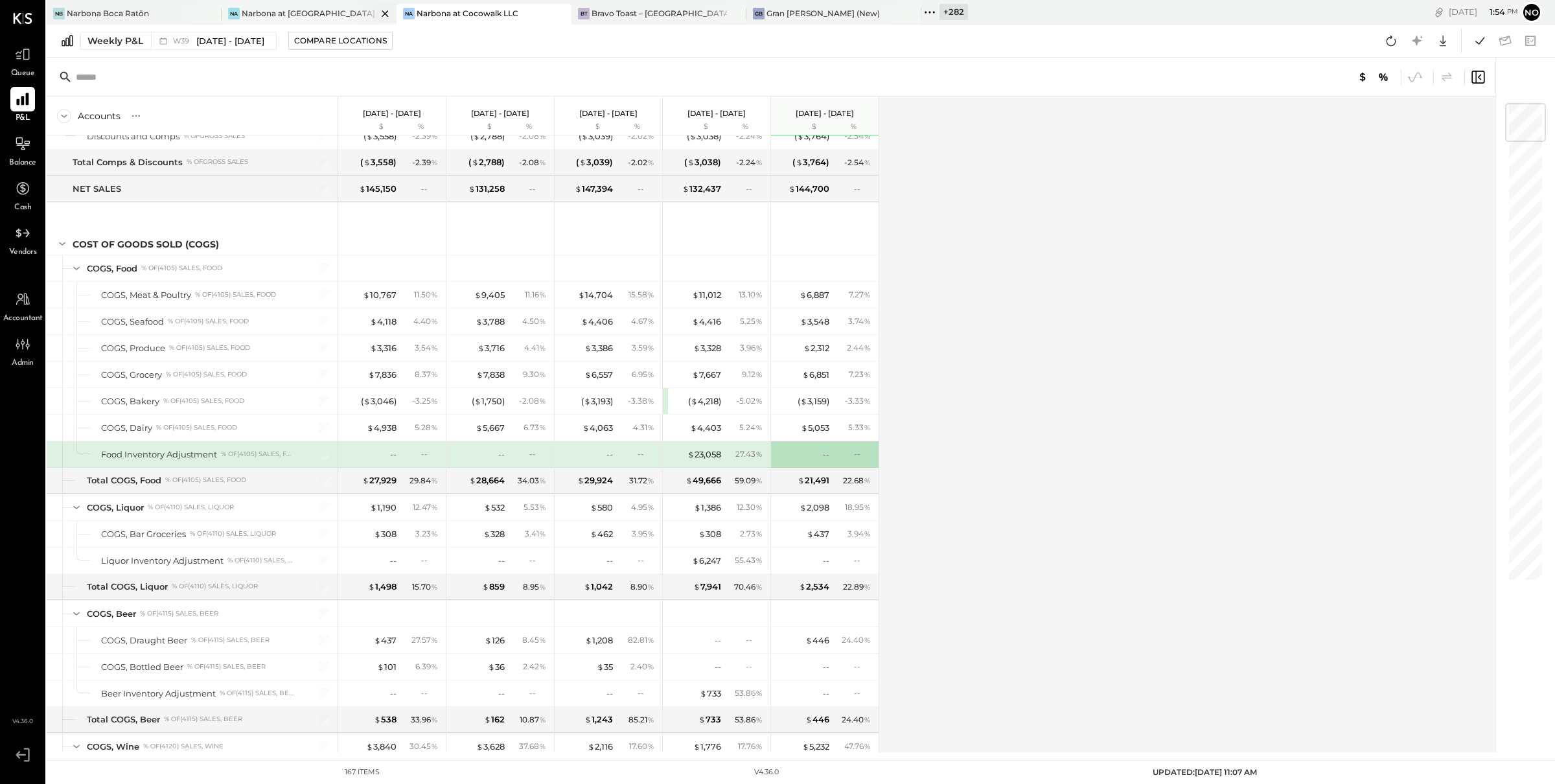
click at [319, 13] on div "Narbona at [GEOGRAPHIC_DATA] LLC" at bounding box center [309, 13] width 136 height 11
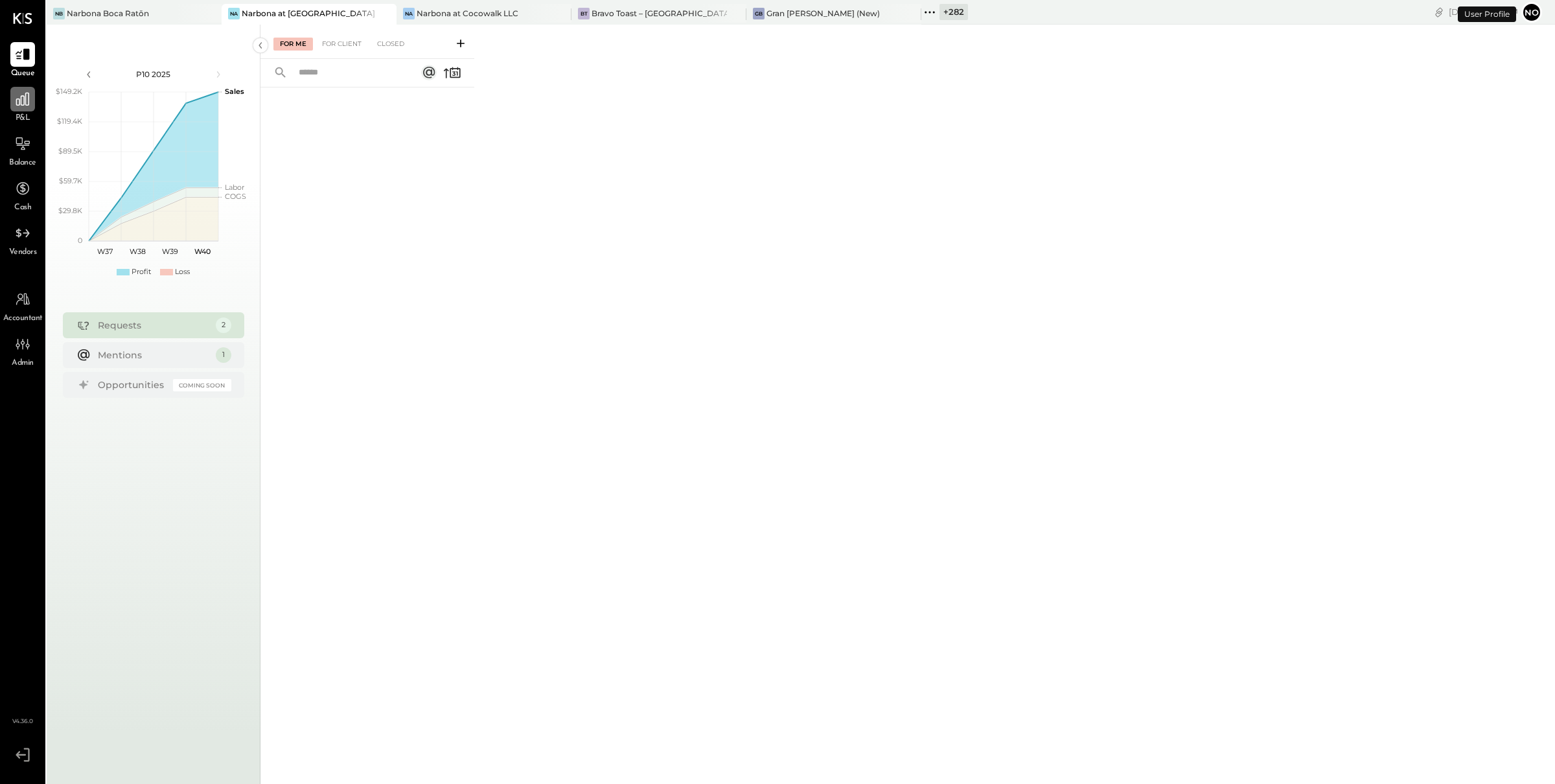
click at [14, 102] on icon at bounding box center [22, 99] width 16 height 16
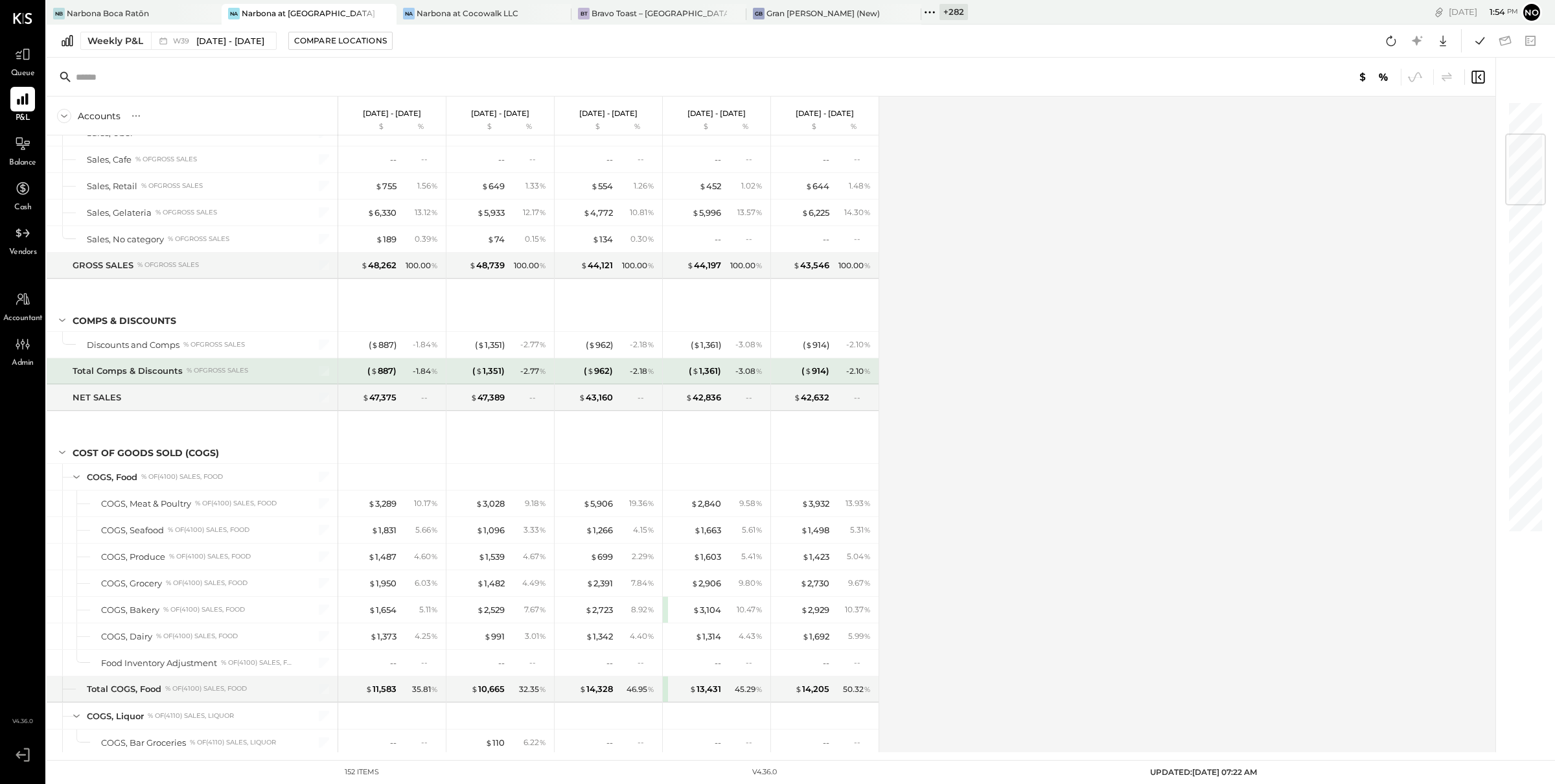
scroll to position [541, 0]
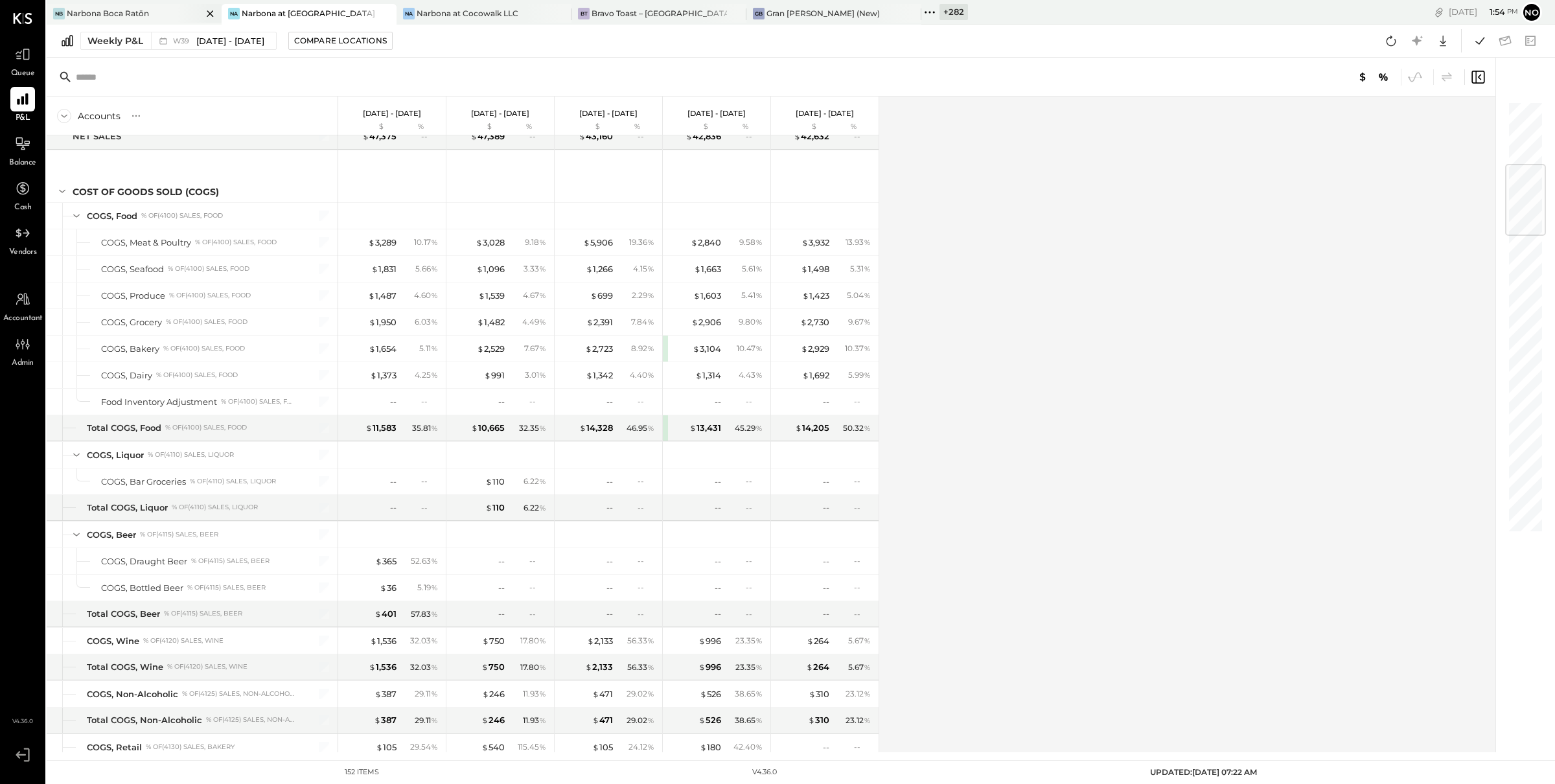
click at [138, 15] on div "Narbona Boca Ratōn" at bounding box center [107, 13] width 82 height 11
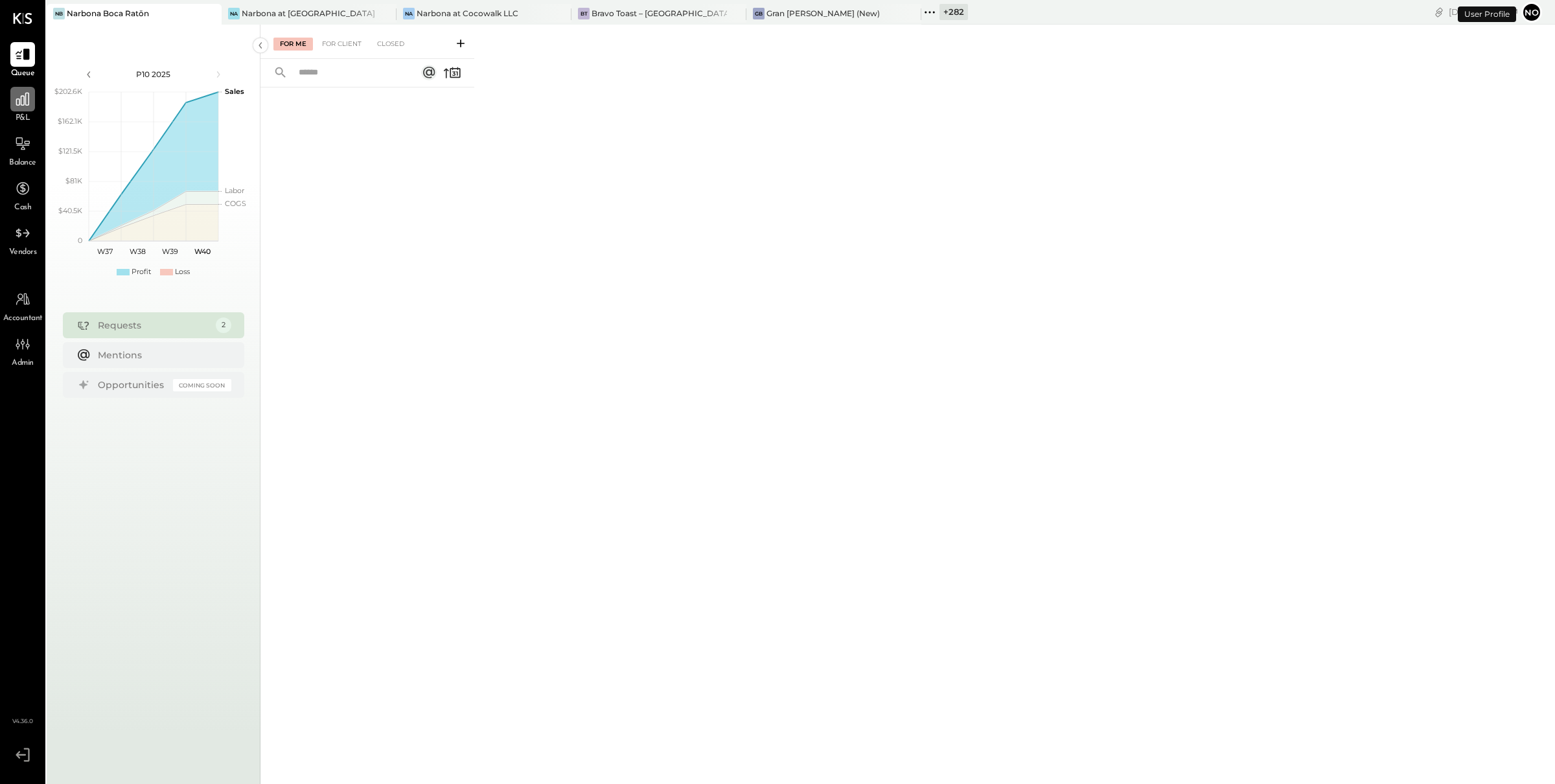
click at [22, 103] on icon at bounding box center [22, 99] width 16 height 16
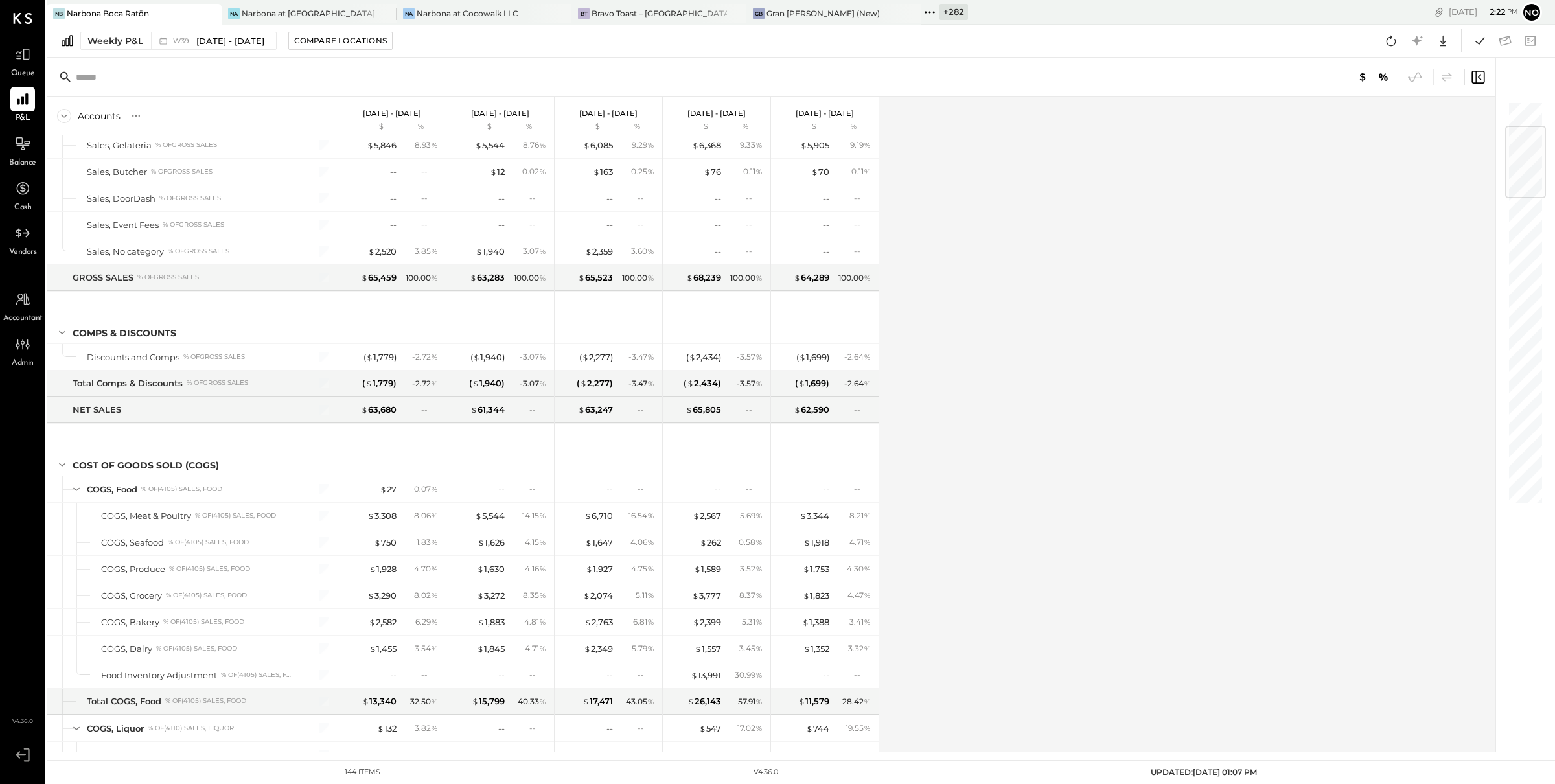
scroll to position [215, 0]
